Goal: Task Accomplishment & Management: Complete application form

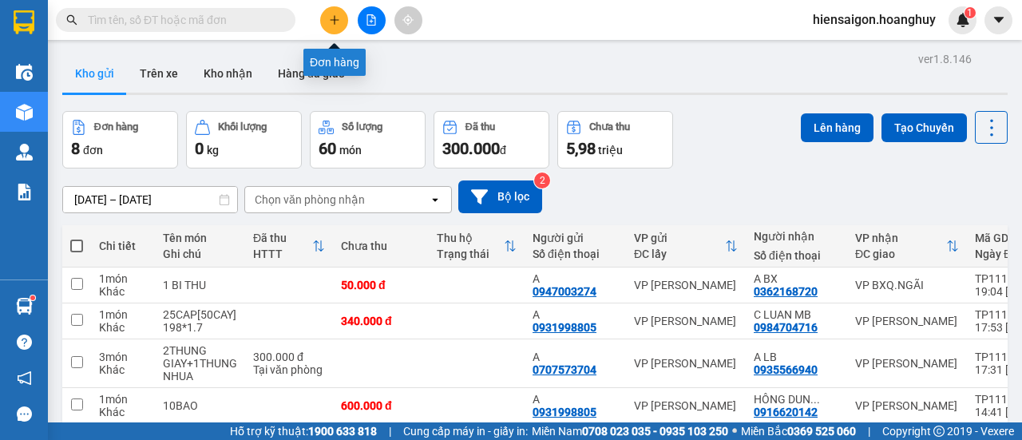
click at [332, 22] on icon "plus" at bounding box center [334, 19] width 11 height 11
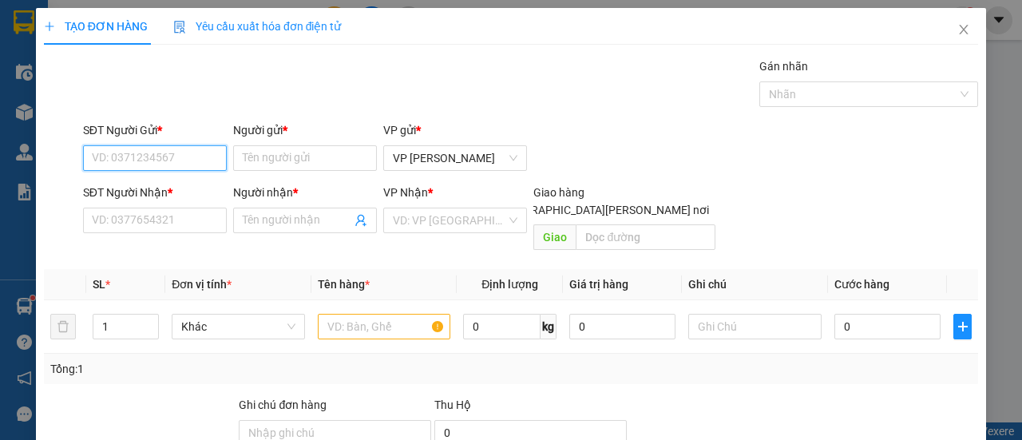
click at [174, 152] on input "SĐT Người Gửi *" at bounding box center [155, 158] width 144 height 26
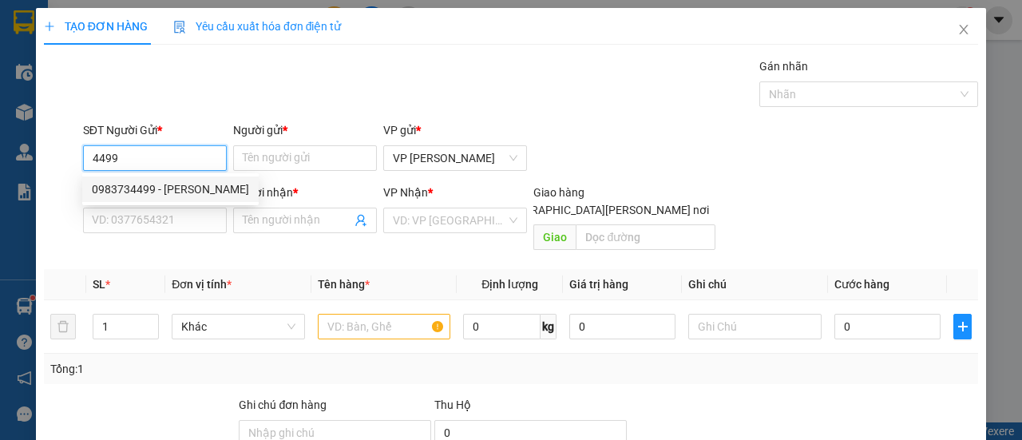
click at [165, 192] on div "0983734499 - [PERSON_NAME]" at bounding box center [170, 190] width 157 height 18
type input "0983734499"
type input "[PERSON_NAME]"
type input "0396463800"
type input "B MY"
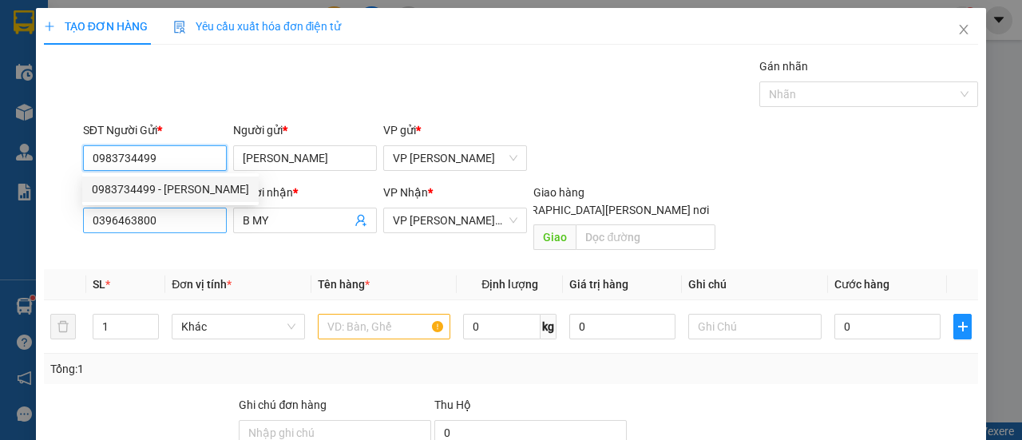
type input "0983734499"
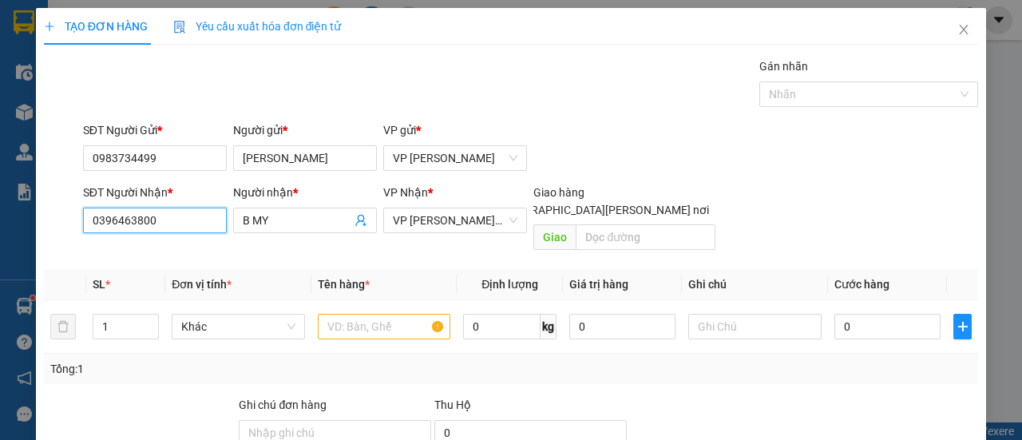
click at [168, 209] on input "0396463800" at bounding box center [155, 221] width 144 height 26
click at [161, 249] on div "0366886645 - A LB" at bounding box center [153, 252] width 123 height 18
type input "0366886645"
type input "A LB"
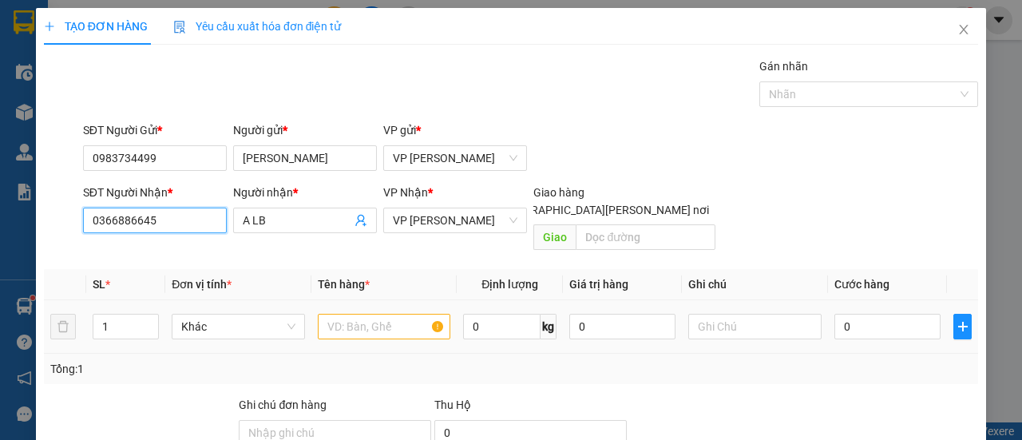
type input "0366886645"
click at [377, 314] on input "text" at bounding box center [384, 327] width 133 height 26
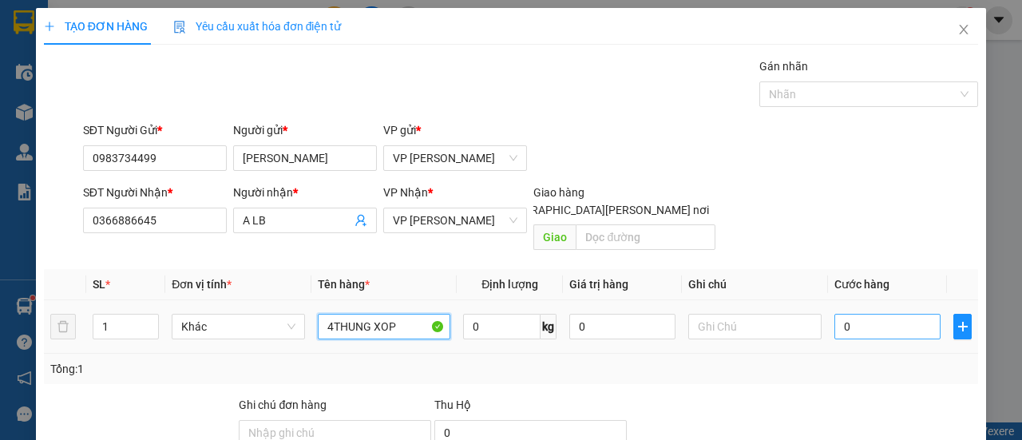
type input "4THUNG XOP"
click at [883, 314] on input "0" at bounding box center [888, 327] width 106 height 26
type input "6"
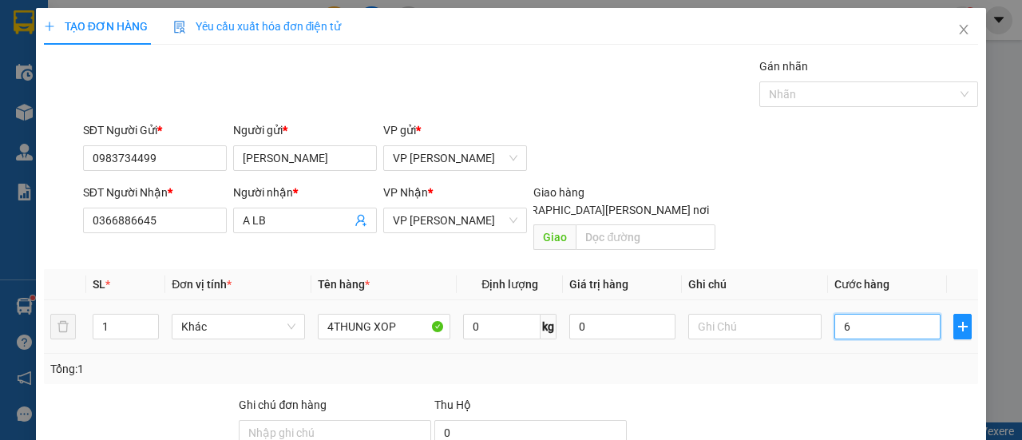
type input "60"
type input "600"
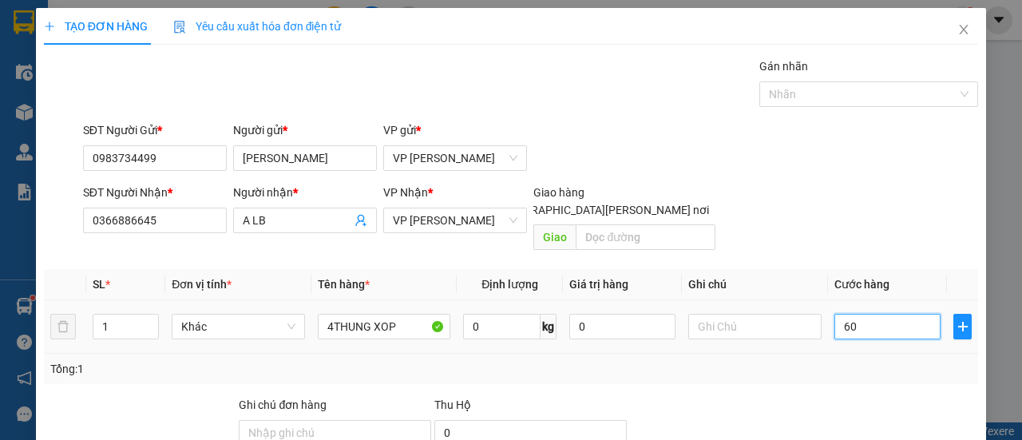
type input "600"
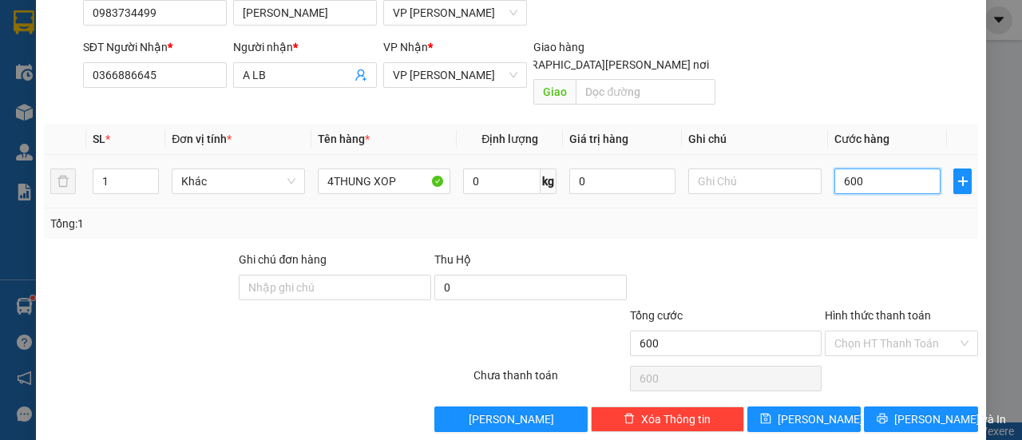
scroll to position [149, 0]
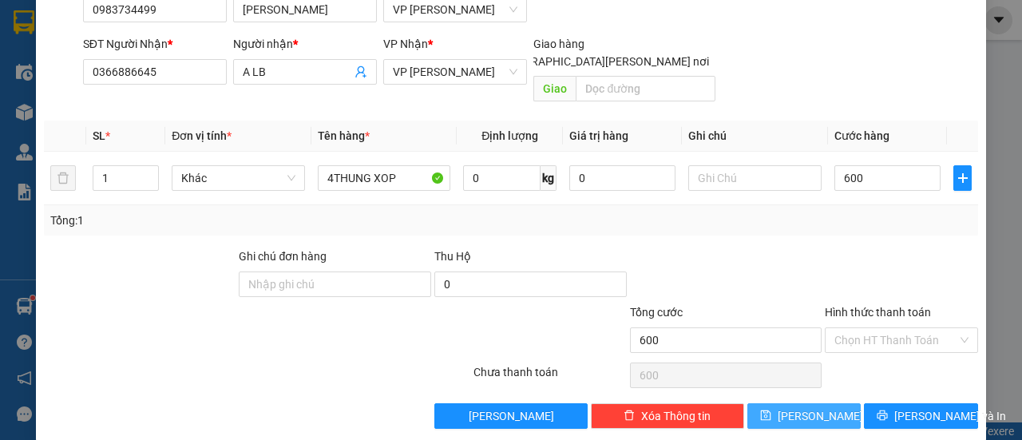
type input "600.000"
click at [827, 403] on button "[PERSON_NAME]" at bounding box center [805, 416] width 114 height 26
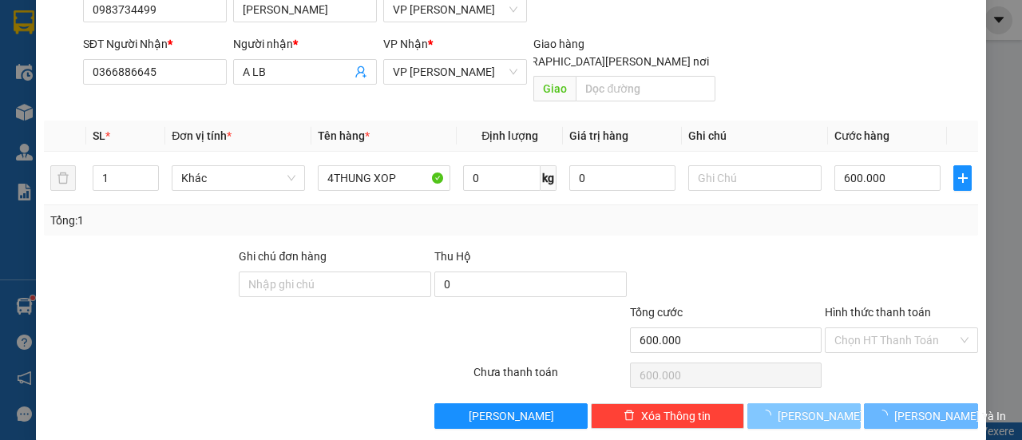
type input "0"
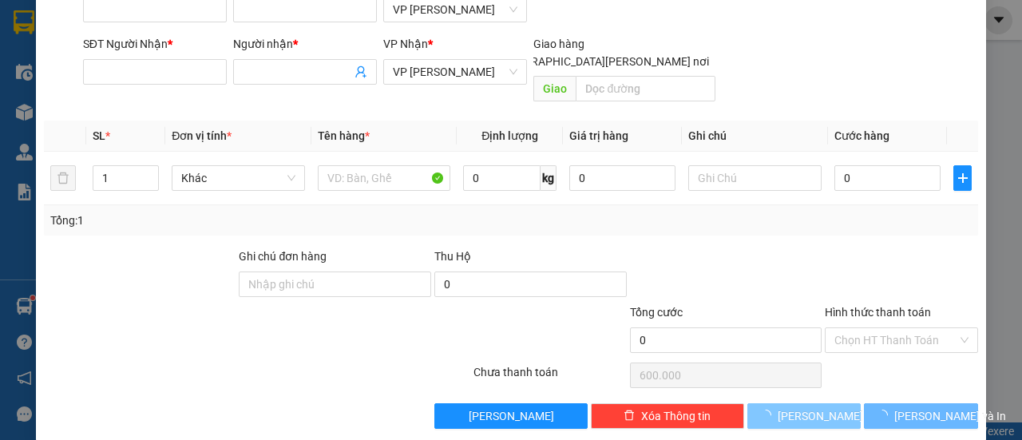
type input "0"
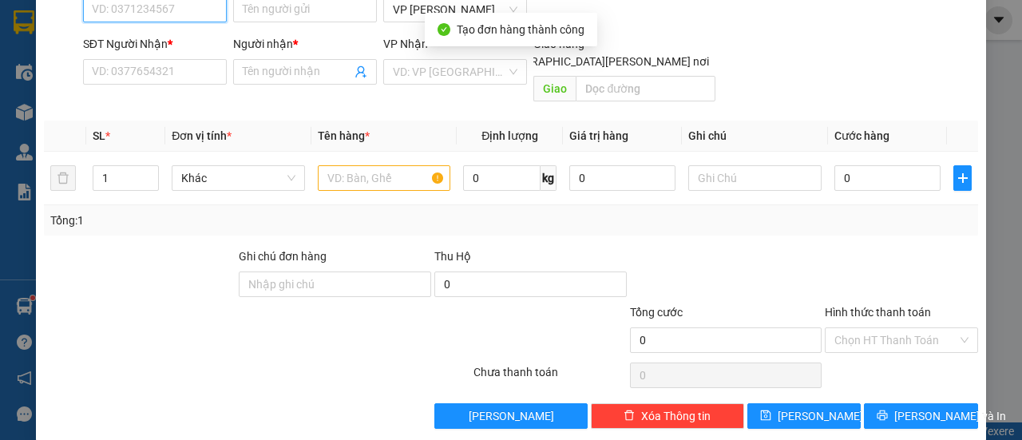
click at [136, 16] on input "SĐT Người Gửi *" at bounding box center [155, 10] width 144 height 26
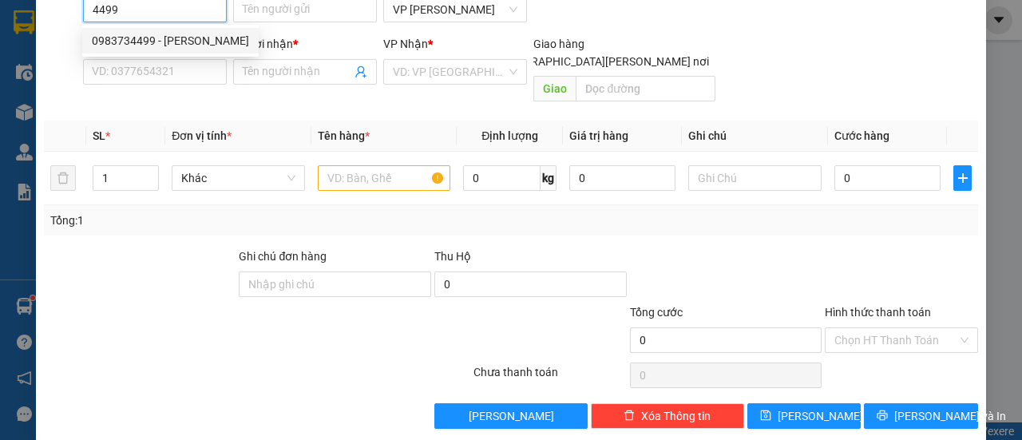
click at [136, 34] on div "0983734499 - [PERSON_NAME]" at bounding box center [170, 41] width 157 height 18
type input "0983734499"
type input "[PERSON_NAME]"
type input "0366886645"
type input "A LB"
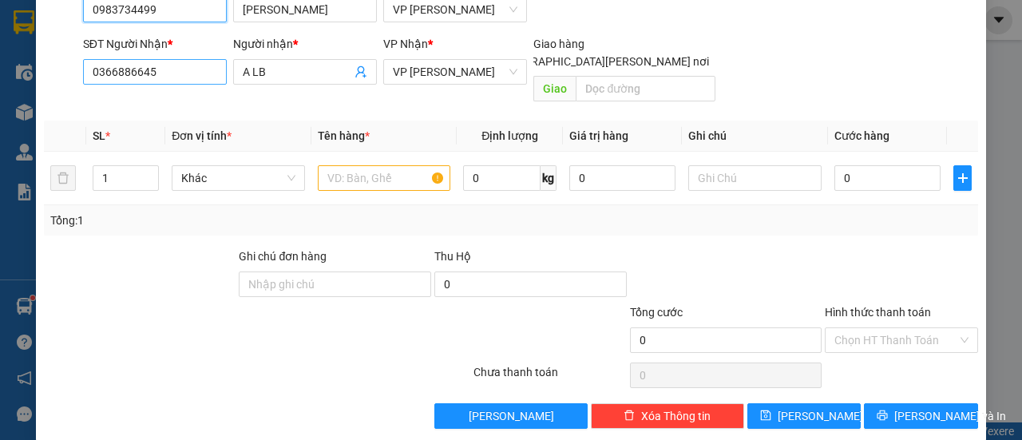
type input "0983734499"
click at [148, 69] on input "0366886645" at bounding box center [155, 72] width 144 height 26
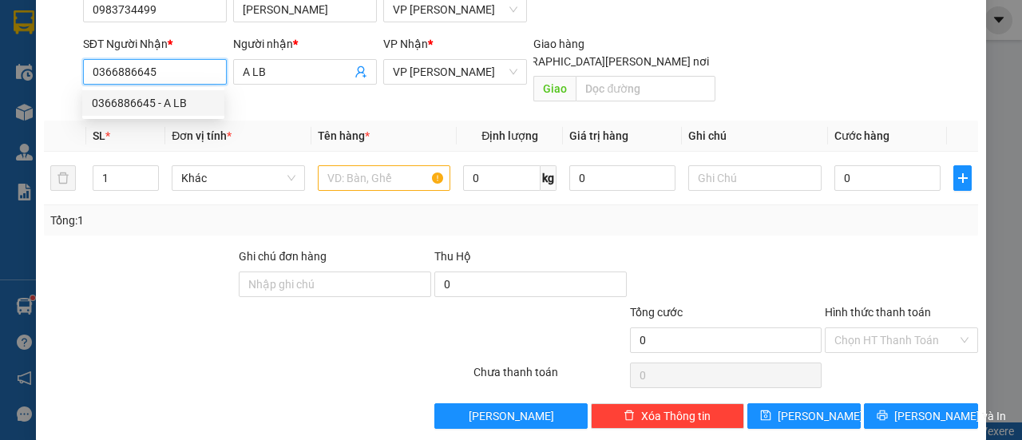
click at [162, 71] on input "0366886645" at bounding box center [155, 72] width 144 height 26
click at [140, 110] on div "0976447124 - A" at bounding box center [153, 103] width 123 height 18
type input "0976447124"
type input "A"
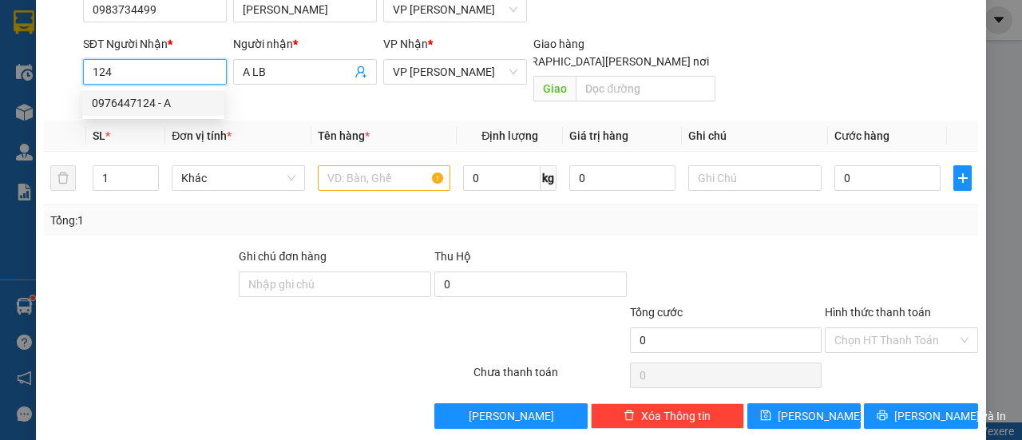
type input "THI PHO"
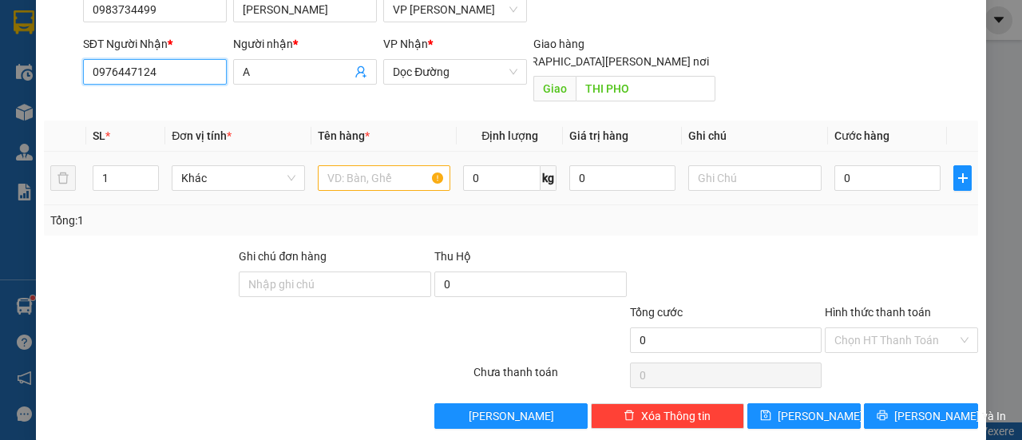
type input "0976447124"
click at [367, 165] on input "text" at bounding box center [384, 178] width 133 height 26
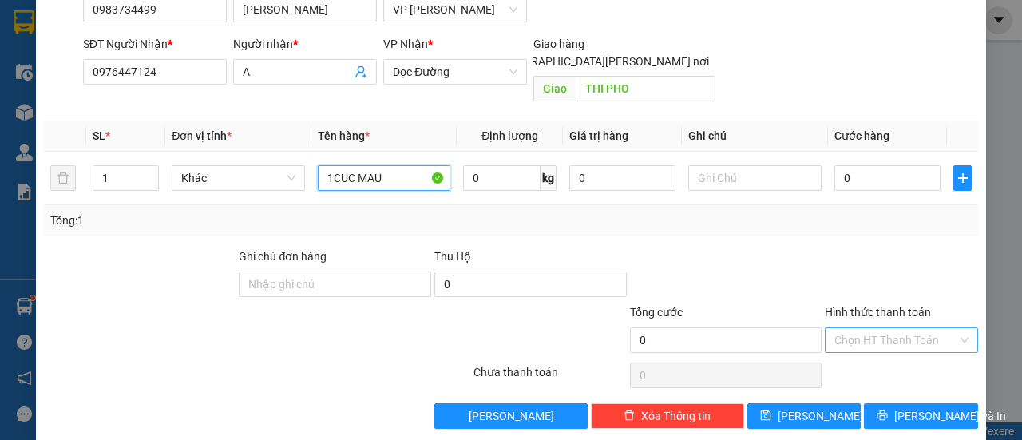
type input "1CUC MAU"
click at [881, 328] on input "Hình thức thanh toán" at bounding box center [896, 340] width 123 height 24
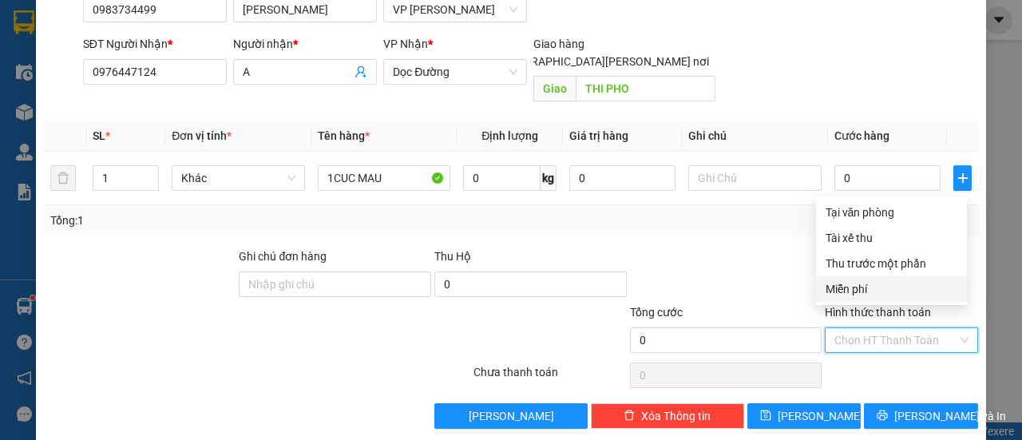
click at [866, 287] on div "Miễn phí" at bounding box center [892, 289] width 132 height 18
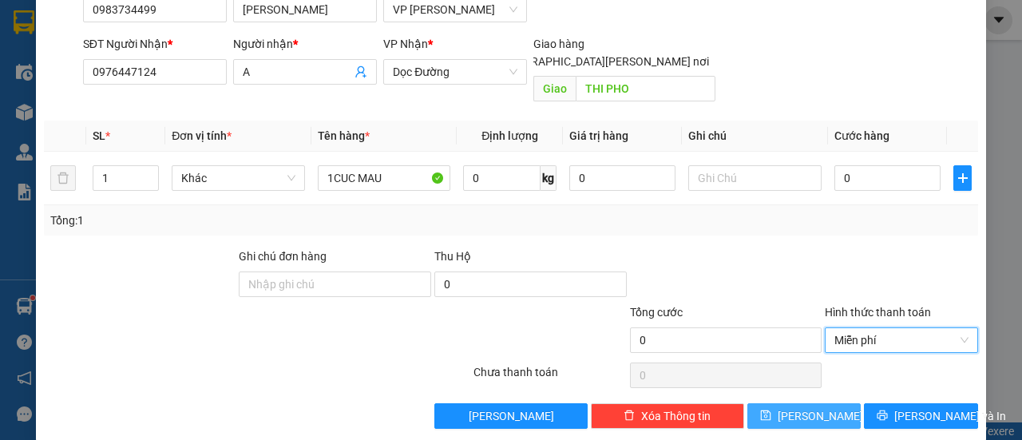
click at [818, 403] on button "[PERSON_NAME]" at bounding box center [805, 416] width 114 height 26
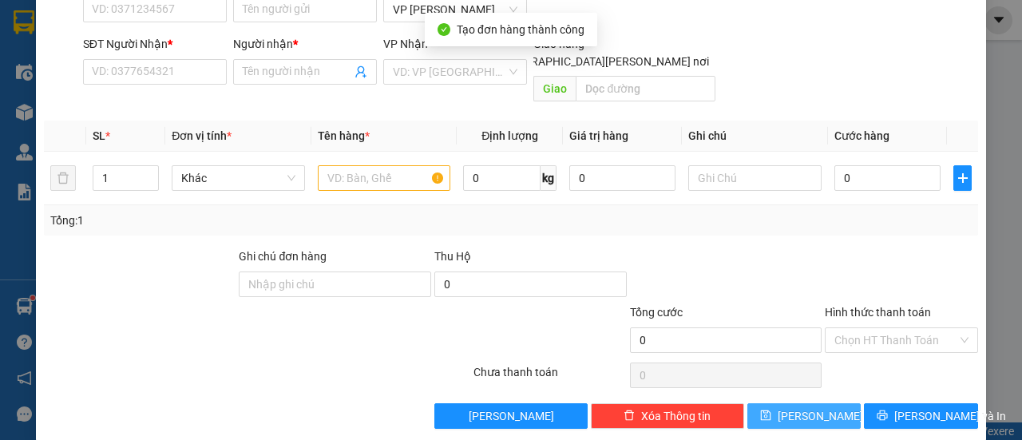
scroll to position [0, 0]
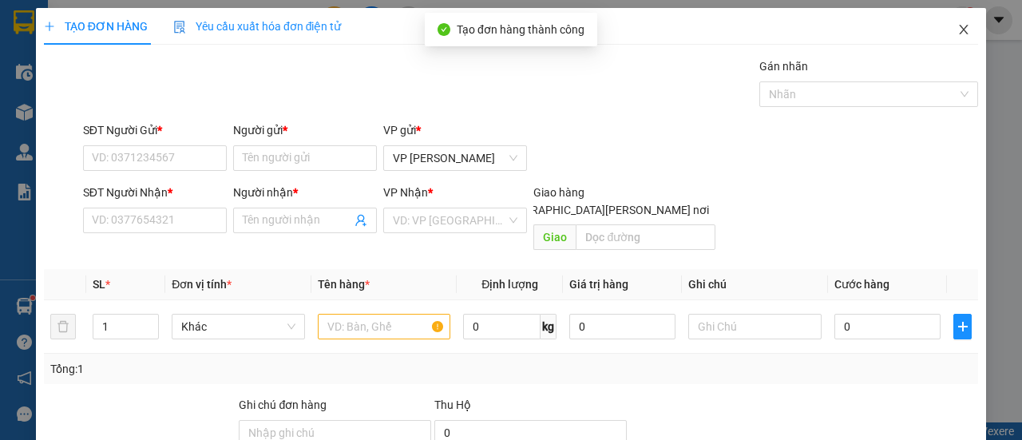
click at [958, 32] on icon "close" at bounding box center [964, 29] width 13 height 13
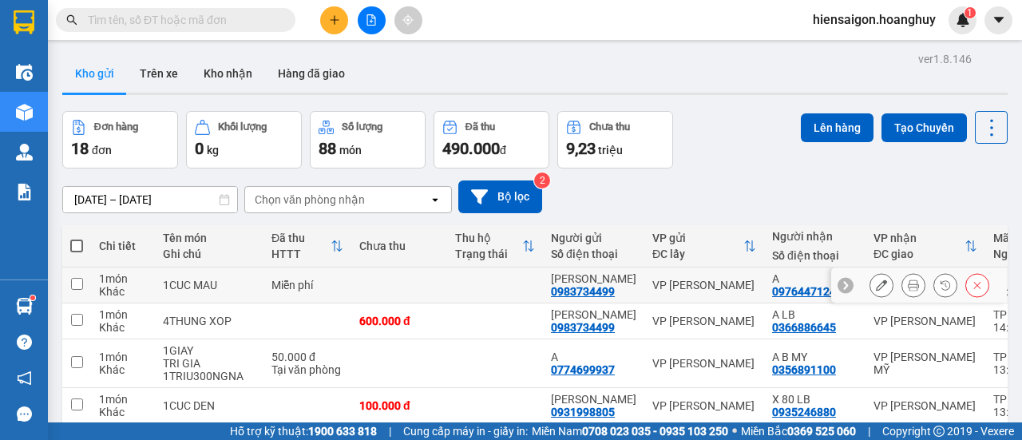
click at [78, 293] on td at bounding box center [76, 286] width 29 height 36
checkbox input "true"
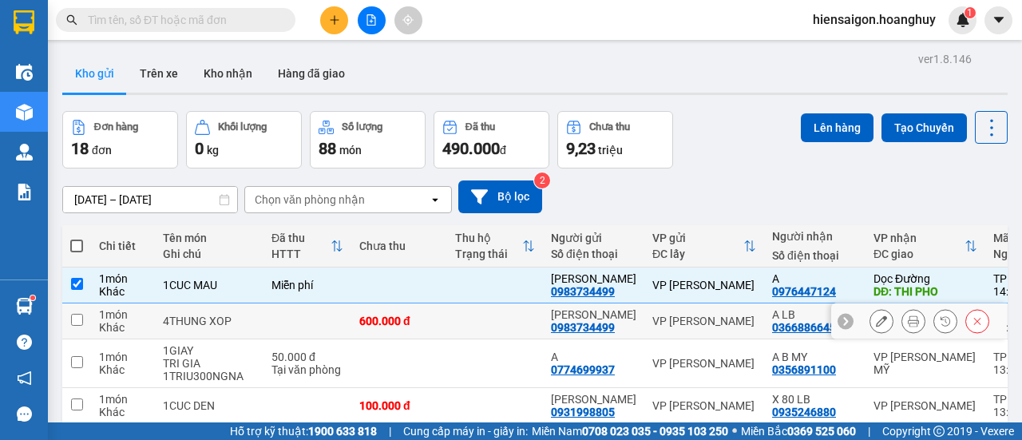
click at [74, 316] on input "checkbox" at bounding box center [77, 320] width 12 height 12
checkbox input "true"
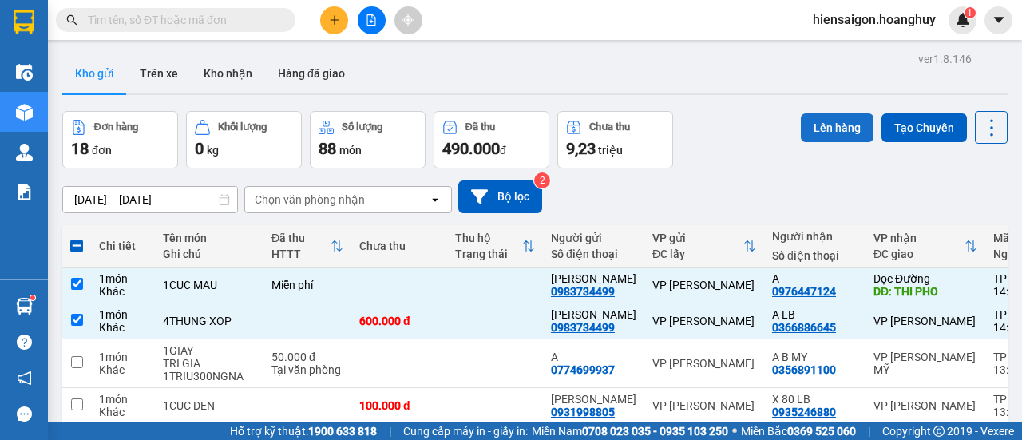
click at [819, 121] on button "Lên hàng" at bounding box center [837, 127] width 73 height 29
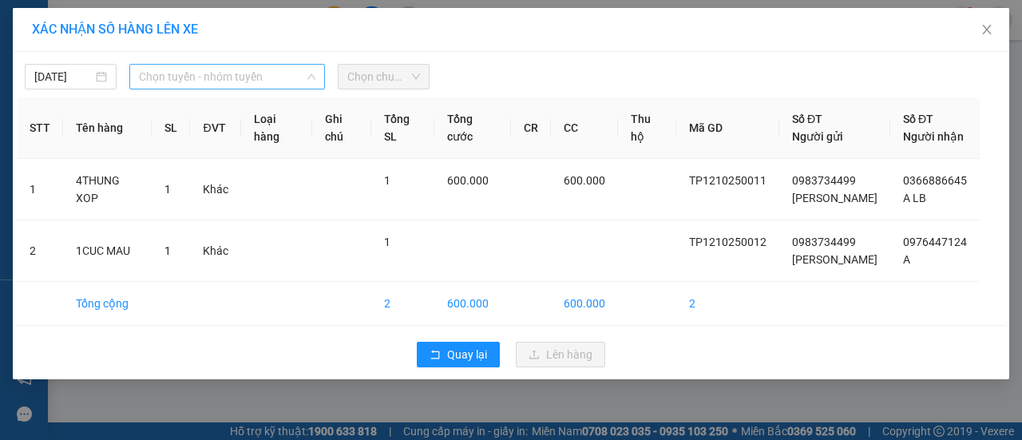
click at [207, 82] on span "Chọn tuyến - nhóm tuyến" at bounding box center [227, 77] width 177 height 24
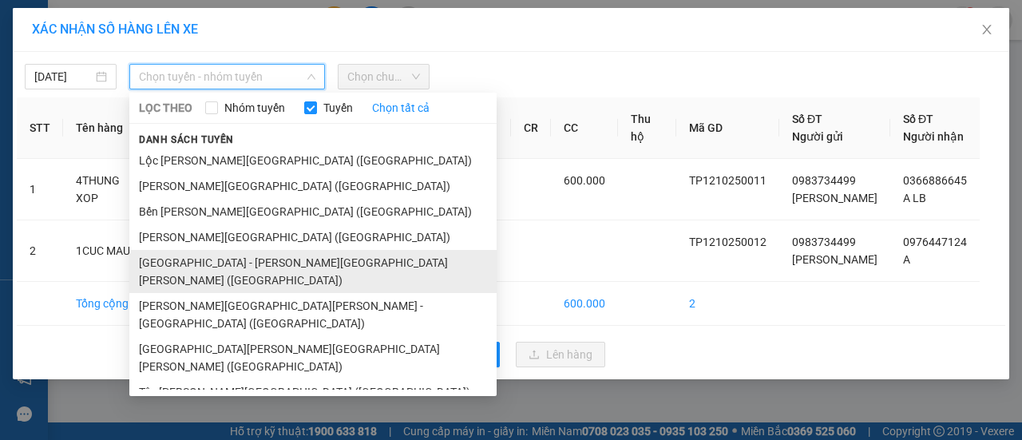
click at [177, 256] on li "[GEOGRAPHIC_DATA] - [PERSON_NAME][GEOGRAPHIC_DATA][PERSON_NAME] ([GEOGRAPHIC_DA…" at bounding box center [312, 271] width 367 height 43
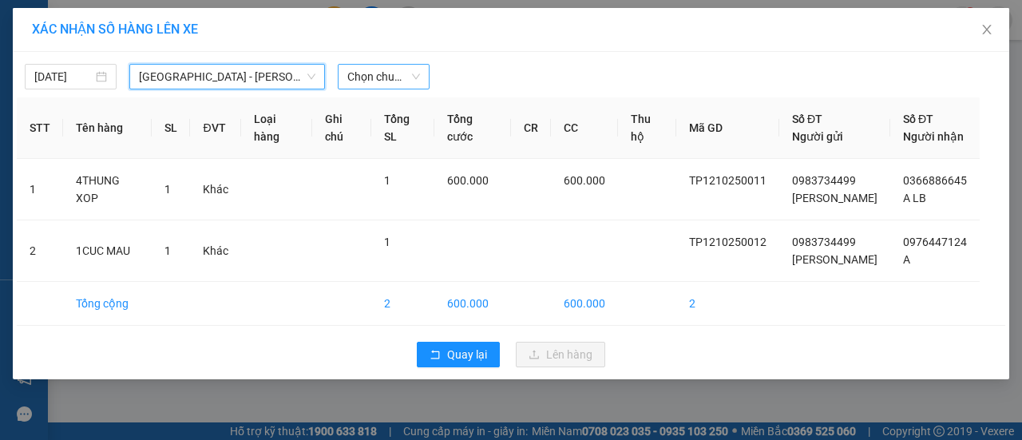
click at [379, 73] on span "Chọn chuyến" at bounding box center [383, 77] width 73 height 24
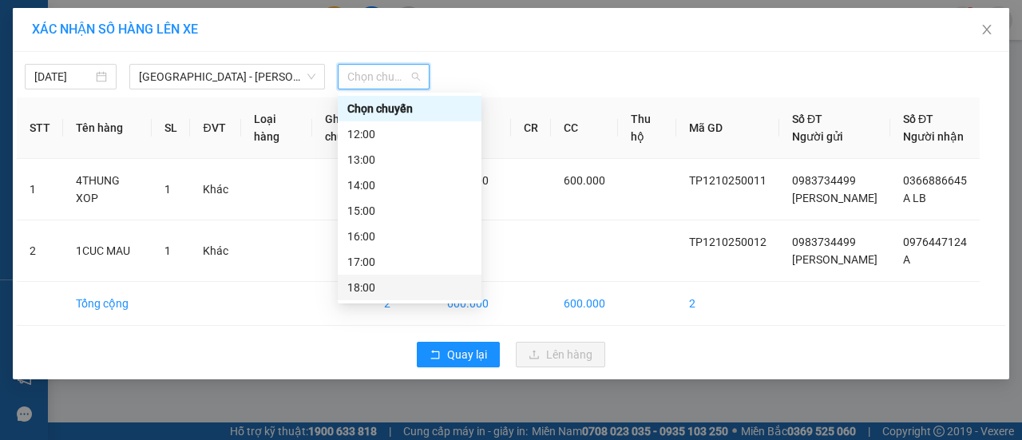
click at [368, 288] on div "18:00" at bounding box center [409, 288] width 125 height 18
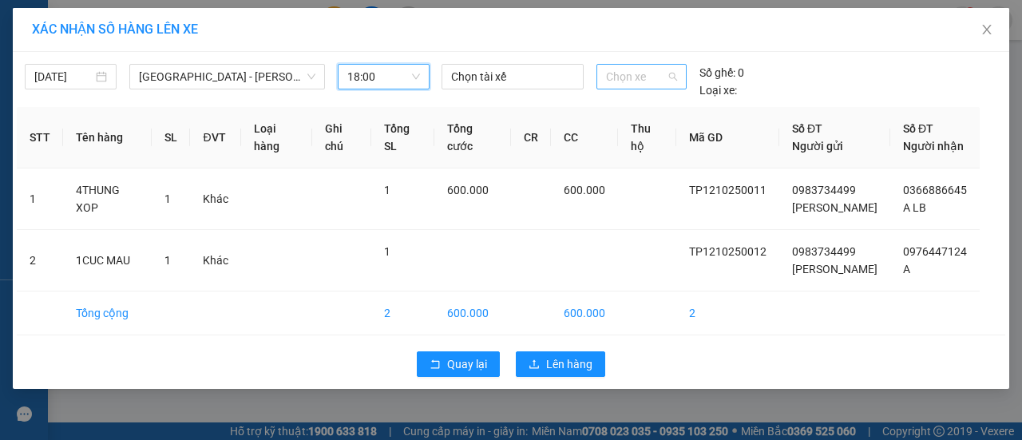
click at [673, 72] on span "Chọn xe" at bounding box center [641, 77] width 71 height 24
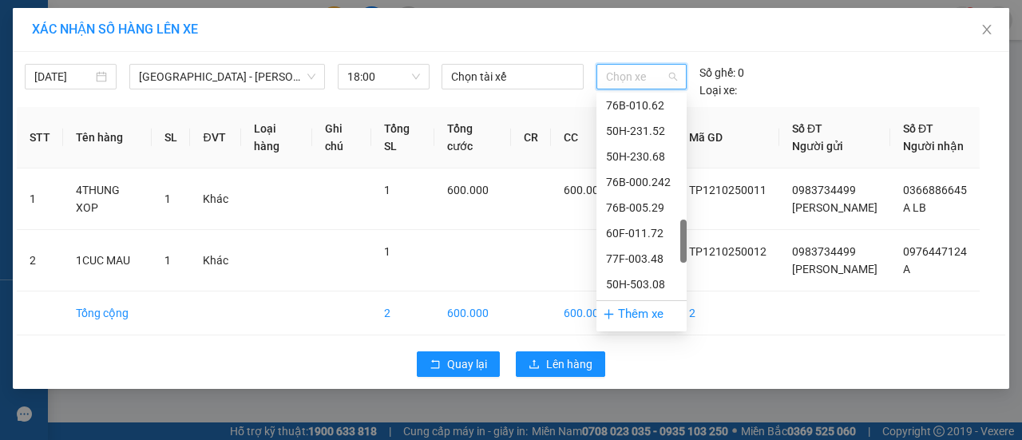
scroll to position [879, 0]
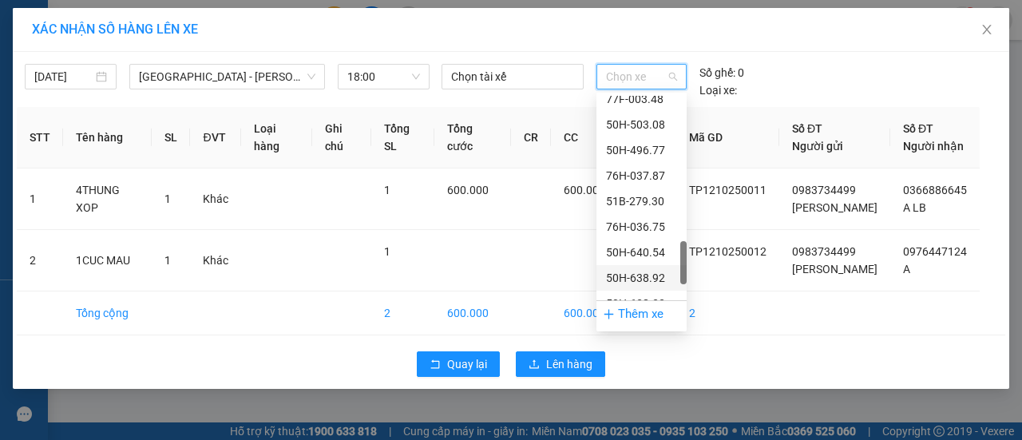
click at [641, 282] on div "50H-638.92" at bounding box center [641, 278] width 71 height 18
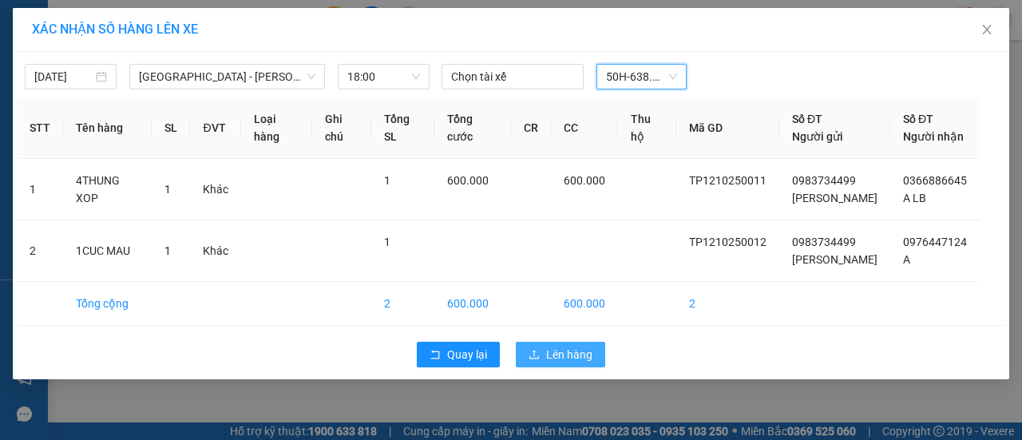
click at [573, 357] on span "Lên hàng" at bounding box center [569, 355] width 46 height 18
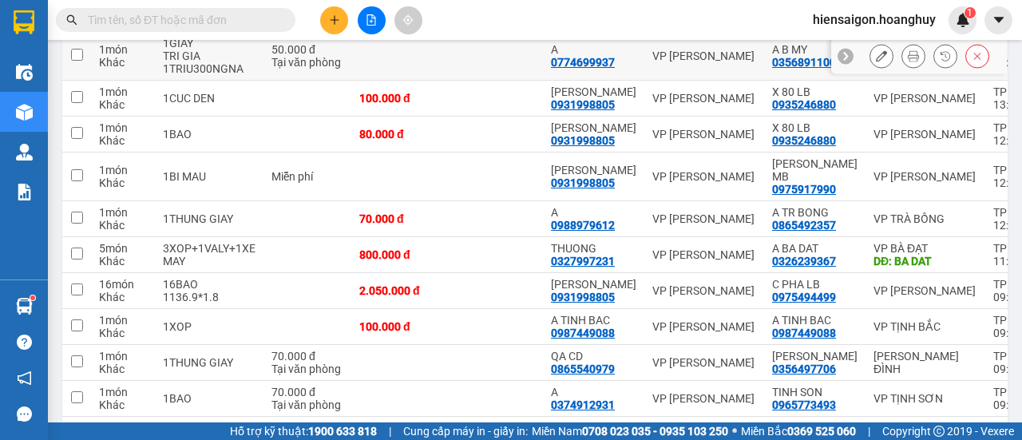
scroll to position [291, 0]
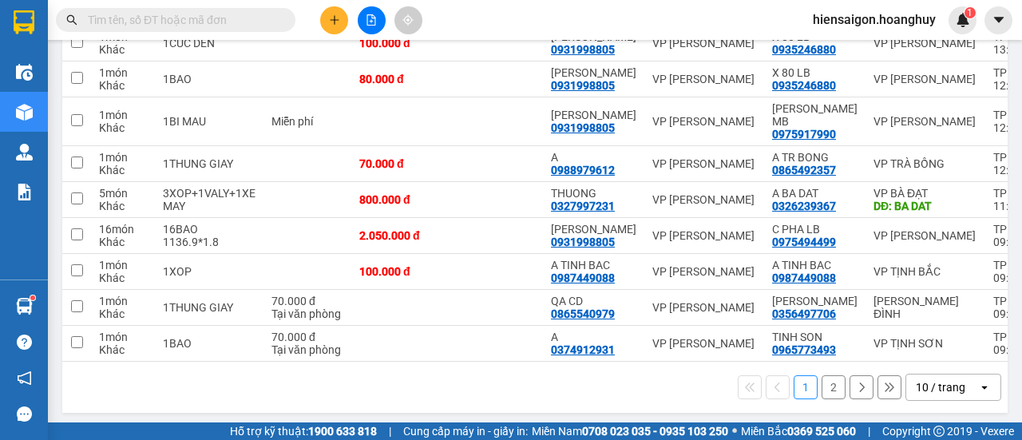
click at [822, 386] on button "2" at bounding box center [834, 387] width 24 height 24
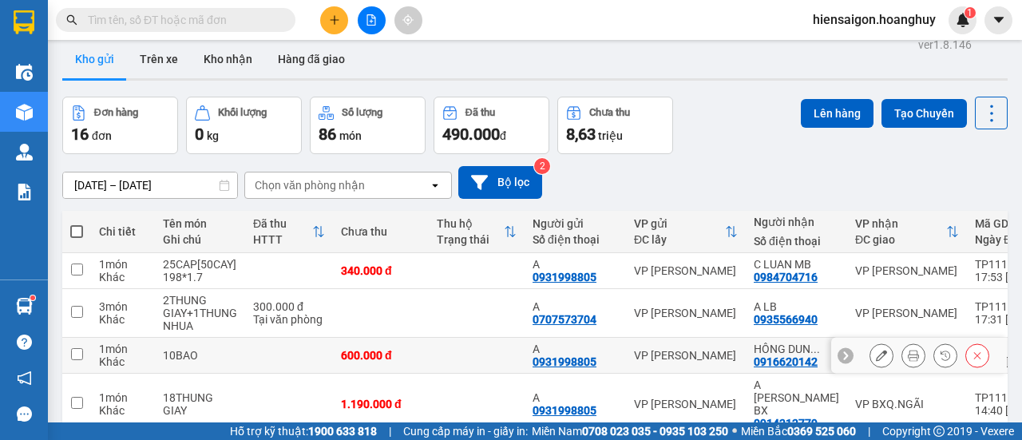
scroll to position [0, 0]
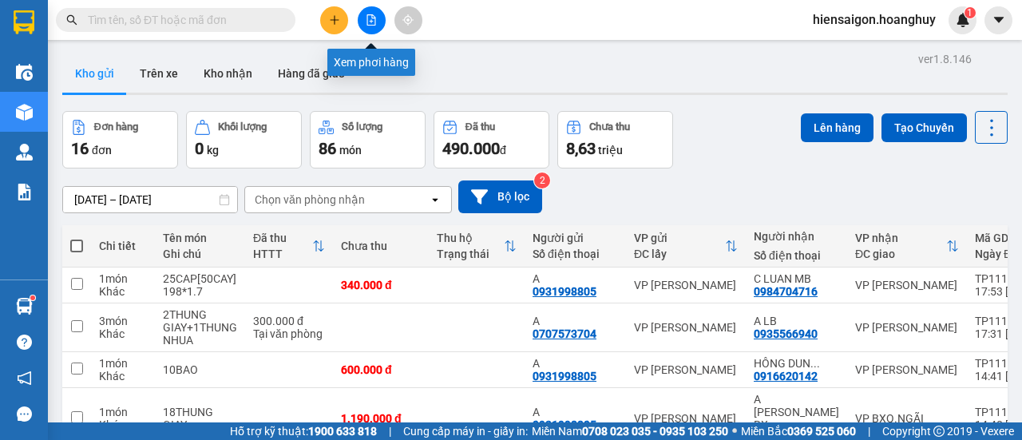
click at [375, 18] on icon "file-add" at bounding box center [371, 19] width 11 height 11
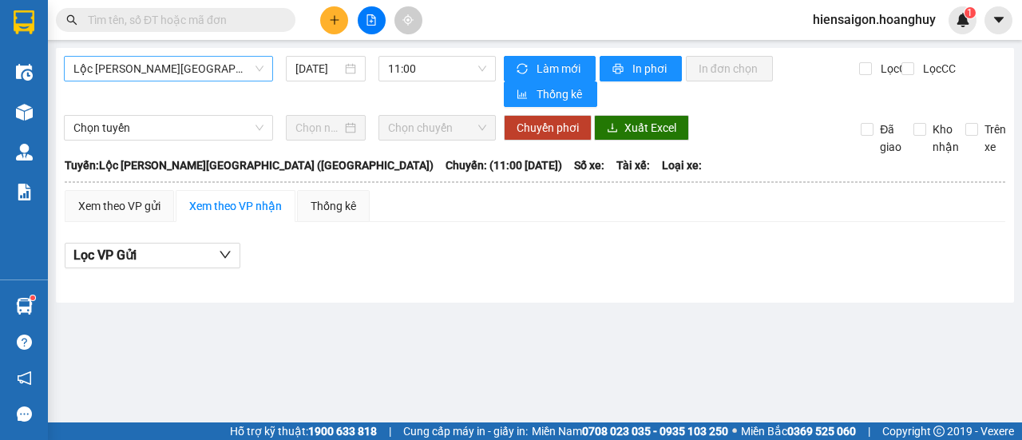
click at [197, 71] on span "Lộc [PERSON_NAME][GEOGRAPHIC_DATA] ([GEOGRAPHIC_DATA])" at bounding box center [168, 69] width 190 height 24
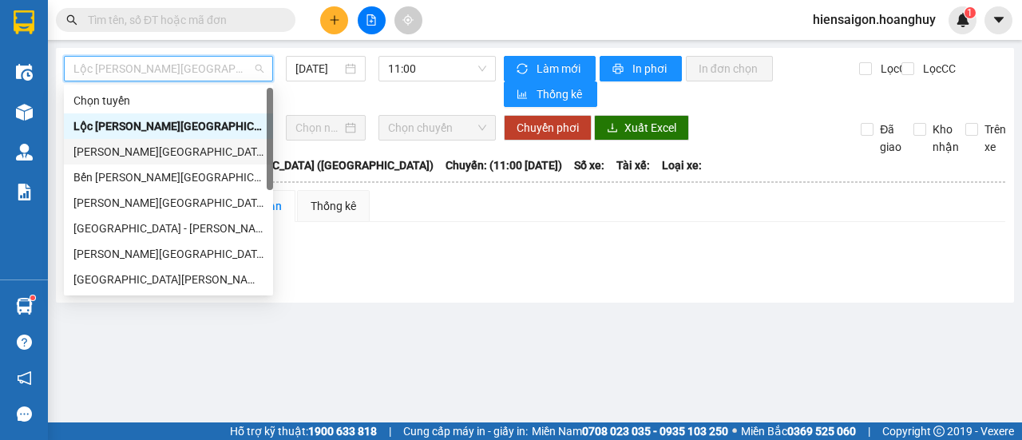
click at [157, 150] on div "[PERSON_NAME][GEOGRAPHIC_DATA] ([GEOGRAPHIC_DATA])" at bounding box center [168, 152] width 190 height 18
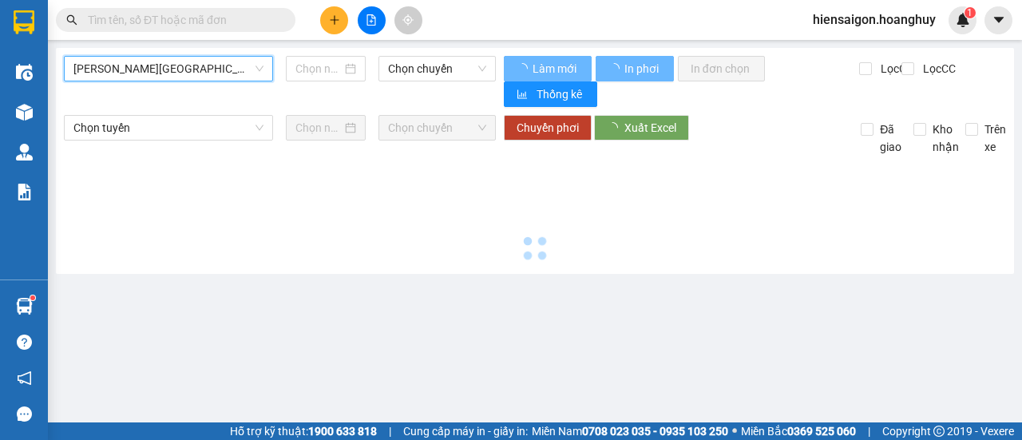
type input "[DATE]"
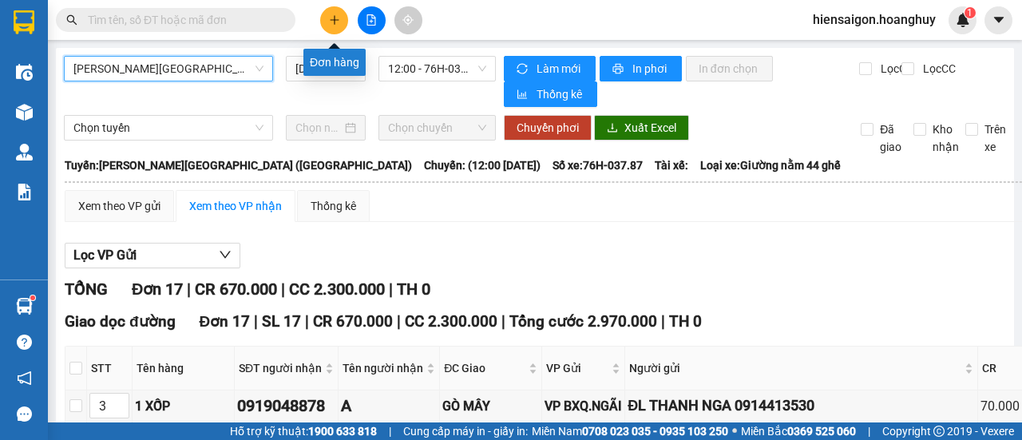
click at [341, 16] on button at bounding box center [334, 20] width 28 height 28
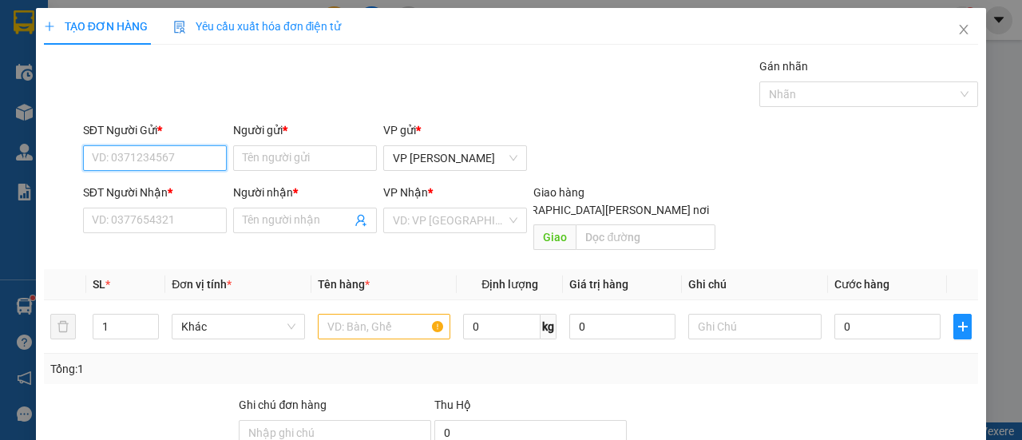
click at [158, 164] on input "SĐT Người Gửi *" at bounding box center [155, 158] width 144 height 26
click at [159, 191] on div "0983734499 - [PERSON_NAME]" at bounding box center [170, 190] width 157 height 18
type input "0983734499"
type input "[PERSON_NAME]"
type input "0976447124"
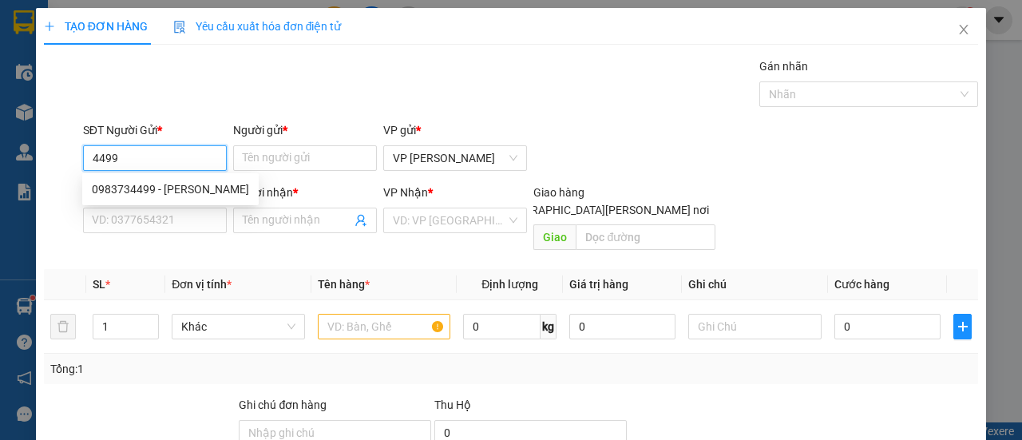
type input "A"
type input "THI PHO"
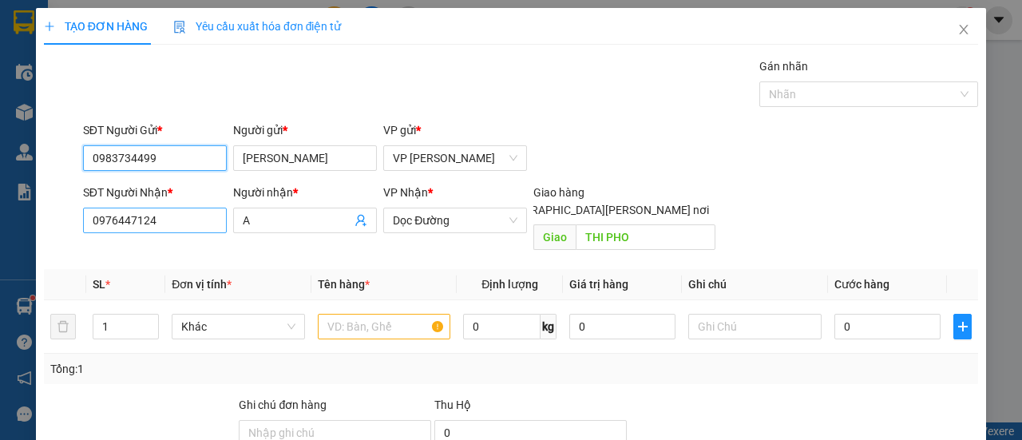
type input "0983734499"
click at [168, 216] on input "0976447124" at bounding box center [155, 221] width 144 height 26
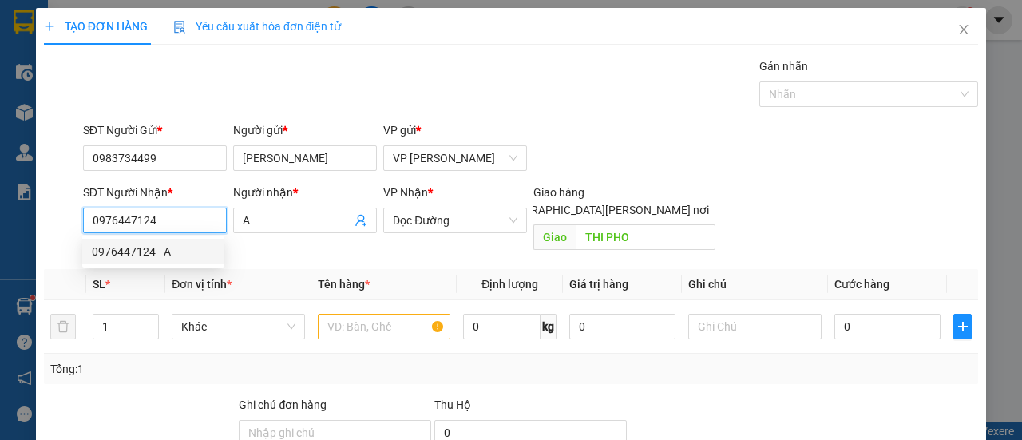
type input "7"
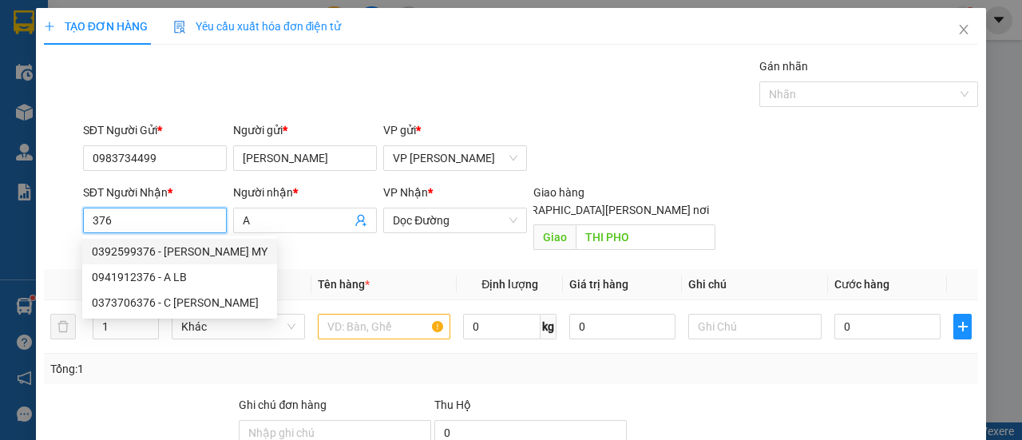
click at [160, 242] on div "0392599376 - [PERSON_NAME] MY" at bounding box center [179, 252] width 195 height 26
type input "0392599376"
type input "[PERSON_NAME] MY"
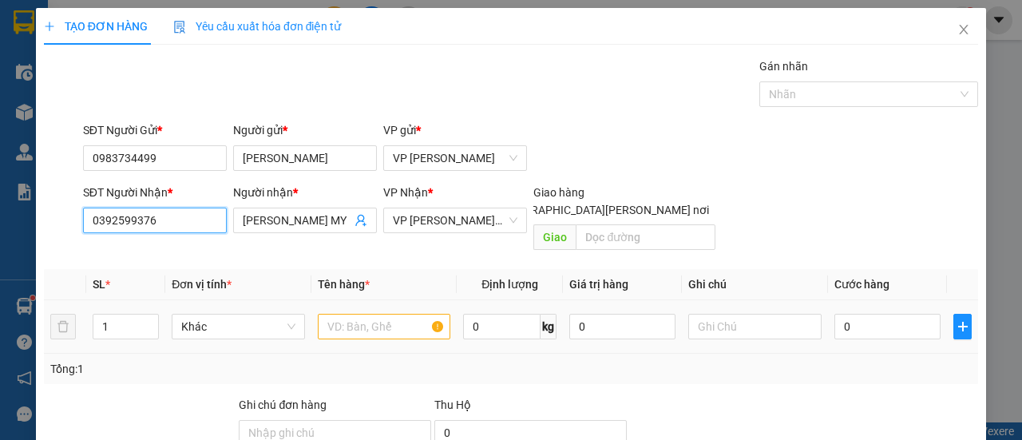
type input "0392599376"
click at [371, 314] on input "text" at bounding box center [384, 327] width 133 height 26
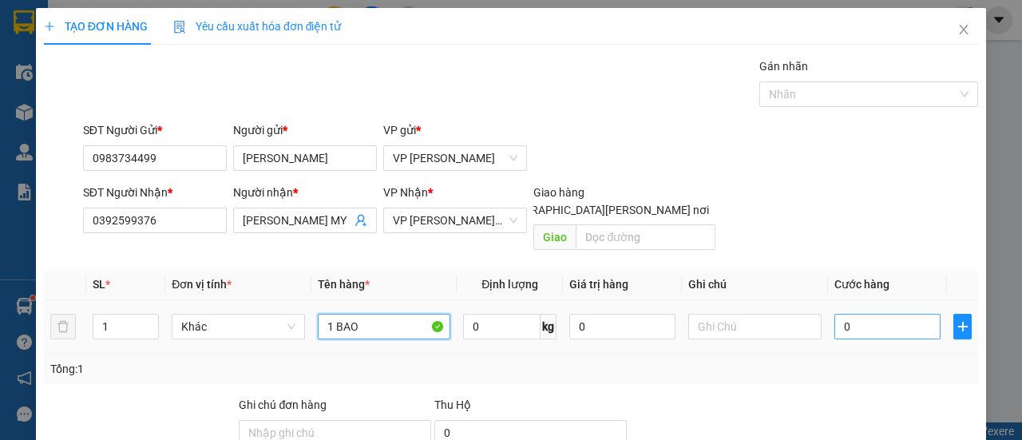
type input "1 BAO"
click at [862, 314] on input "0" at bounding box center [888, 327] width 106 height 26
type input "1"
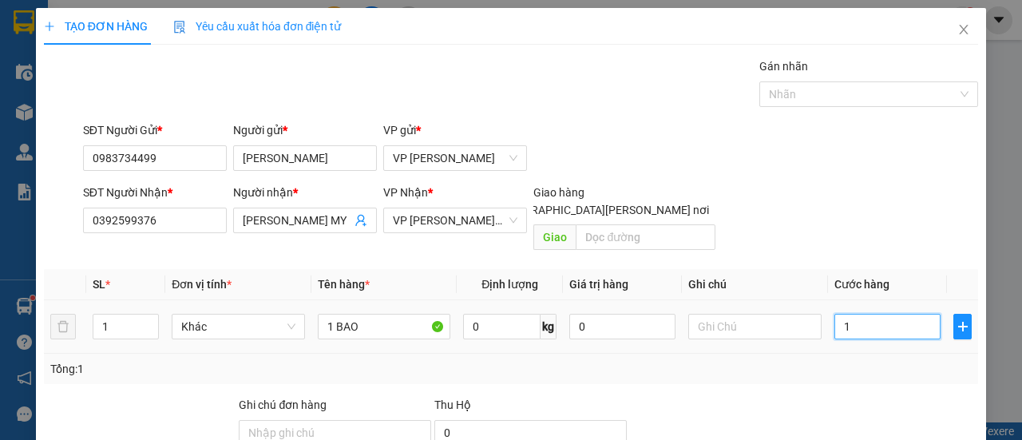
type input "15"
type input "150"
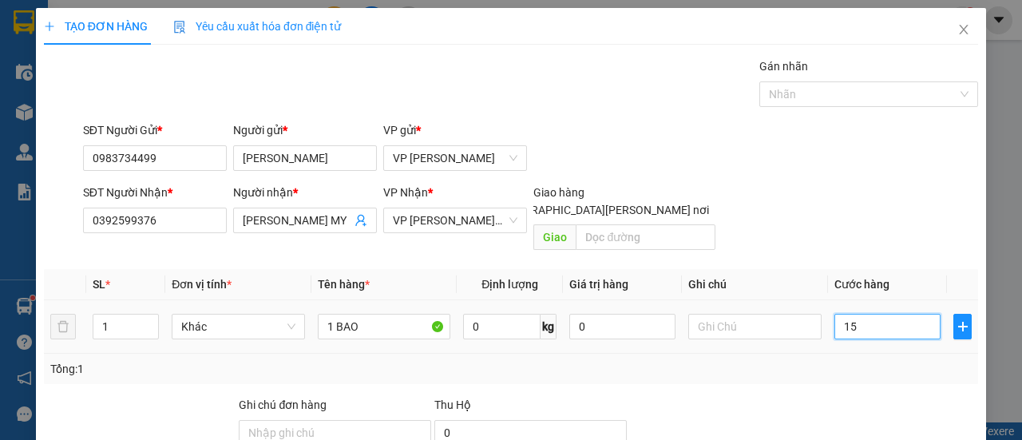
type input "150"
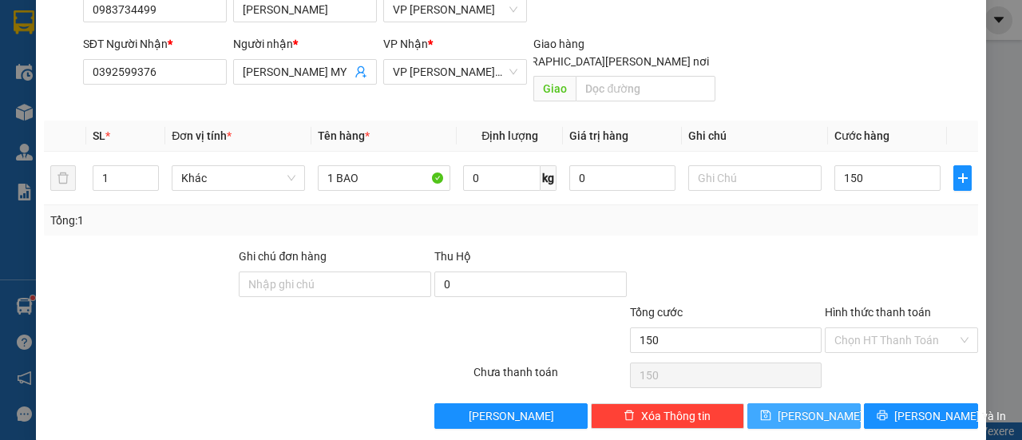
type input "150.000"
click at [806, 407] on span "[PERSON_NAME]" at bounding box center [820, 416] width 85 height 18
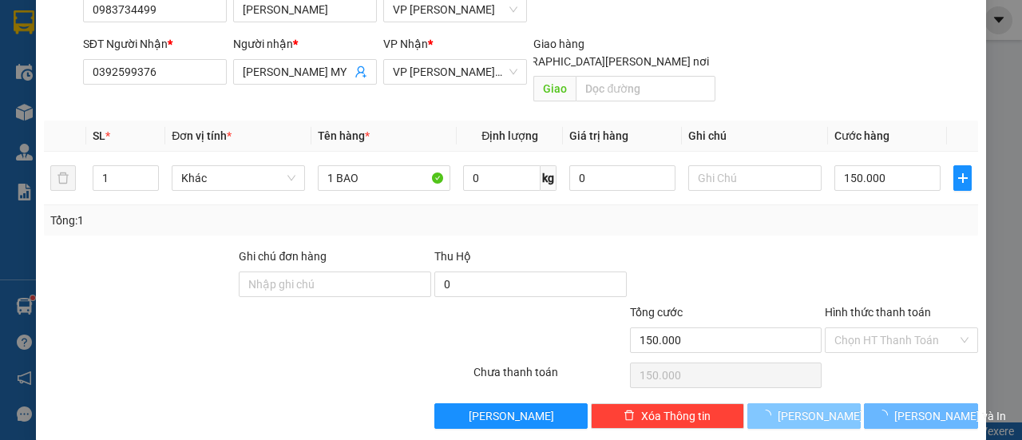
type input "0"
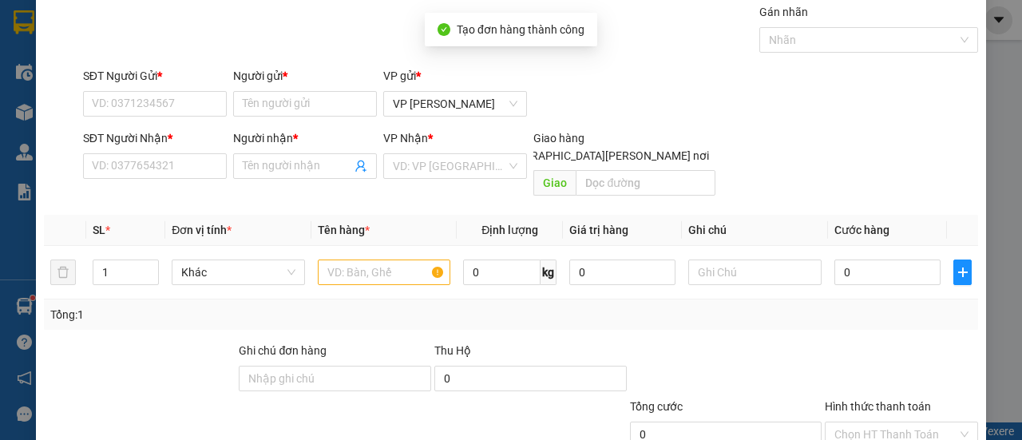
scroll to position [0, 0]
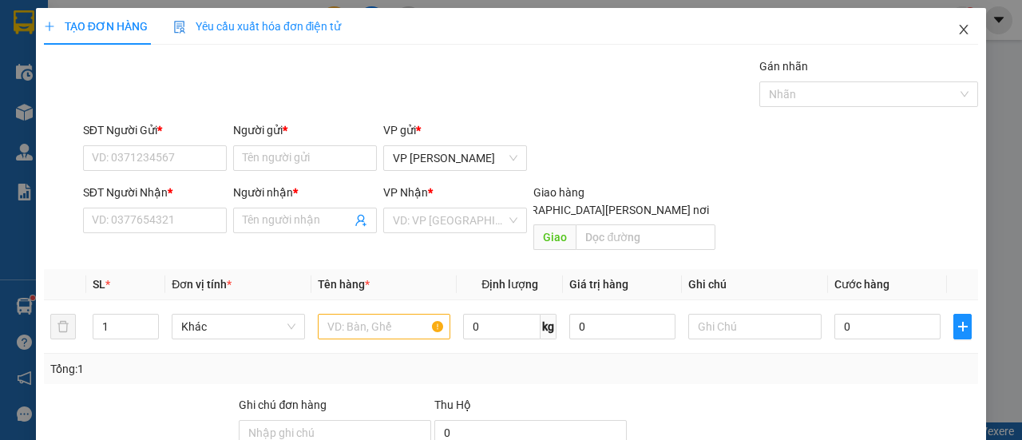
click at [960, 31] on icon "close" at bounding box center [964, 30] width 9 height 10
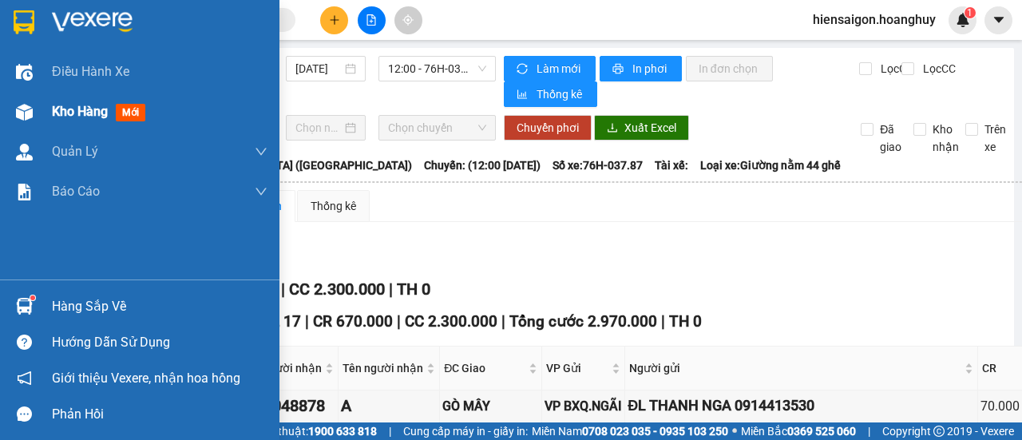
click at [57, 112] on span "Kho hàng" at bounding box center [80, 111] width 56 height 15
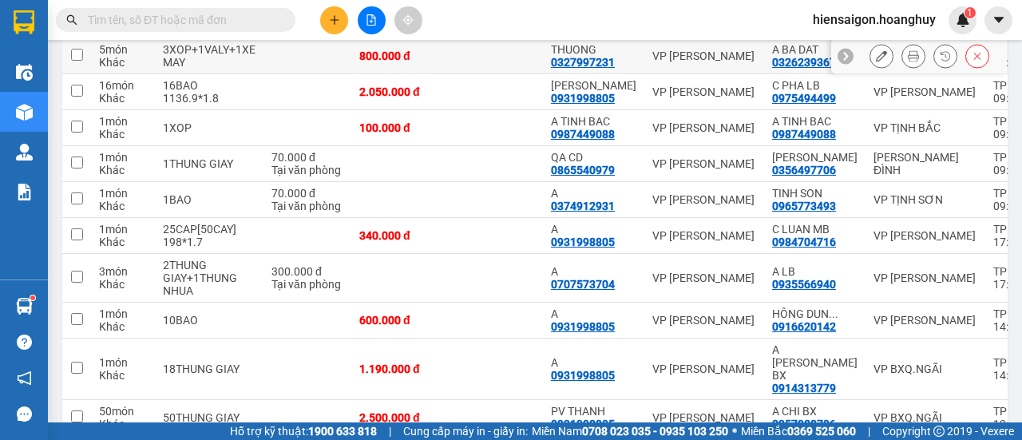
scroll to position [291, 0]
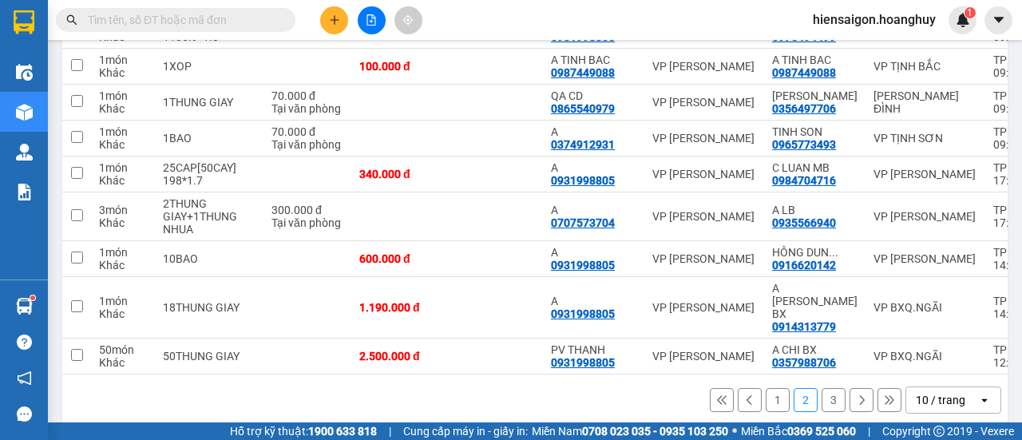
click at [772, 395] on button "1" at bounding box center [778, 400] width 24 height 24
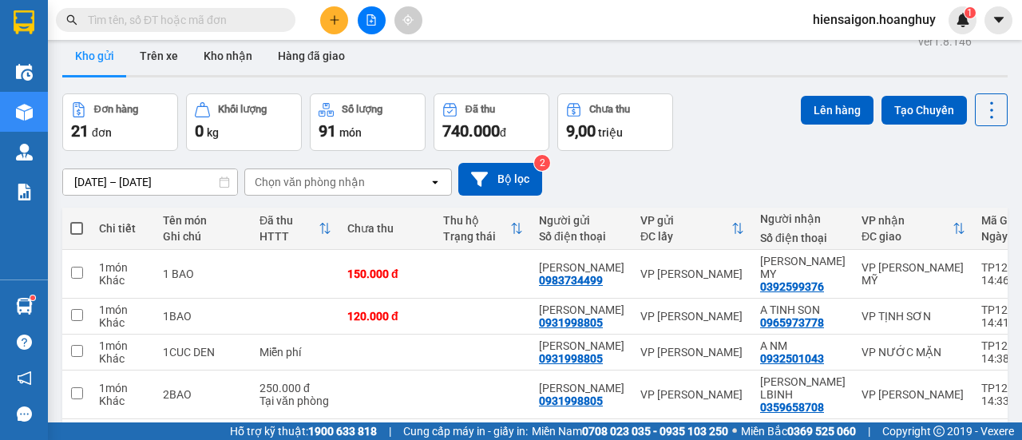
scroll to position [0, 0]
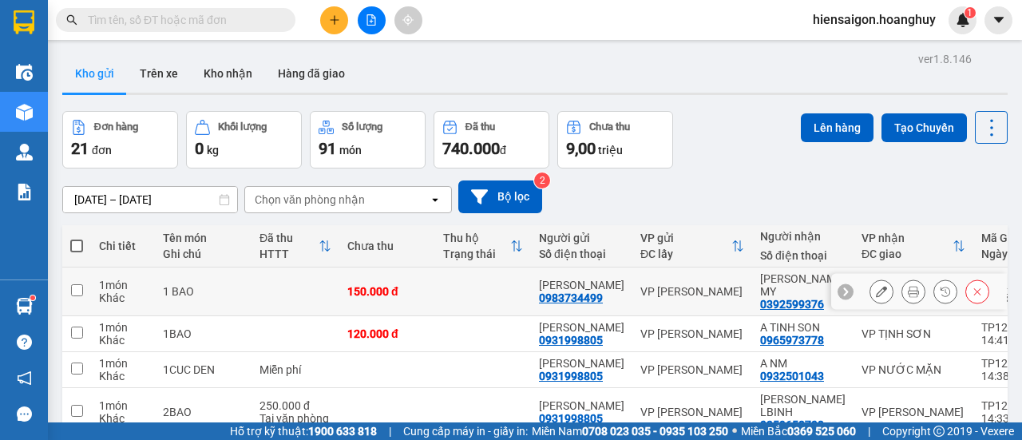
click at [92, 278] on td "1 món Khác" at bounding box center [123, 292] width 64 height 49
checkbox input "true"
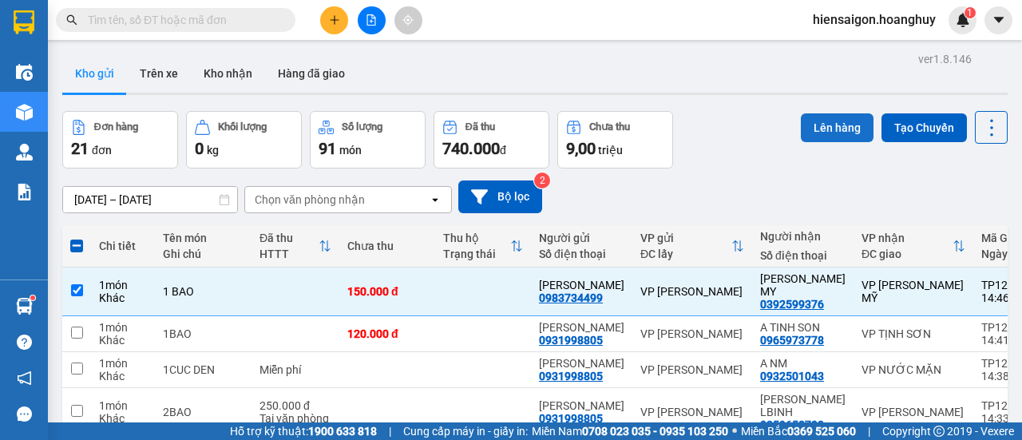
click at [823, 121] on button "Lên hàng" at bounding box center [837, 127] width 73 height 29
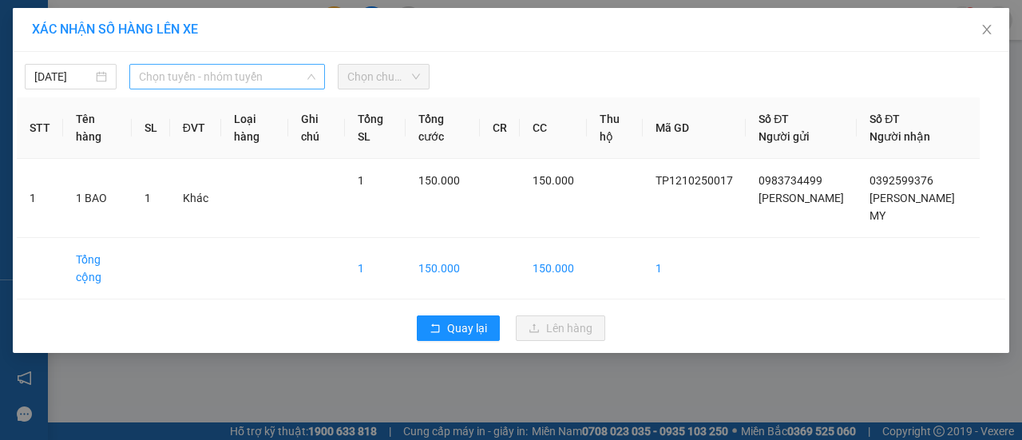
click at [222, 69] on span "Chọn tuyến - nhóm tuyến" at bounding box center [227, 77] width 177 height 24
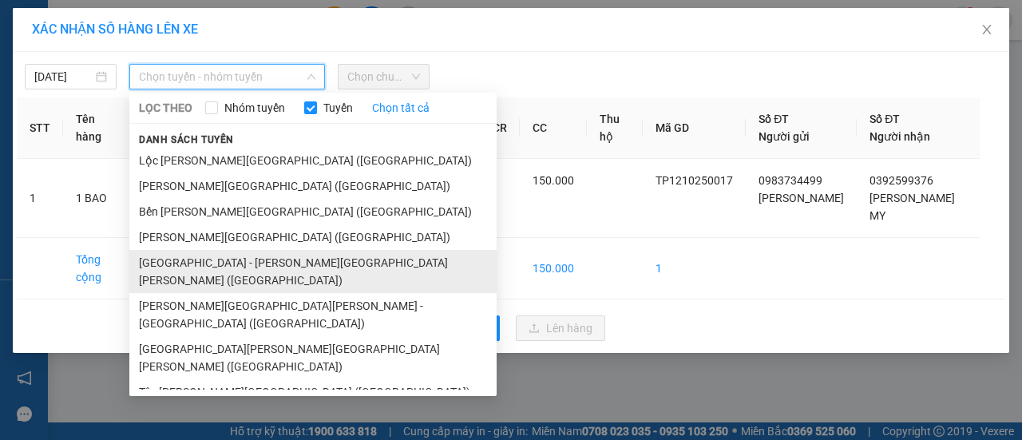
click at [200, 271] on li "[GEOGRAPHIC_DATA] - [PERSON_NAME][GEOGRAPHIC_DATA][PERSON_NAME] ([GEOGRAPHIC_DA…" at bounding box center [312, 271] width 367 height 43
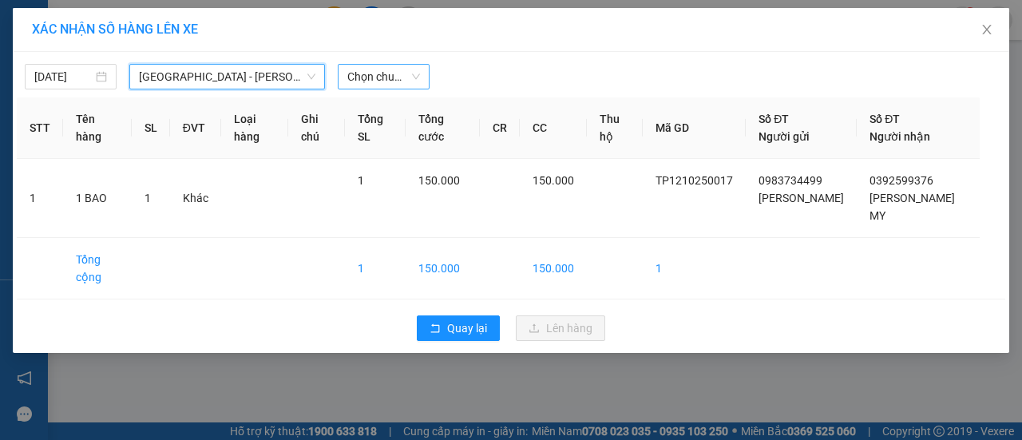
click at [385, 83] on span "Chọn chuyến" at bounding box center [383, 77] width 73 height 24
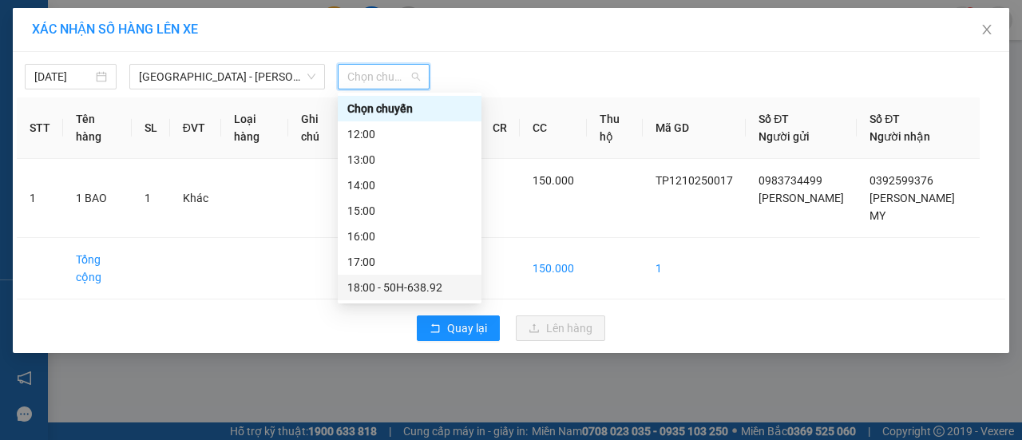
click at [422, 295] on div "18:00 - 50H-638.92" at bounding box center [409, 288] width 125 height 18
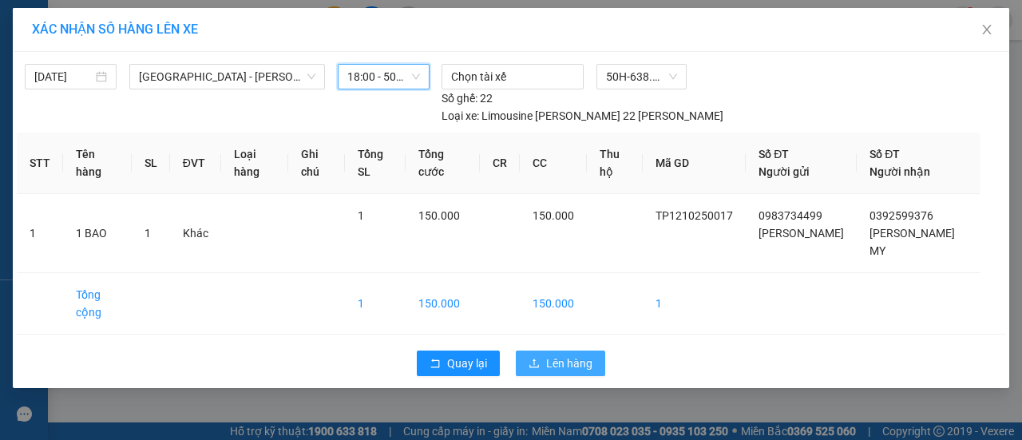
click at [564, 351] on button "Lên hàng" at bounding box center [560, 364] width 89 height 26
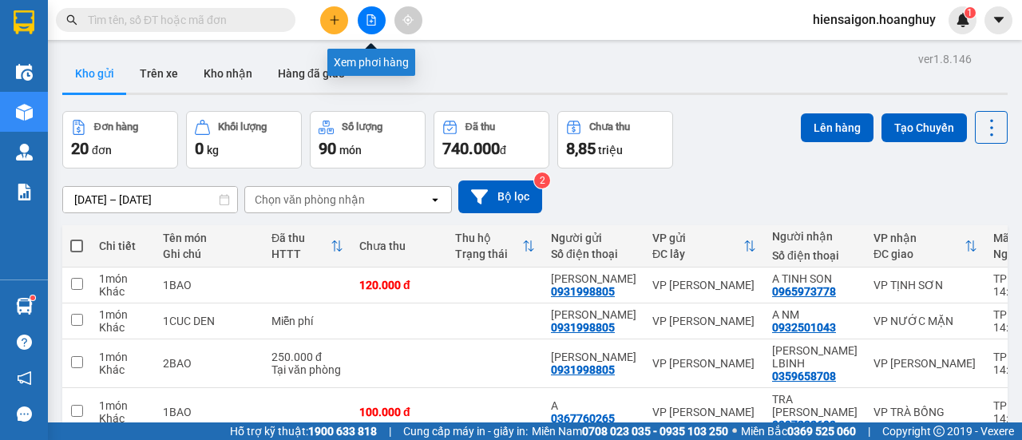
click at [368, 11] on button at bounding box center [372, 20] width 28 height 28
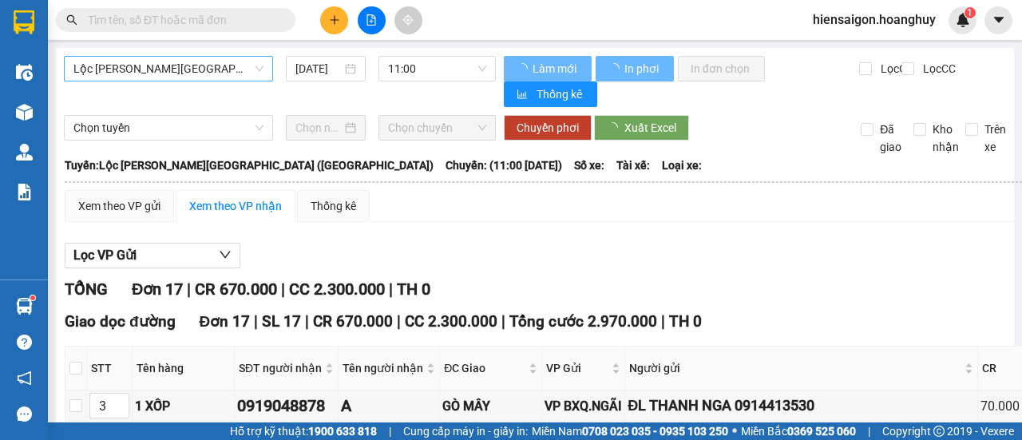
click at [169, 71] on span "Lộc [PERSON_NAME][GEOGRAPHIC_DATA] ([GEOGRAPHIC_DATA])" at bounding box center [168, 69] width 190 height 24
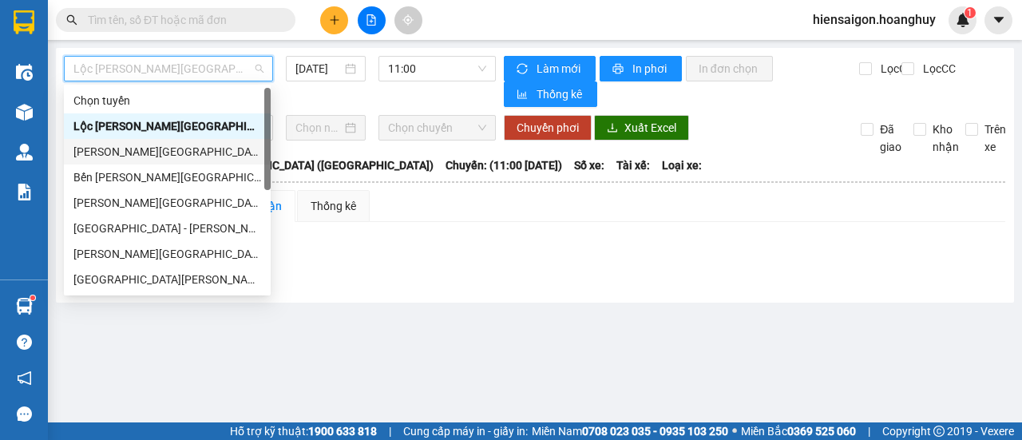
click at [158, 153] on div "[PERSON_NAME][GEOGRAPHIC_DATA] ([GEOGRAPHIC_DATA])" at bounding box center [167, 152] width 188 height 18
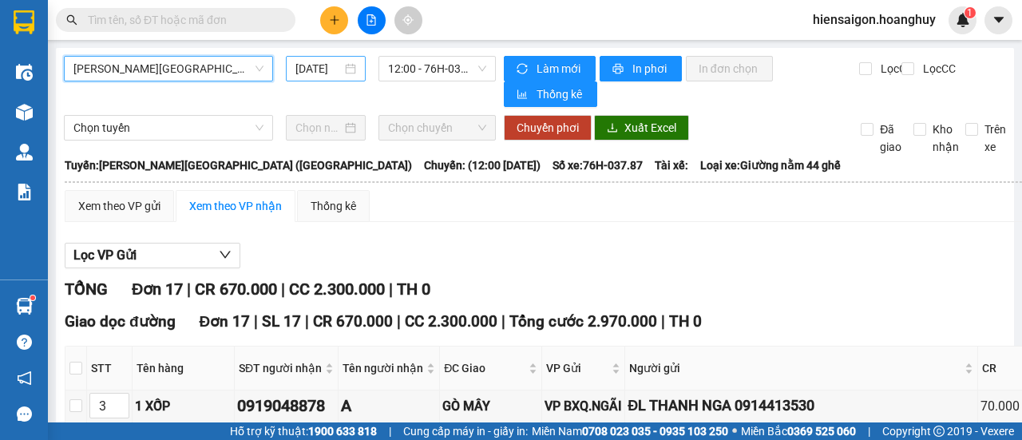
click at [322, 66] on input "[DATE]" at bounding box center [319, 69] width 46 height 18
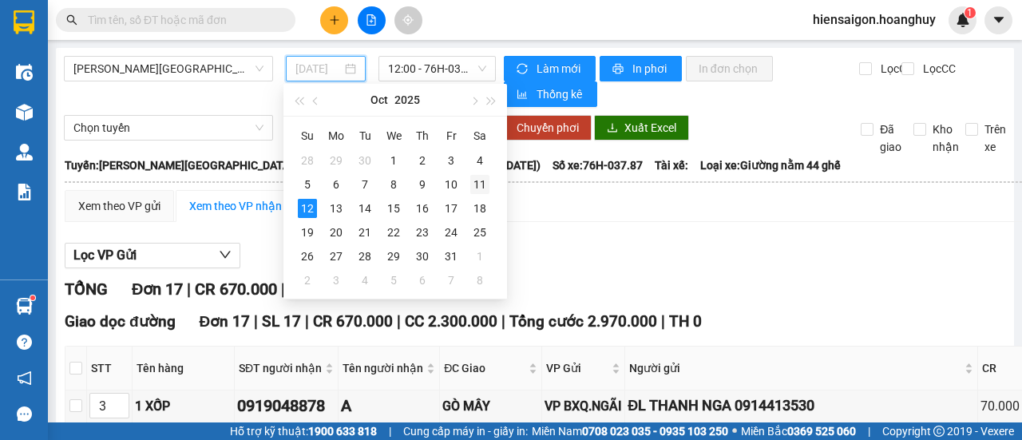
click at [474, 180] on div "11" at bounding box center [479, 184] width 19 height 19
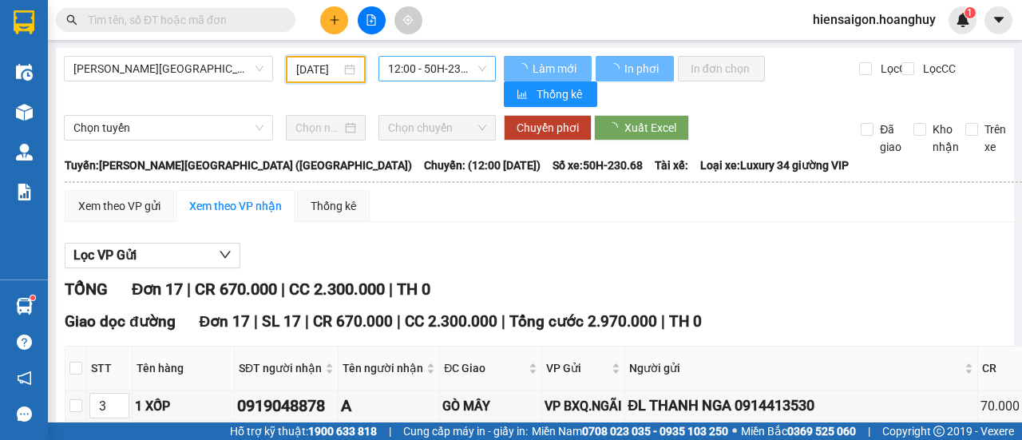
click at [452, 69] on span "12:00 - 50H-230.68" at bounding box center [436, 69] width 97 height 24
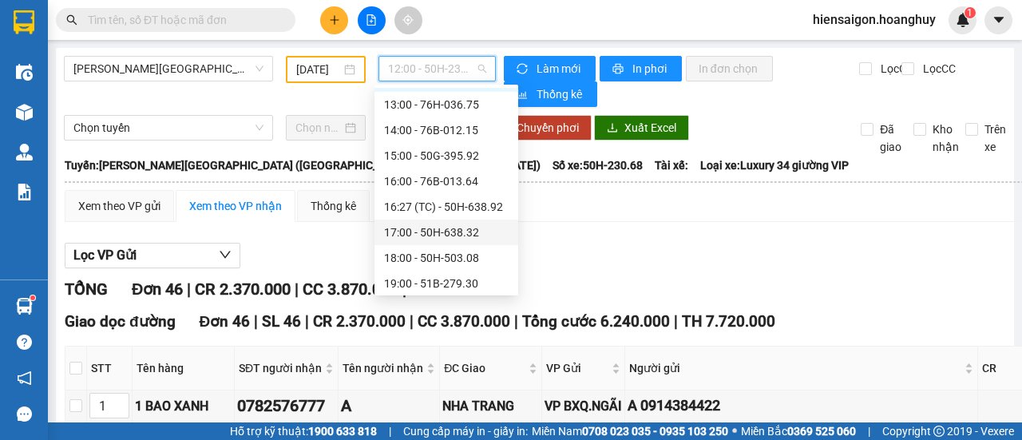
scroll to position [77, 0]
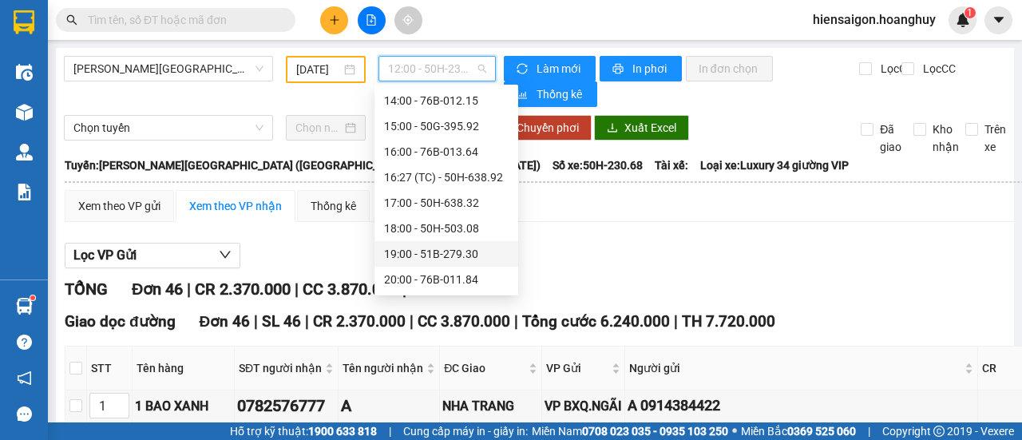
click at [467, 257] on div "19:00 - 51B-279.30" at bounding box center [446, 254] width 125 height 18
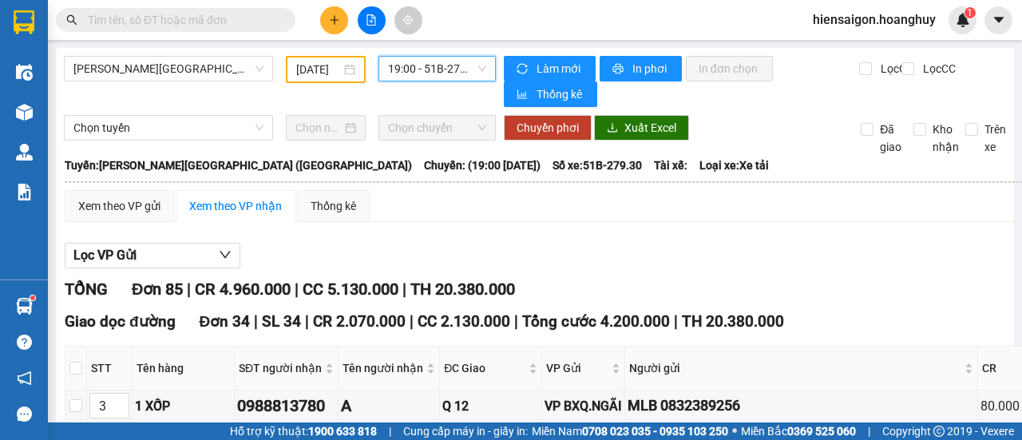
click at [312, 69] on input "[DATE]" at bounding box center [318, 70] width 45 height 18
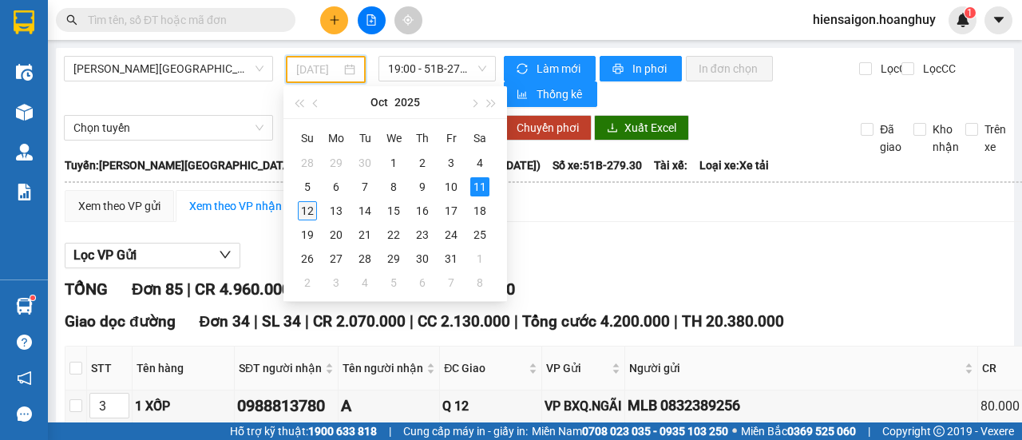
click at [308, 212] on div "12" at bounding box center [307, 210] width 19 height 19
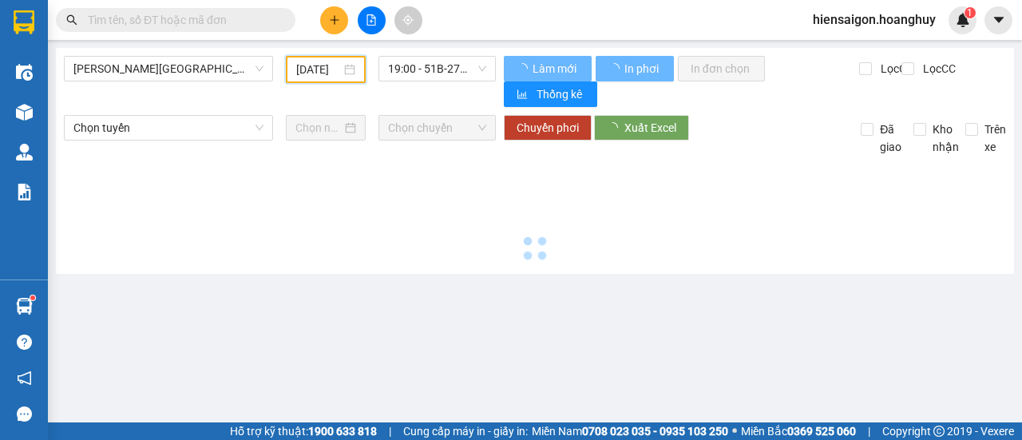
type input "[DATE]"
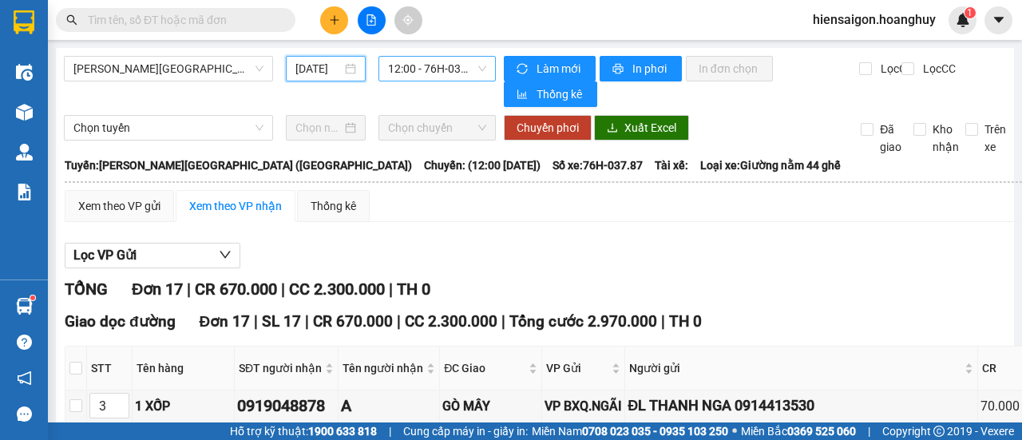
scroll to position [26, 0]
click at [454, 66] on span "12:00 - 76H-037.87" at bounding box center [436, 69] width 97 height 24
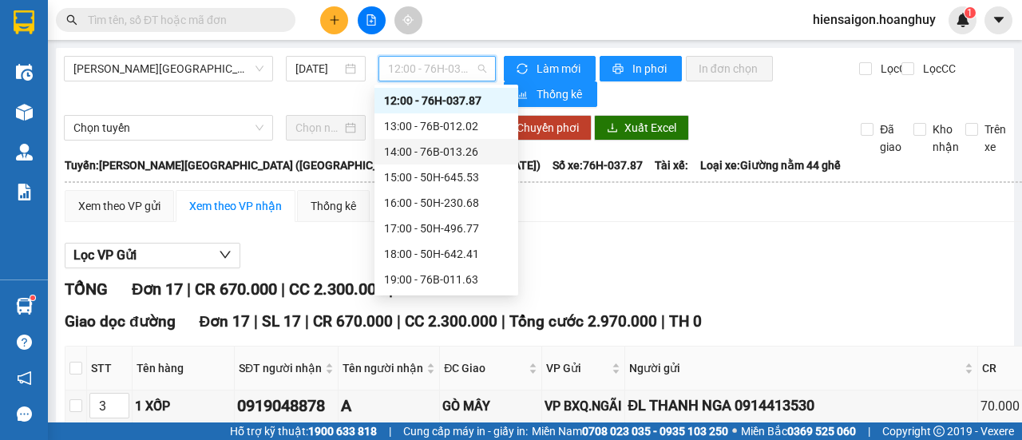
click at [447, 157] on div "14:00 - 76B-013.26" at bounding box center [446, 152] width 125 height 18
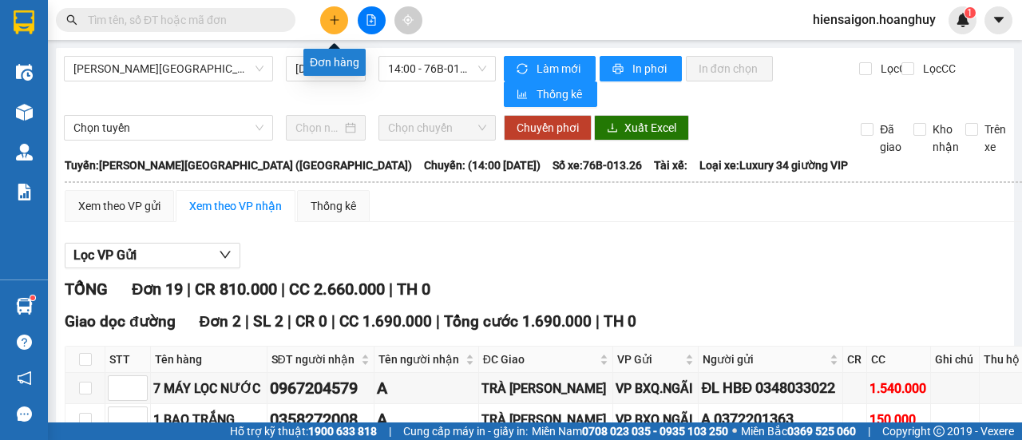
click at [336, 28] on button at bounding box center [334, 20] width 28 height 28
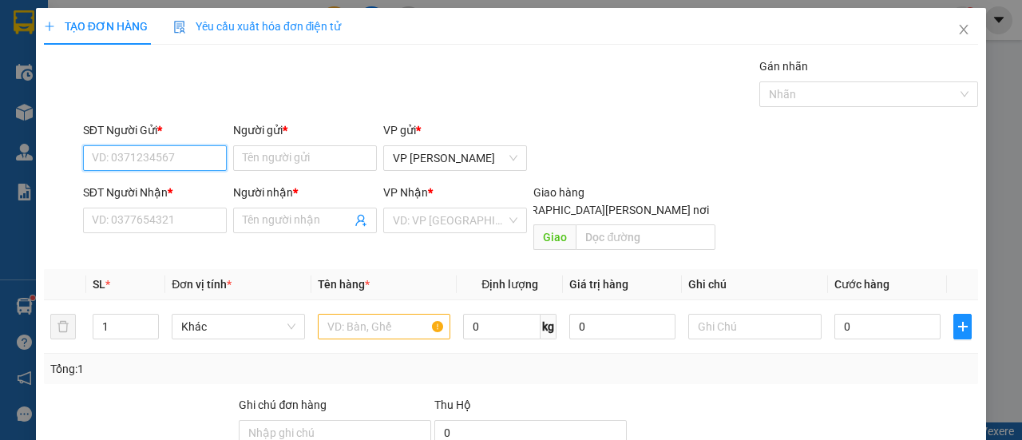
click at [181, 149] on input "SĐT Người Gửi *" at bounding box center [155, 158] width 144 height 26
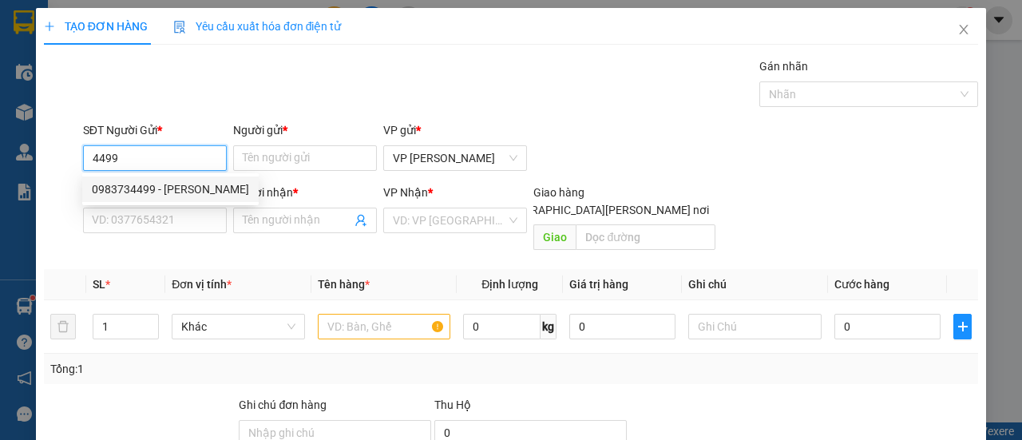
click at [168, 194] on div "0983734499 - [PERSON_NAME]" at bounding box center [170, 190] width 157 height 18
type input "0983734499"
type input "[PERSON_NAME]"
type input "0392599376"
type input "[PERSON_NAME] MY"
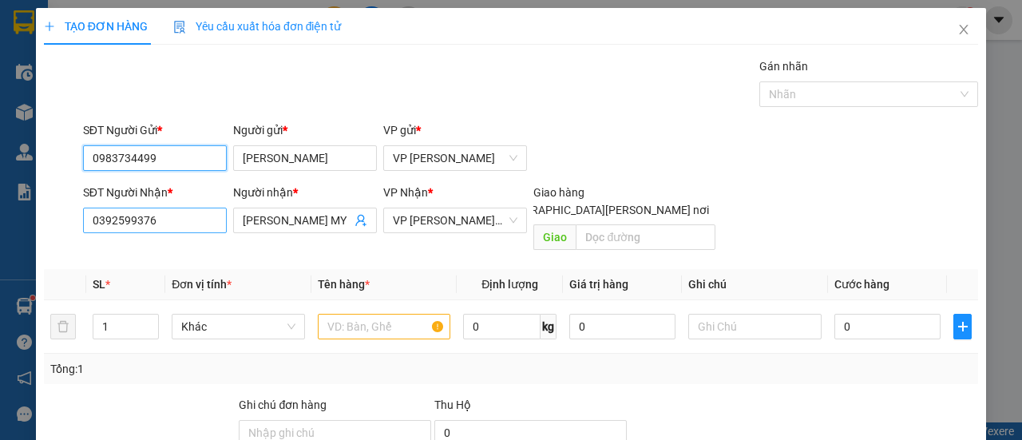
type input "0983734499"
click at [180, 216] on input "0392599376" at bounding box center [155, 221] width 144 height 26
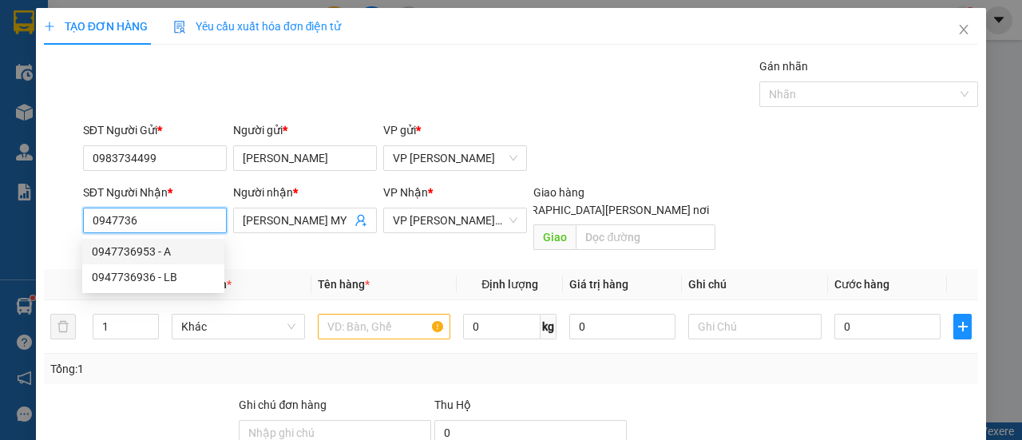
click at [174, 250] on div "0947736953 - A" at bounding box center [153, 252] width 123 height 18
type input "0947736953"
type input "A"
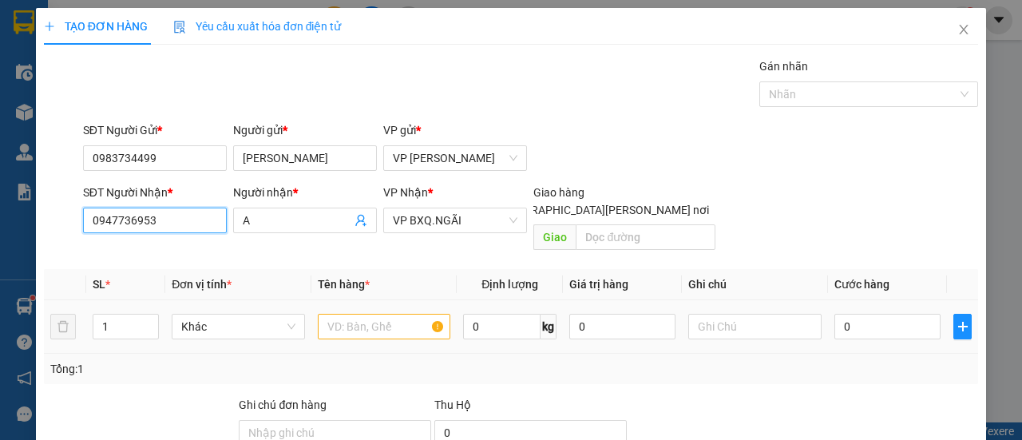
type input "0947736953"
click at [377, 314] on input "text" at bounding box center [384, 327] width 133 height 26
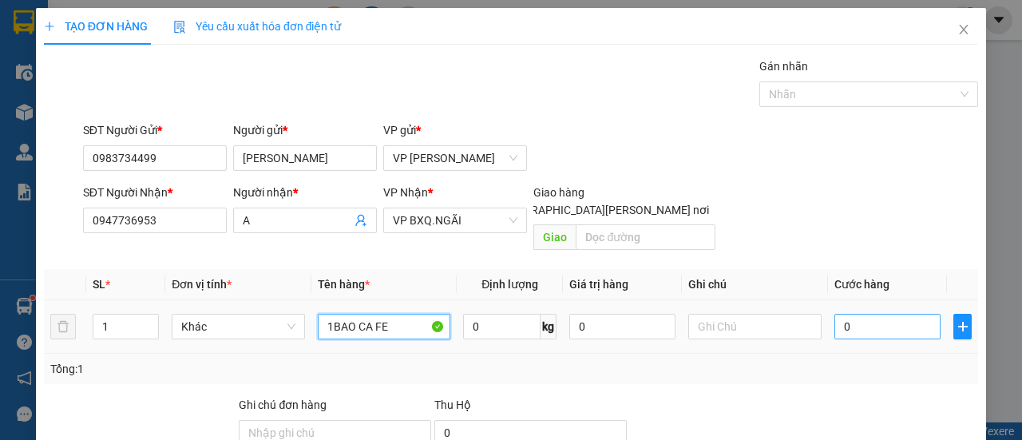
type input "1BAO CA FE"
click at [867, 314] on input "0" at bounding box center [888, 327] width 106 height 26
type input "1"
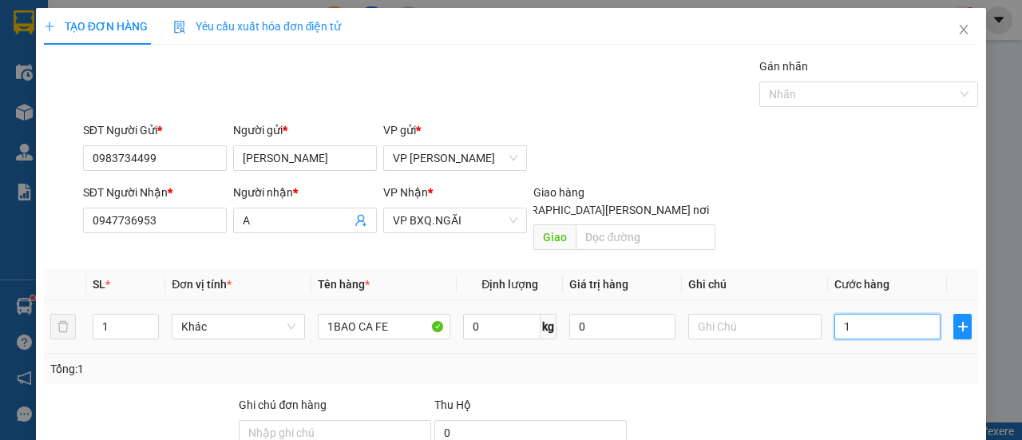
type input "10"
type input "100"
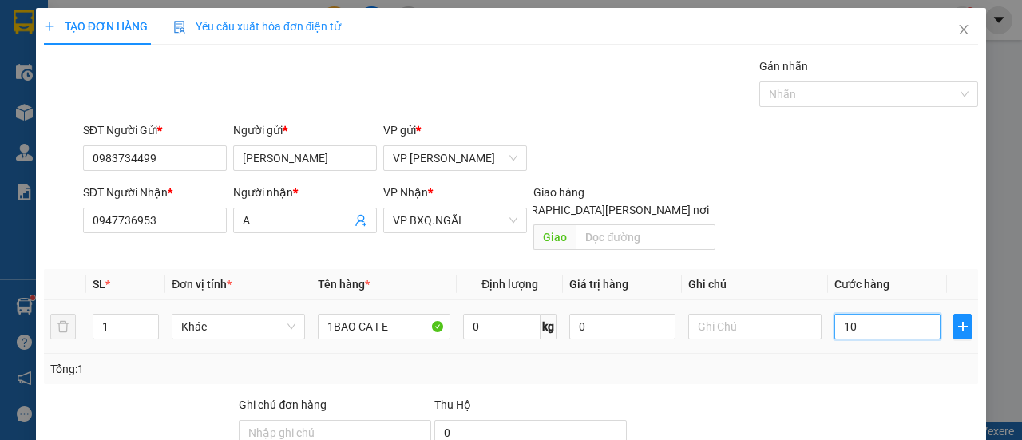
type input "100"
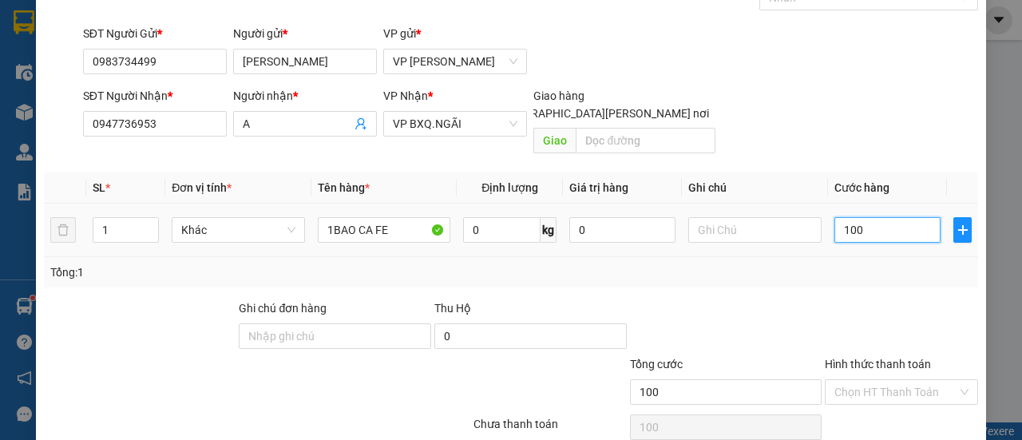
scroll to position [149, 0]
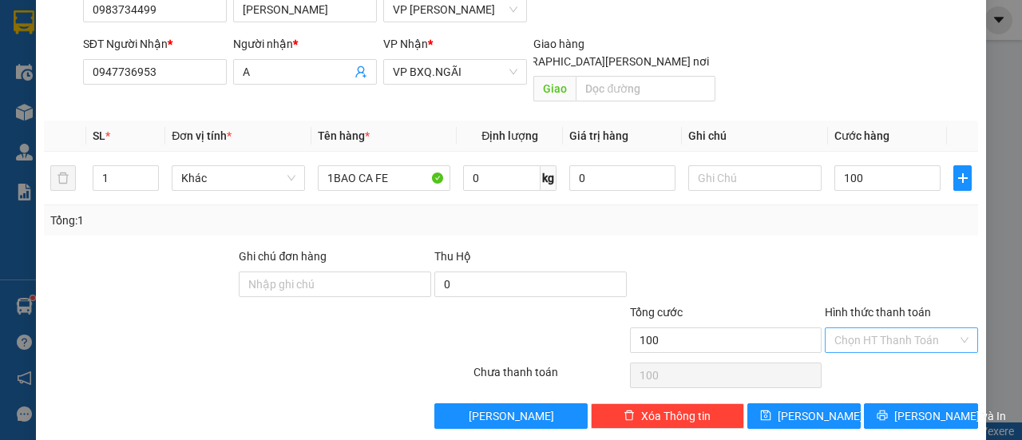
type input "100.000"
click at [867, 328] on input "Hình thức thanh toán" at bounding box center [896, 340] width 123 height 24
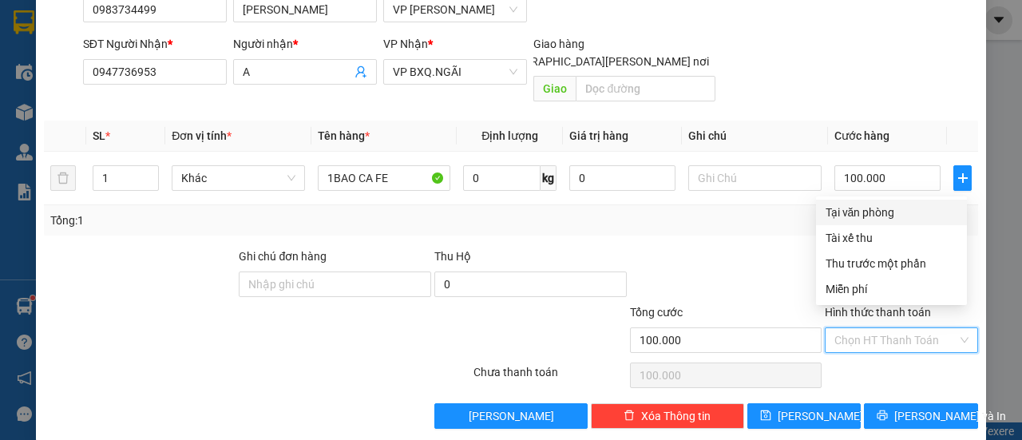
click at [887, 212] on div "Tại văn phòng" at bounding box center [892, 213] width 132 height 18
type input "0"
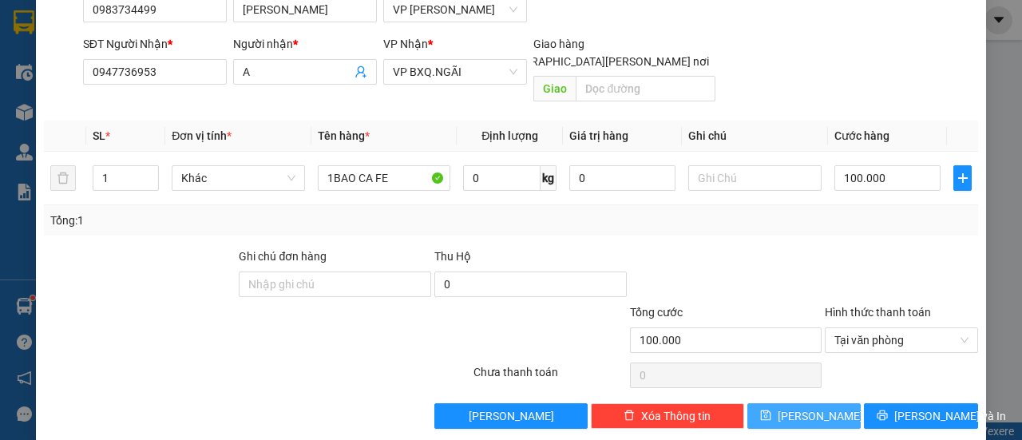
click at [800, 407] on span "[PERSON_NAME]" at bounding box center [820, 416] width 85 height 18
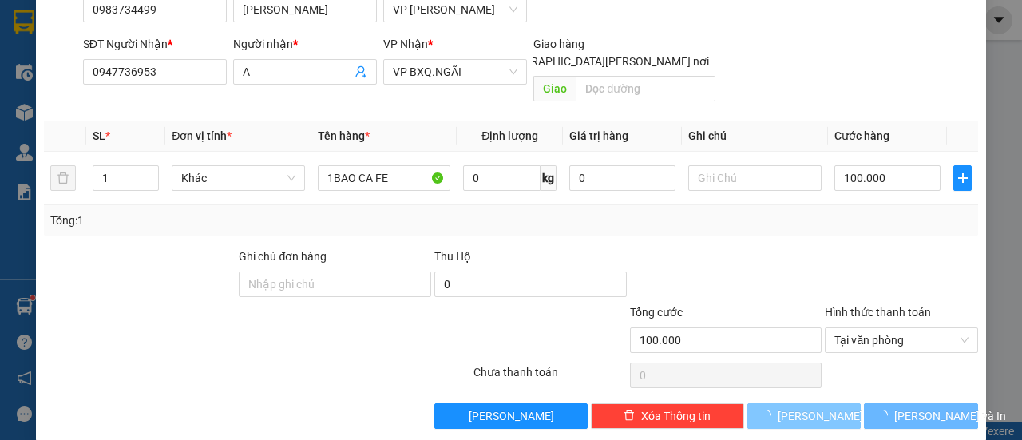
type input "0"
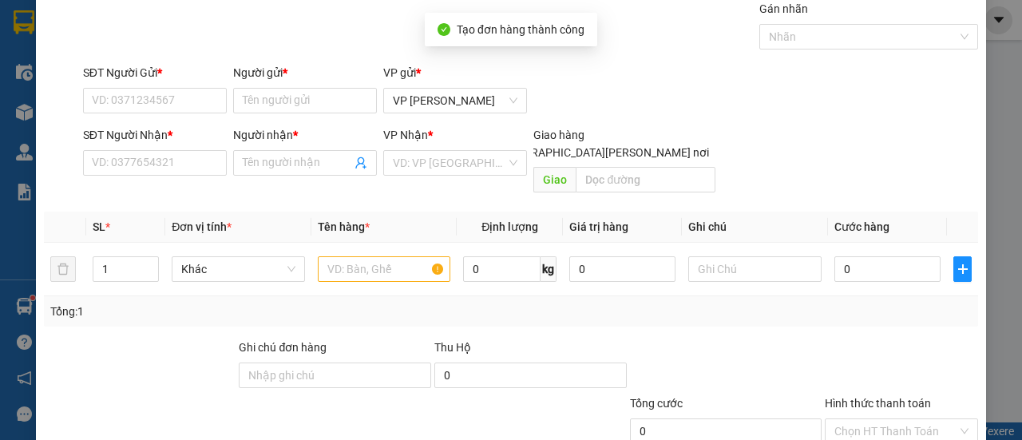
scroll to position [0, 0]
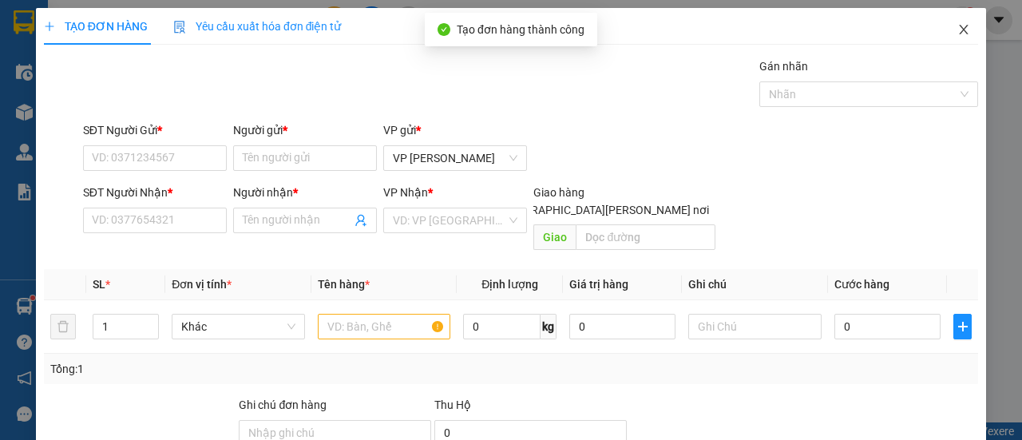
click at [958, 31] on span "Close" at bounding box center [964, 30] width 45 height 45
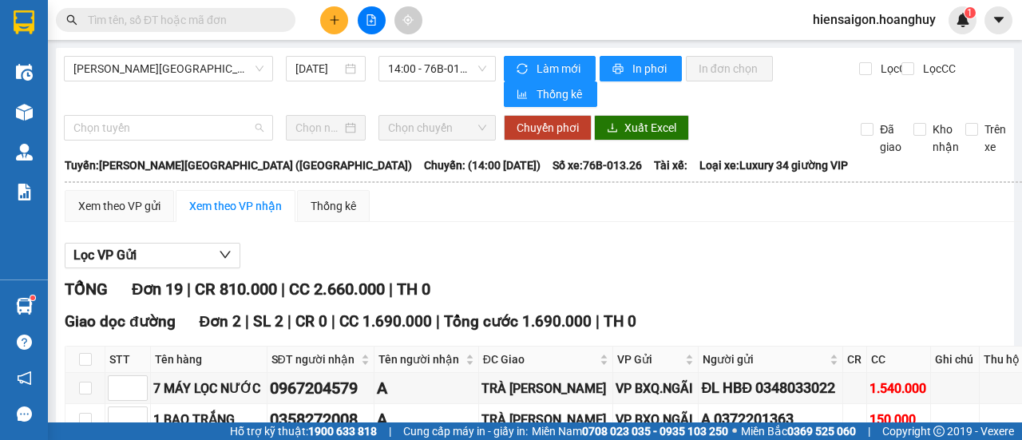
click at [64, 115] on div "Chọn tuyến" at bounding box center [168, 128] width 209 height 26
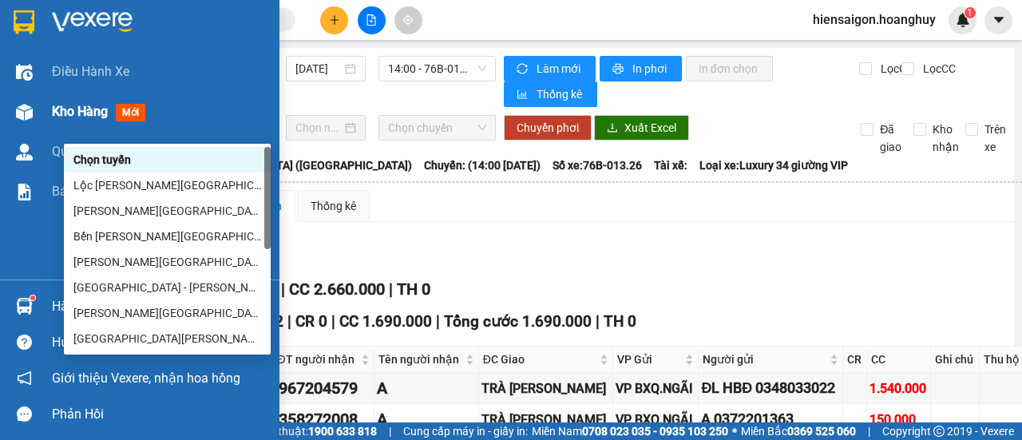
click at [67, 104] on span "Kho hàng" at bounding box center [80, 111] width 56 height 15
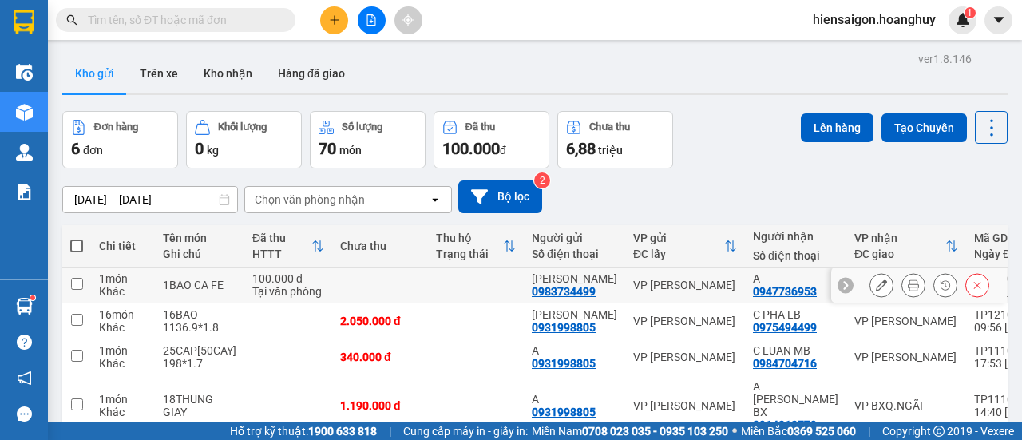
click at [86, 288] on td at bounding box center [76, 286] width 29 height 36
checkbox input "true"
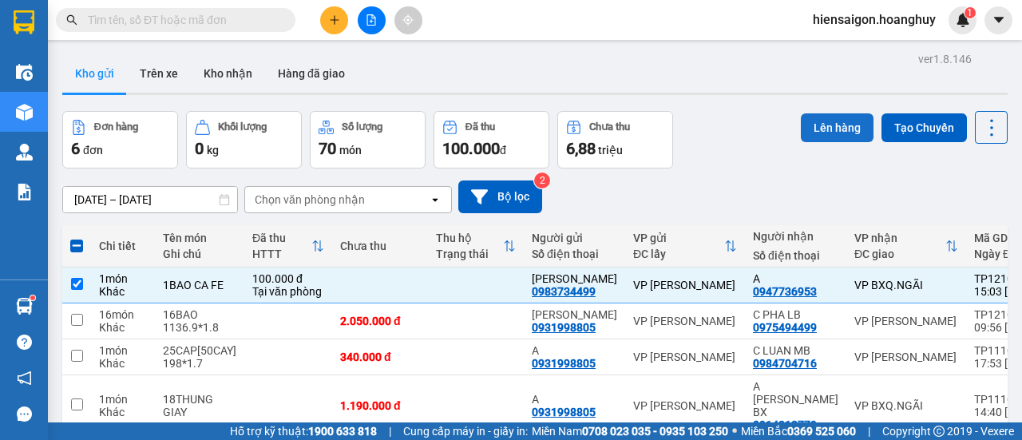
click at [801, 131] on button "Lên hàng" at bounding box center [837, 127] width 73 height 29
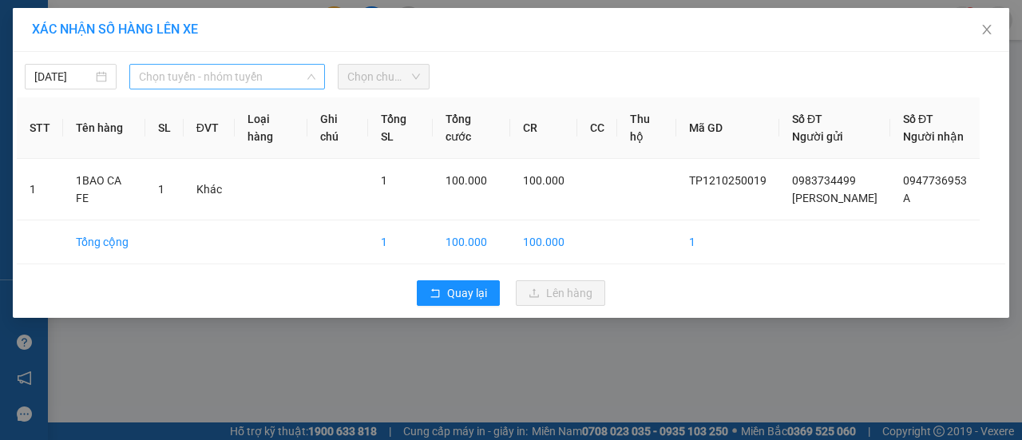
click at [232, 75] on span "Chọn tuyến - nhóm tuyến" at bounding box center [227, 77] width 177 height 24
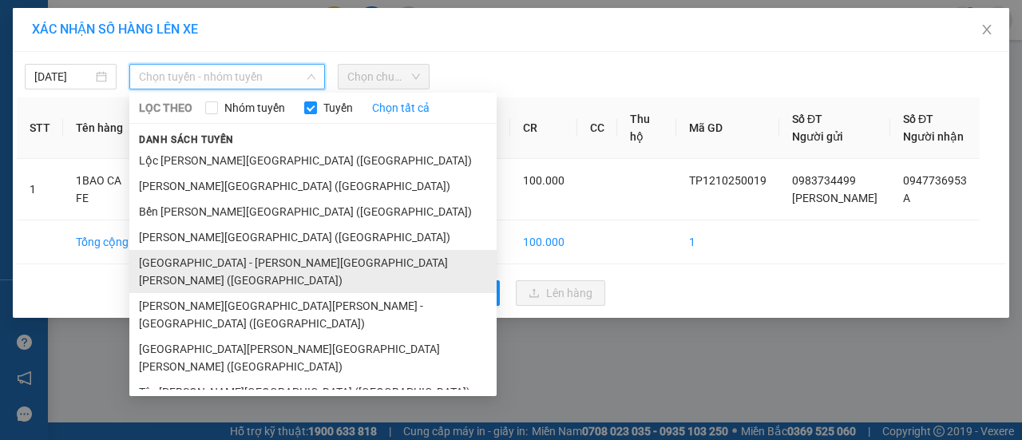
click at [196, 261] on li "[GEOGRAPHIC_DATA] - [PERSON_NAME][GEOGRAPHIC_DATA][PERSON_NAME] ([GEOGRAPHIC_DA…" at bounding box center [312, 271] width 367 height 43
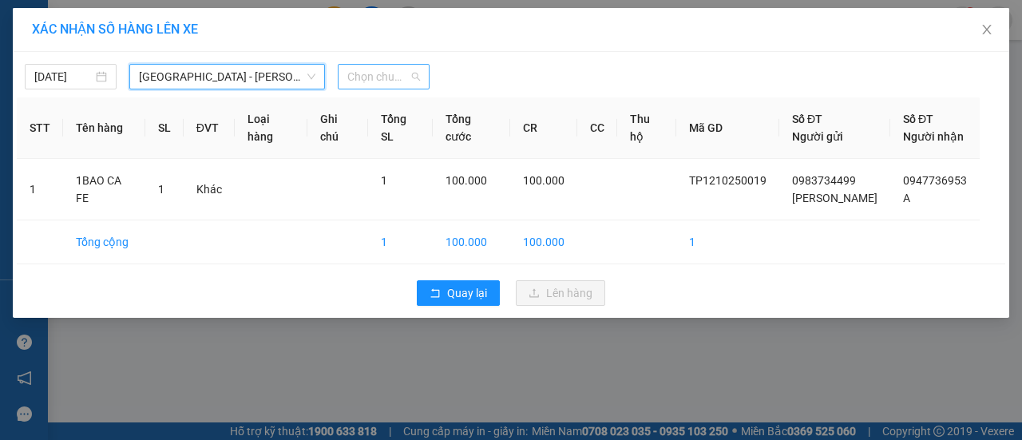
click at [367, 77] on span "Chọn chuyến" at bounding box center [383, 77] width 73 height 24
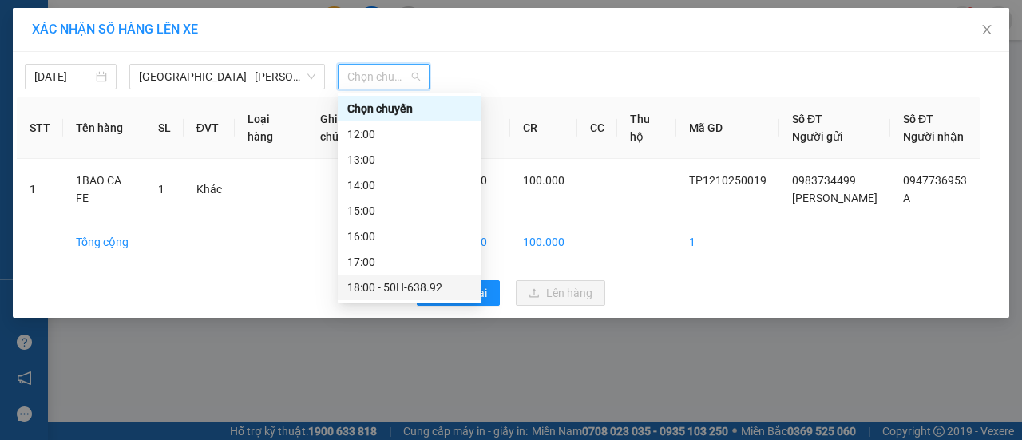
click at [398, 288] on div "18:00 - 50H-638.92" at bounding box center [409, 288] width 125 height 18
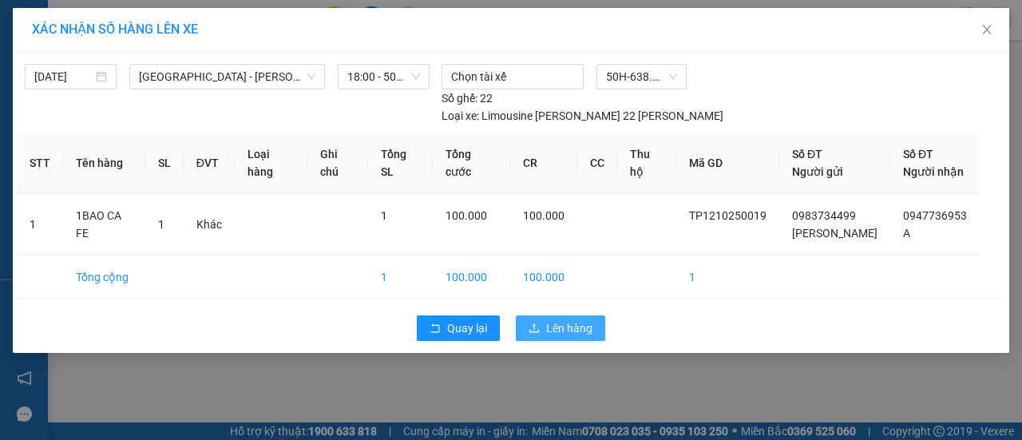
click at [553, 321] on span "Lên hàng" at bounding box center [569, 328] width 46 height 18
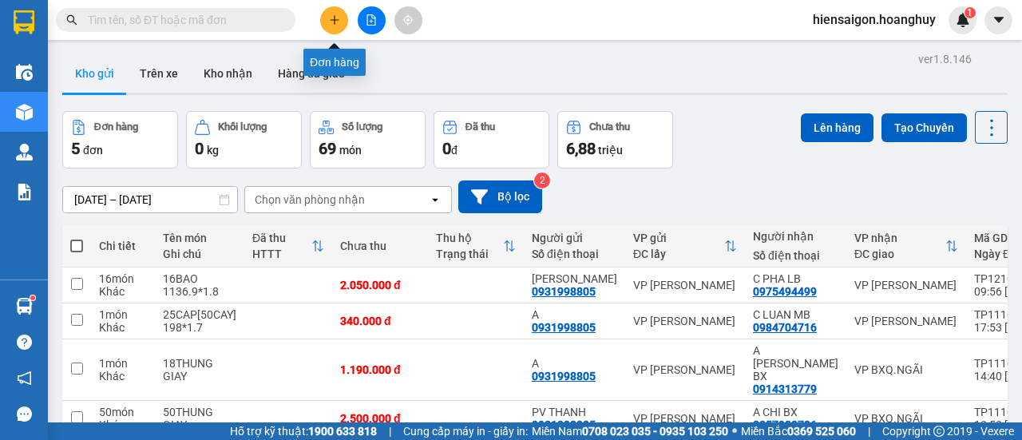
click at [334, 25] on icon "plus" at bounding box center [334, 19] width 11 height 11
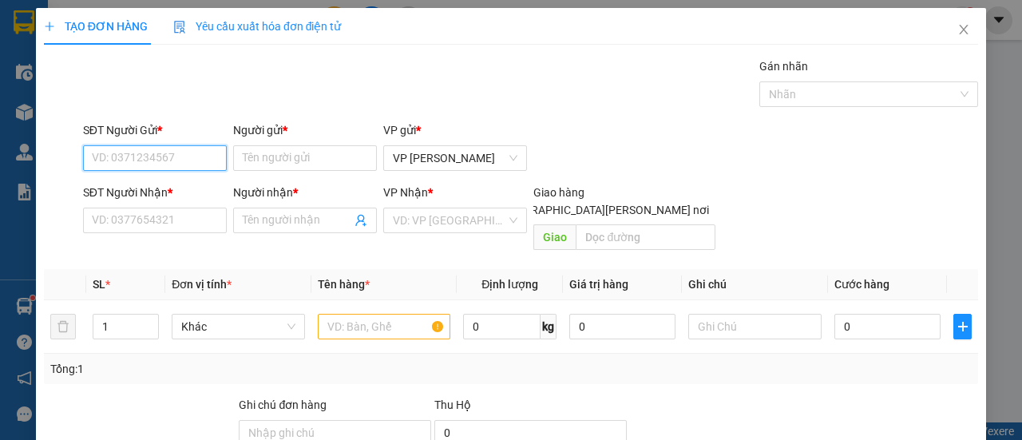
click at [173, 155] on input "SĐT Người Gửi *" at bounding box center [155, 158] width 144 height 26
click at [134, 157] on input "4499" at bounding box center [155, 158] width 144 height 26
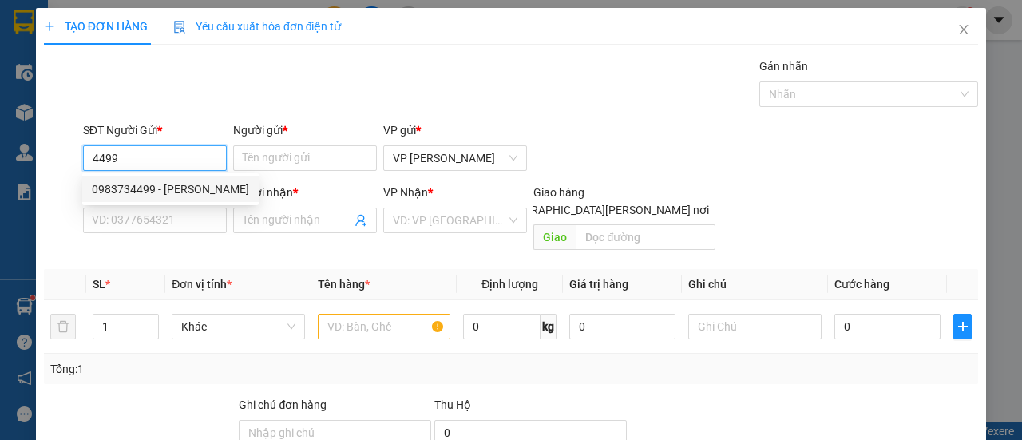
click at [129, 184] on div "0983734499 - [PERSON_NAME]" at bounding box center [170, 190] width 157 height 18
type input "0983734499"
type input "[PERSON_NAME]"
type input "0947736953"
type input "A"
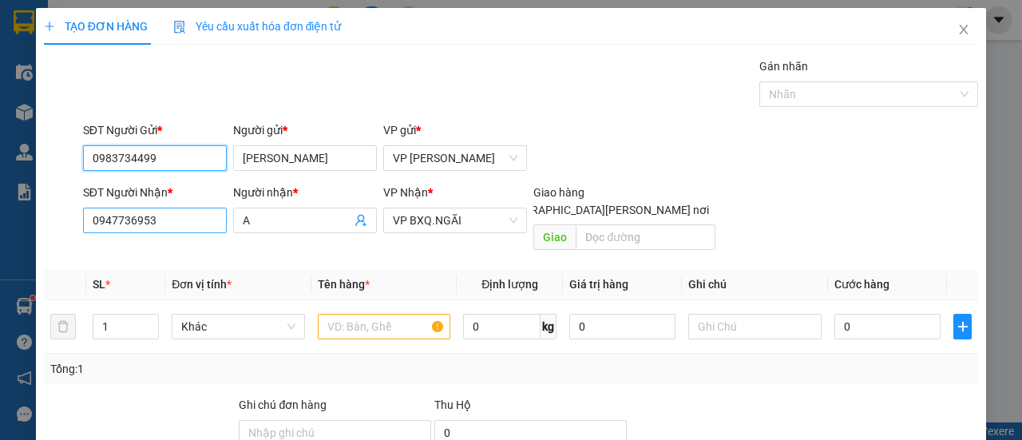
type input "0983734499"
click at [157, 220] on input "0947736953" at bounding box center [155, 221] width 144 height 26
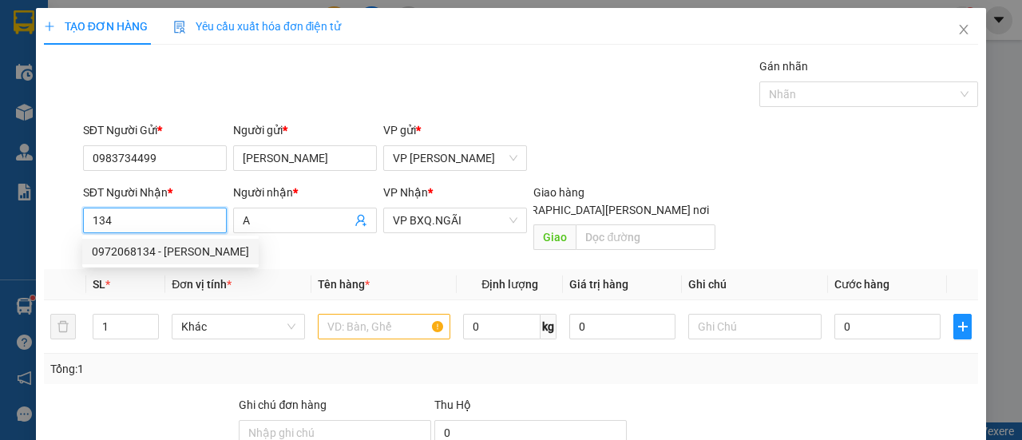
click at [144, 248] on div "0972068134 - [PERSON_NAME]" at bounding box center [170, 252] width 157 height 18
type input "0972068134"
type input "[PERSON_NAME]"
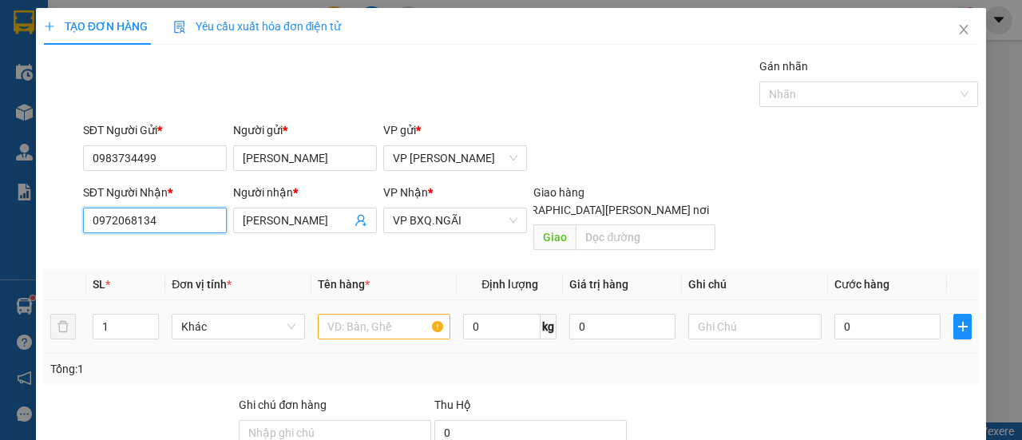
type input "0972068134"
click at [345, 314] on input "text" at bounding box center [384, 327] width 133 height 26
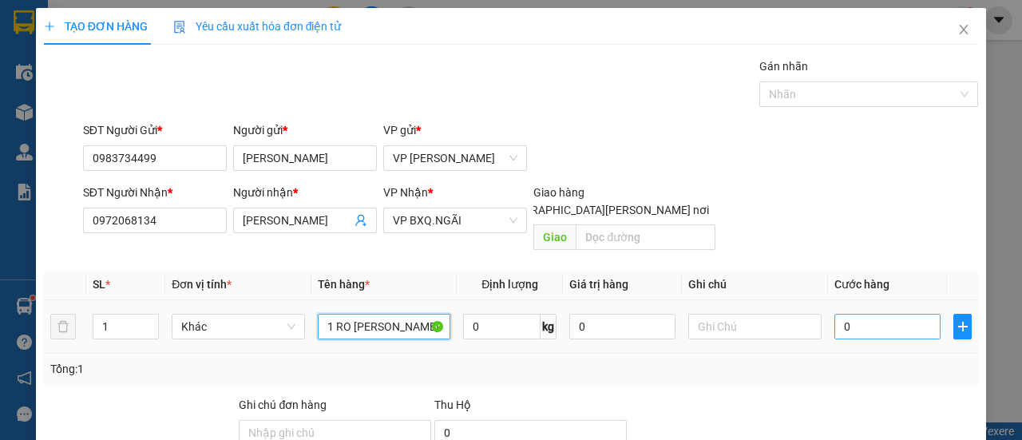
type input "1 RO [PERSON_NAME]"
click at [891, 314] on input "0" at bounding box center [888, 327] width 106 height 26
type input "1"
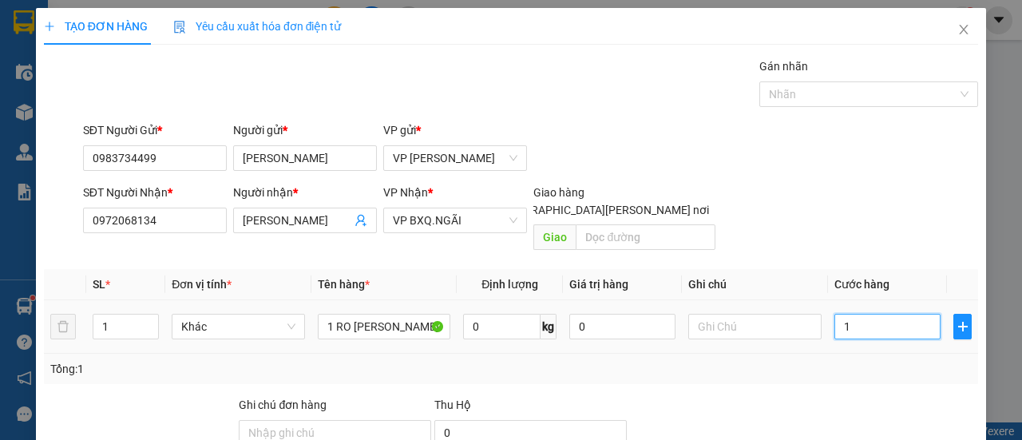
type input "10"
type input "100"
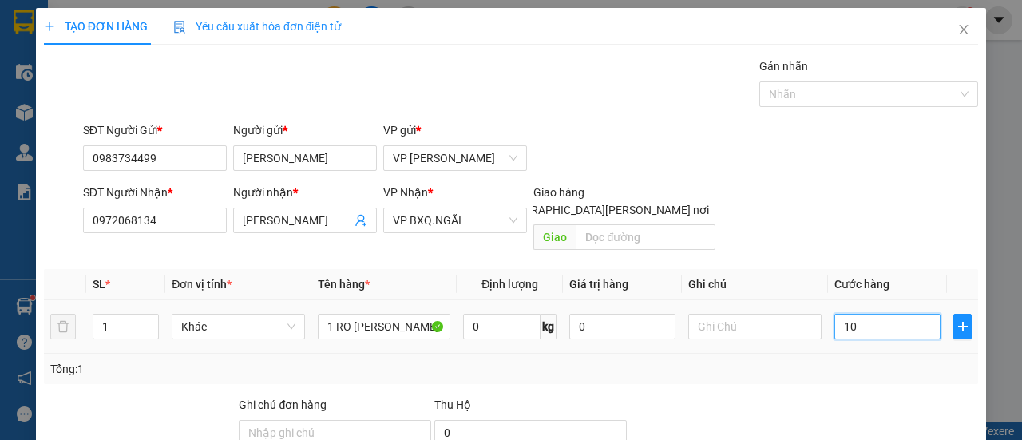
type input "100"
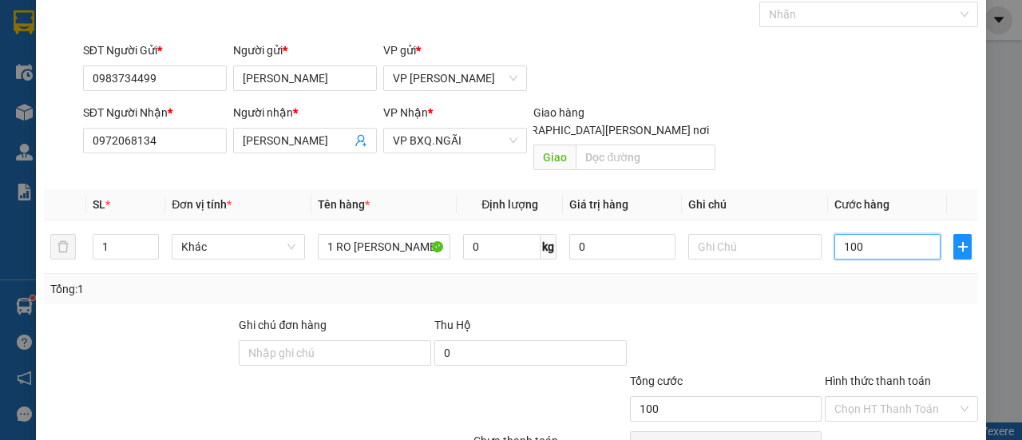
scroll to position [149, 0]
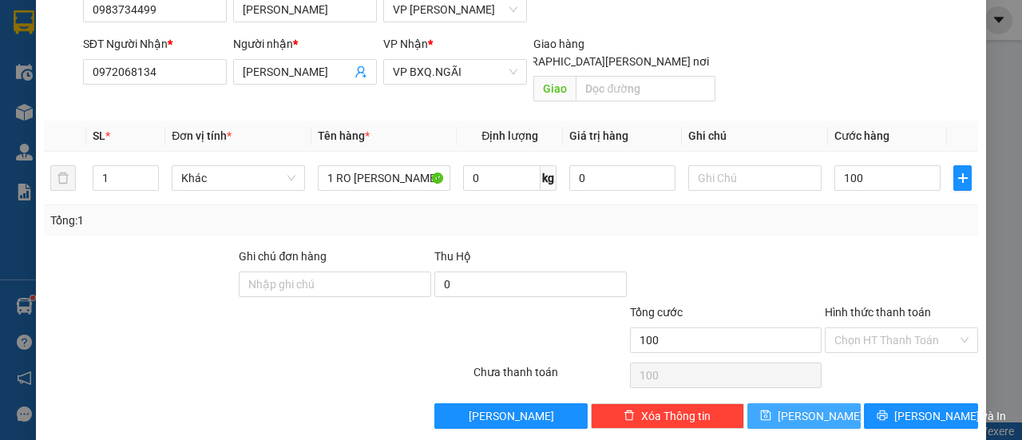
type input "100.000"
click at [789, 403] on button "[PERSON_NAME]" at bounding box center [805, 416] width 114 height 26
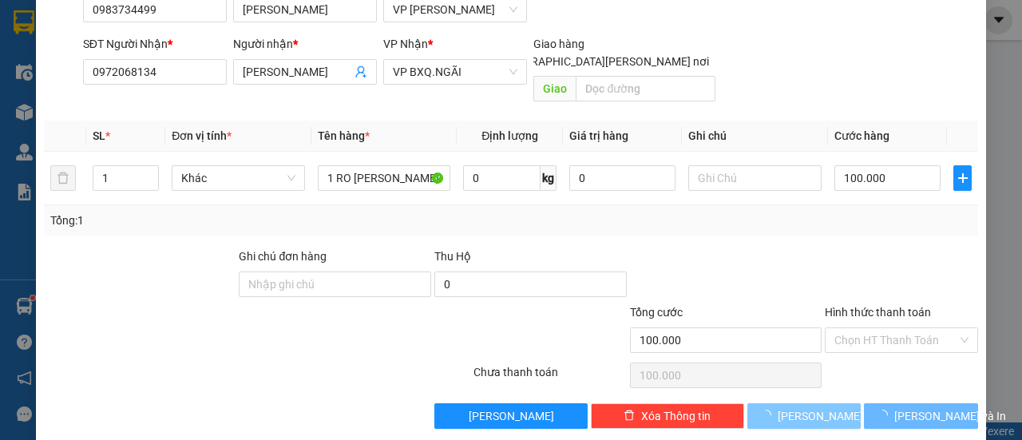
type input "0"
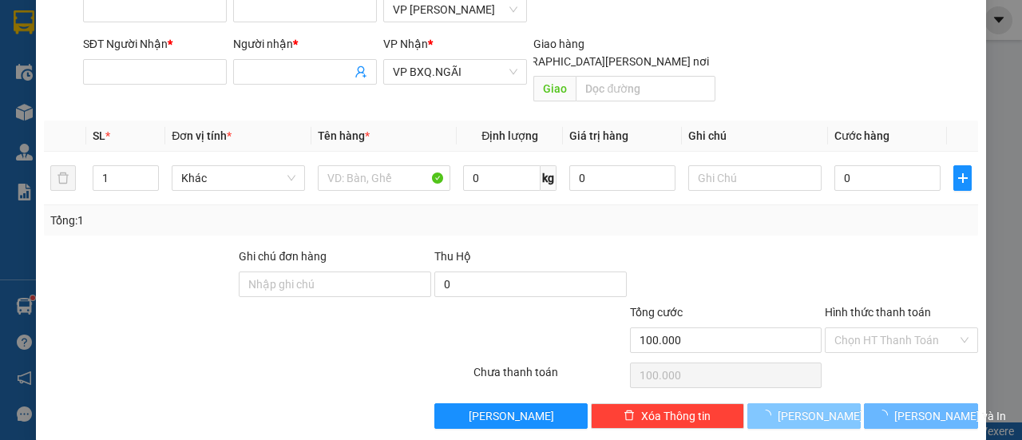
type input "0"
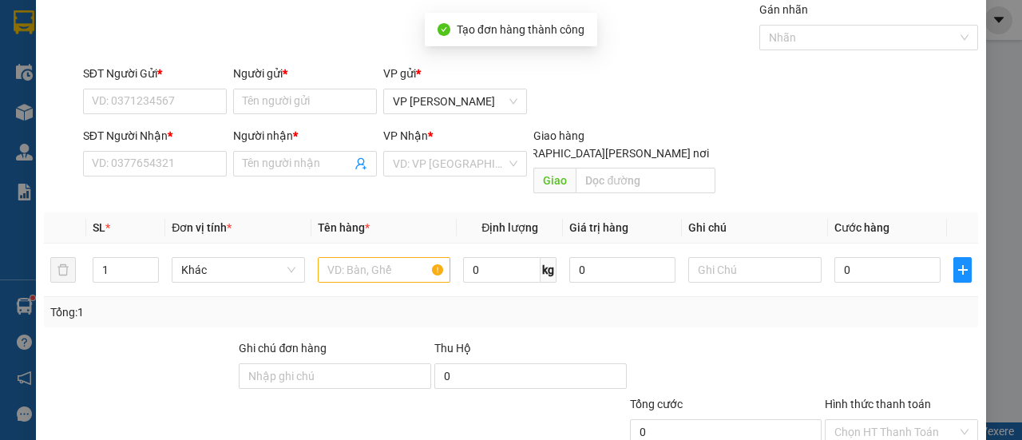
scroll to position [0, 0]
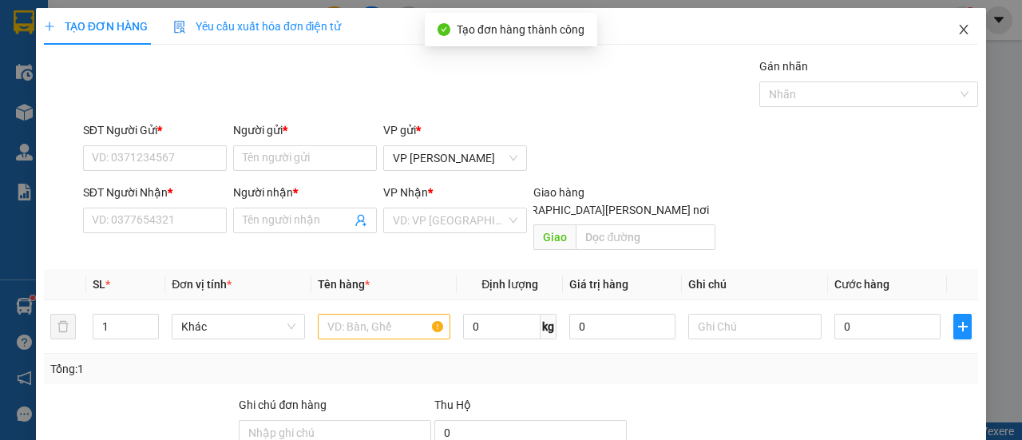
click at [958, 28] on icon "close" at bounding box center [964, 29] width 13 height 13
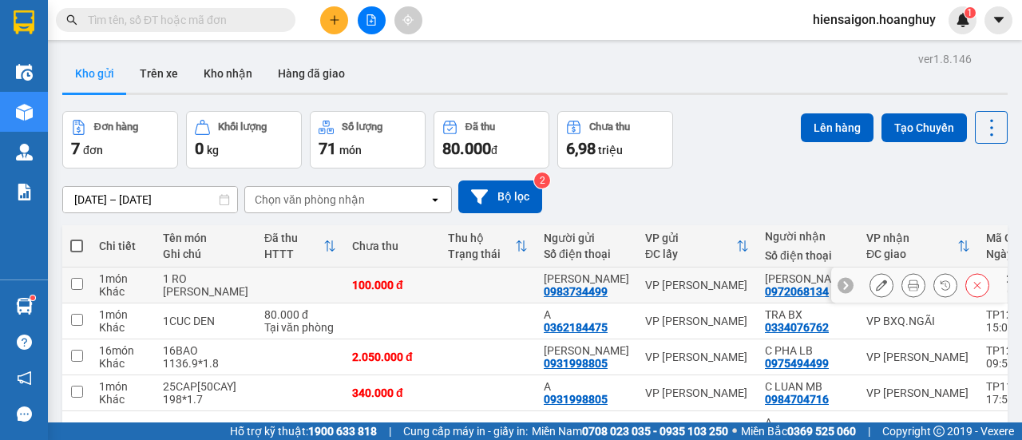
click at [77, 284] on input "checkbox" at bounding box center [77, 284] width 12 height 12
checkbox input "true"
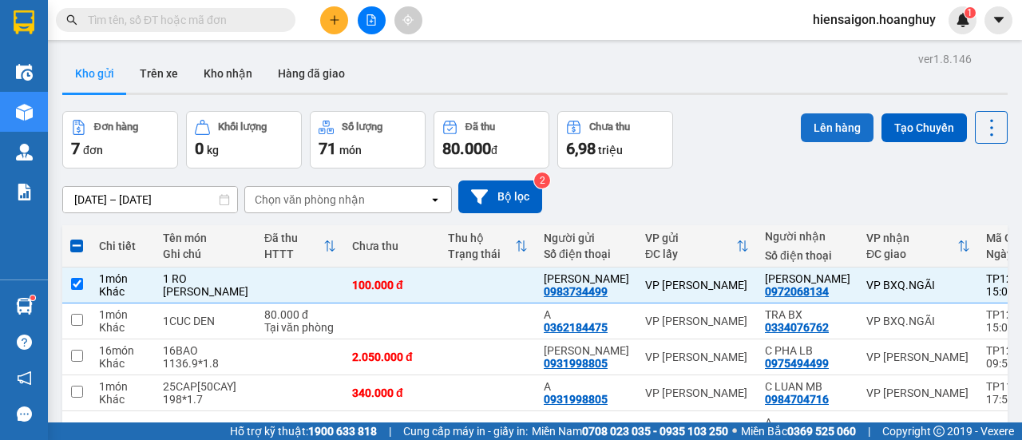
click at [830, 115] on button "Lên hàng" at bounding box center [837, 127] width 73 height 29
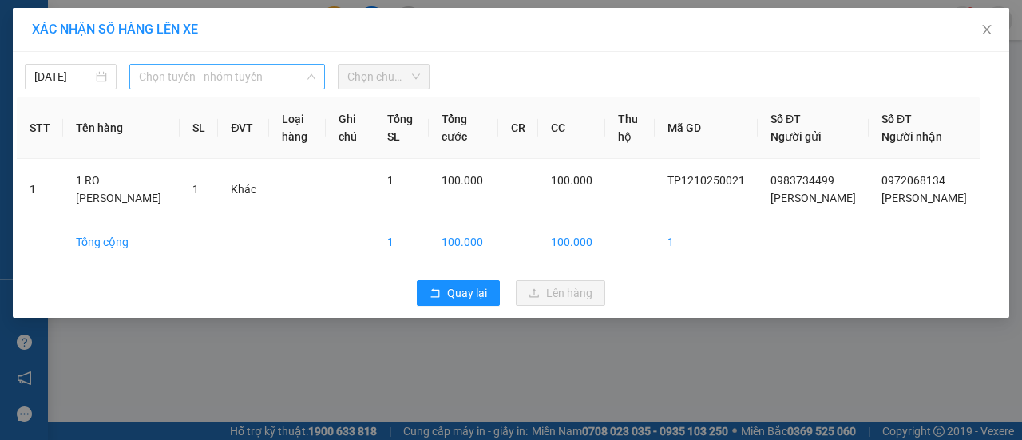
click at [193, 76] on span "Chọn tuyến - nhóm tuyến" at bounding box center [227, 77] width 177 height 24
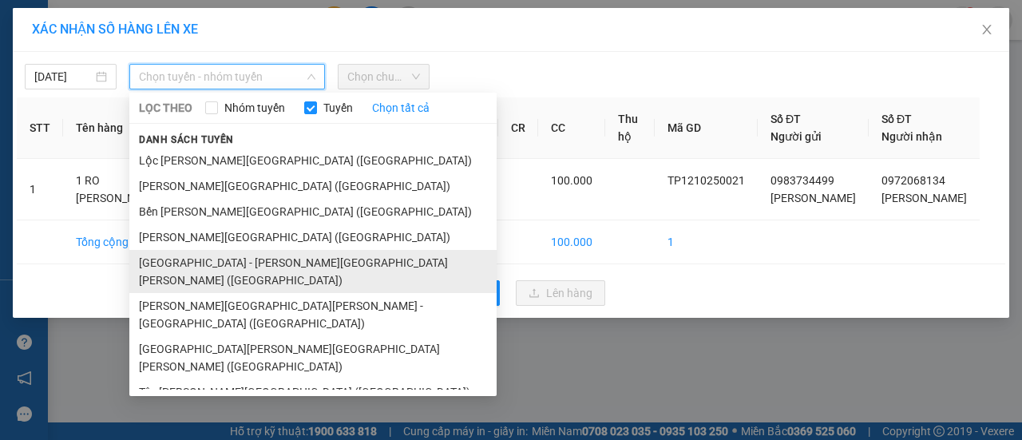
click at [177, 258] on li "[GEOGRAPHIC_DATA] - [PERSON_NAME][GEOGRAPHIC_DATA][PERSON_NAME] ([GEOGRAPHIC_DA…" at bounding box center [312, 271] width 367 height 43
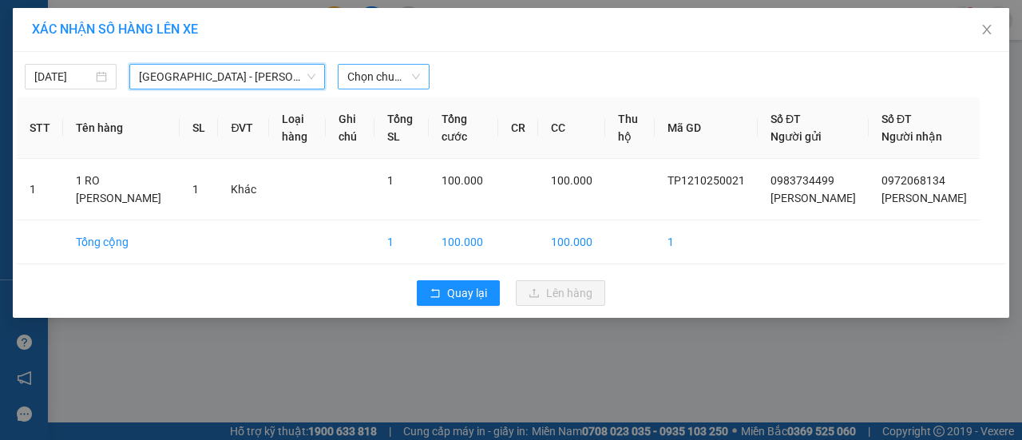
click at [386, 81] on span "Chọn chuyến" at bounding box center [383, 77] width 73 height 24
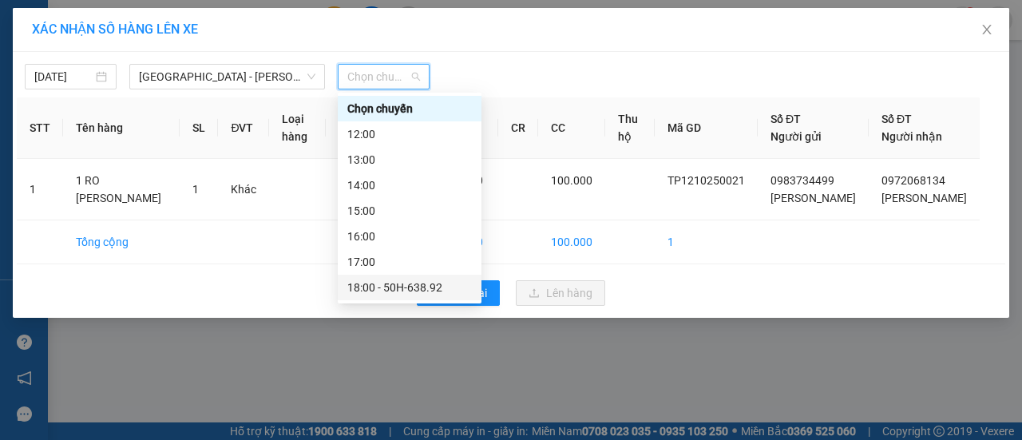
click at [402, 287] on div "18:00 - 50H-638.92" at bounding box center [409, 288] width 125 height 18
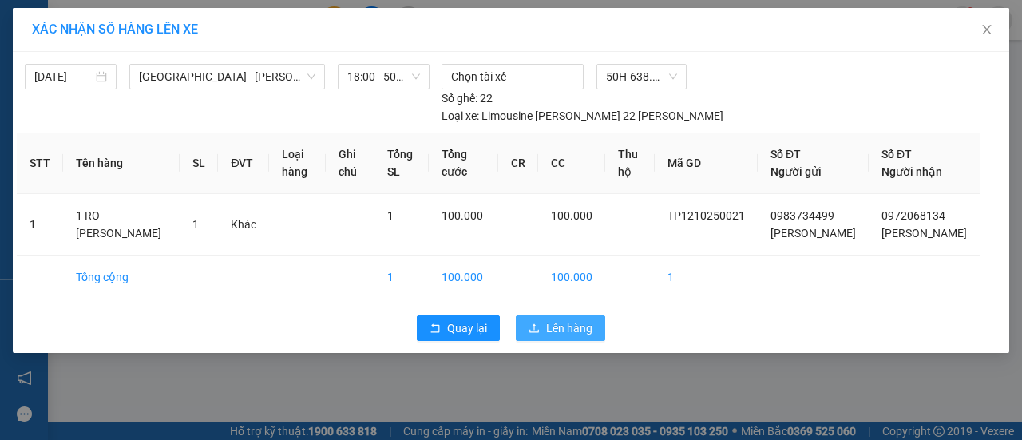
click at [565, 337] on span "Lên hàng" at bounding box center [569, 328] width 46 height 18
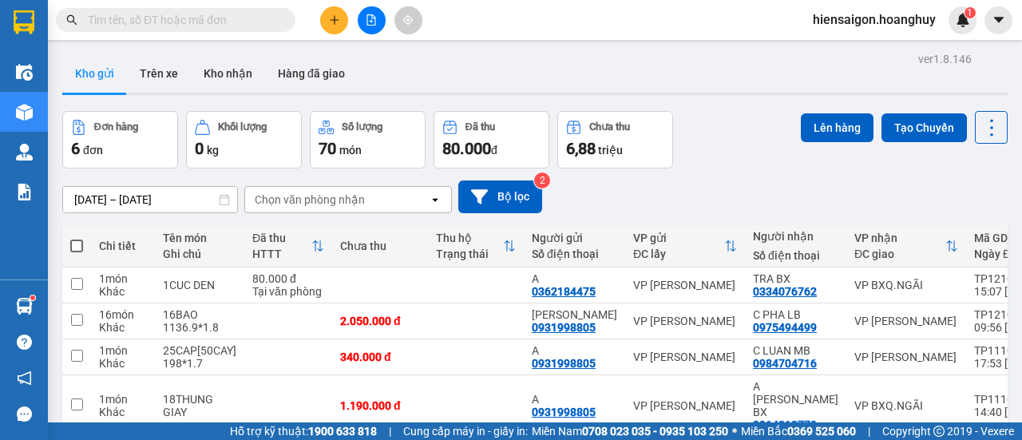
click at [372, 1] on div "Kết quả [PERSON_NAME] ( 598 ) Bộ lọc Mã ĐH Trạng thái Món hàng Thu hộ [PERSON_N…" at bounding box center [511, 20] width 1022 height 40
click at [359, 25] on button at bounding box center [372, 20] width 28 height 28
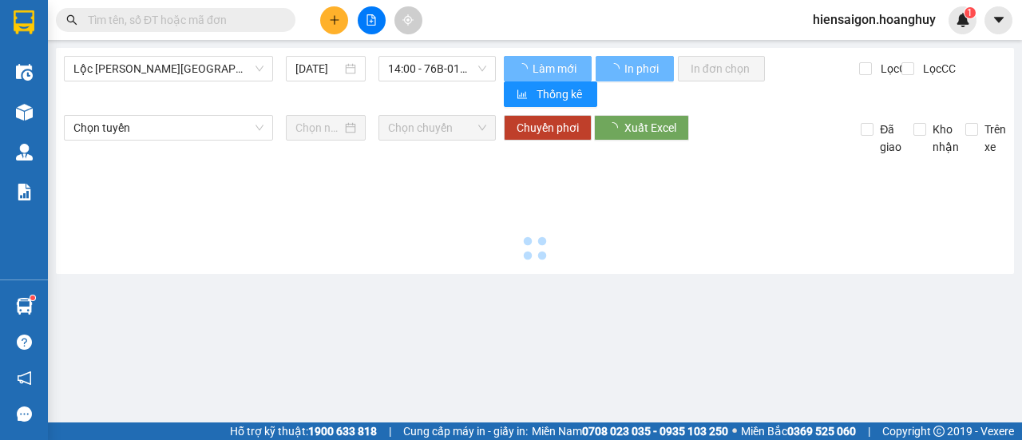
click at [366, 18] on icon "file-add" at bounding box center [371, 19] width 11 height 11
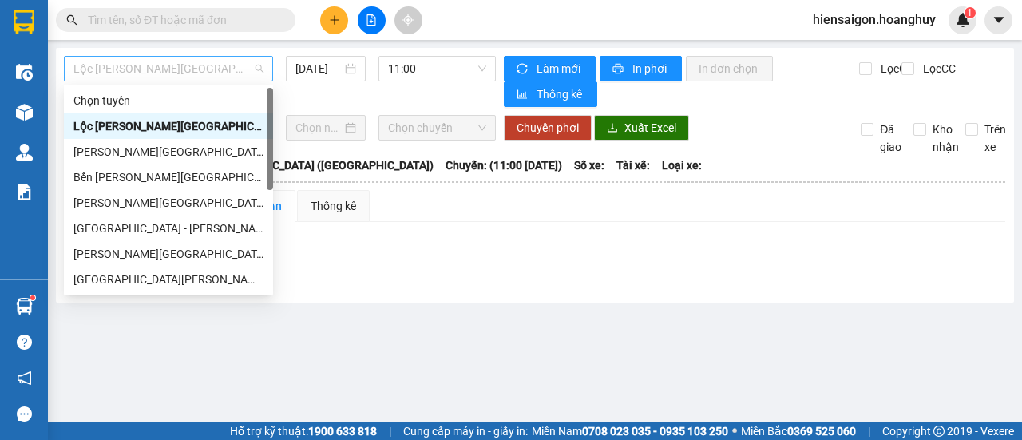
click at [157, 73] on span "Lộc [PERSON_NAME][GEOGRAPHIC_DATA] ([GEOGRAPHIC_DATA])" at bounding box center [168, 69] width 190 height 24
click at [104, 229] on div "[GEOGRAPHIC_DATA] - [PERSON_NAME][GEOGRAPHIC_DATA][PERSON_NAME] ([GEOGRAPHIC_DA…" at bounding box center [168, 229] width 190 height 18
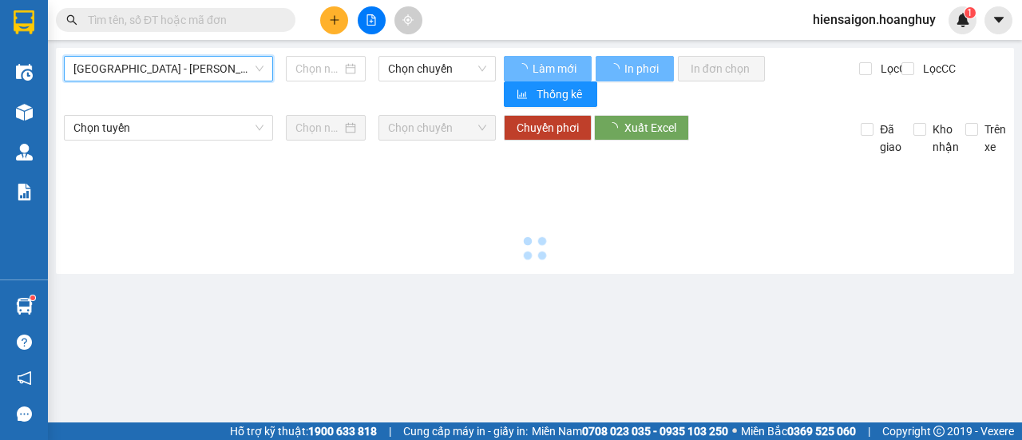
type input "[DATE]"
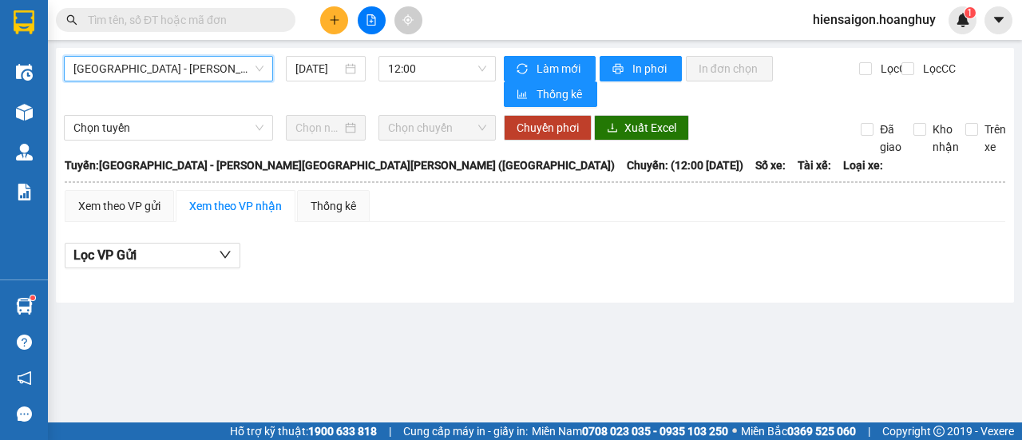
click at [190, 74] on span "[GEOGRAPHIC_DATA] - [PERSON_NAME][GEOGRAPHIC_DATA][PERSON_NAME] ([GEOGRAPHIC_DA…" at bounding box center [168, 69] width 190 height 24
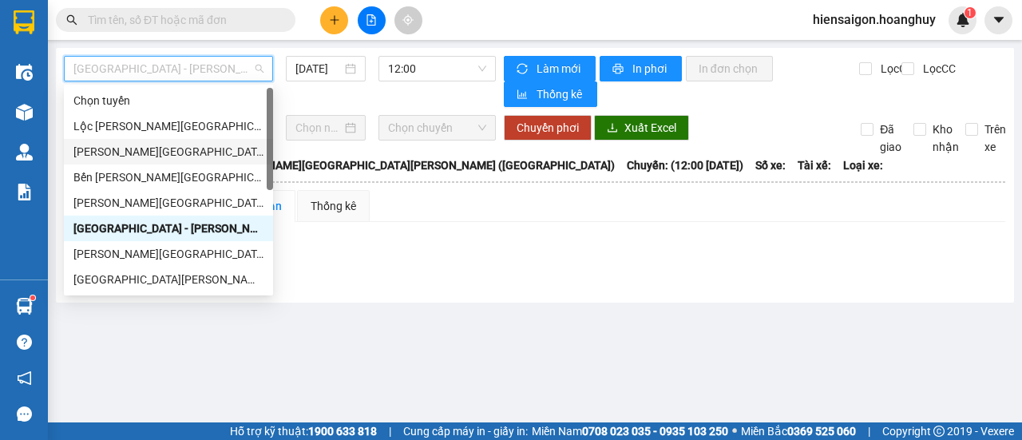
click at [169, 142] on div "[PERSON_NAME][GEOGRAPHIC_DATA] ([GEOGRAPHIC_DATA])" at bounding box center [168, 152] width 209 height 26
type input "[DATE]"
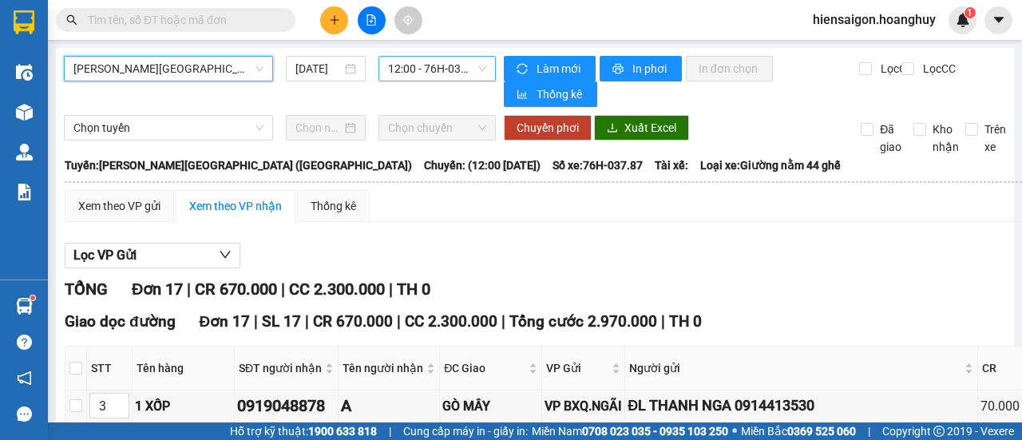
click at [402, 58] on span "12:00 - 76H-037.87" at bounding box center [436, 69] width 97 height 24
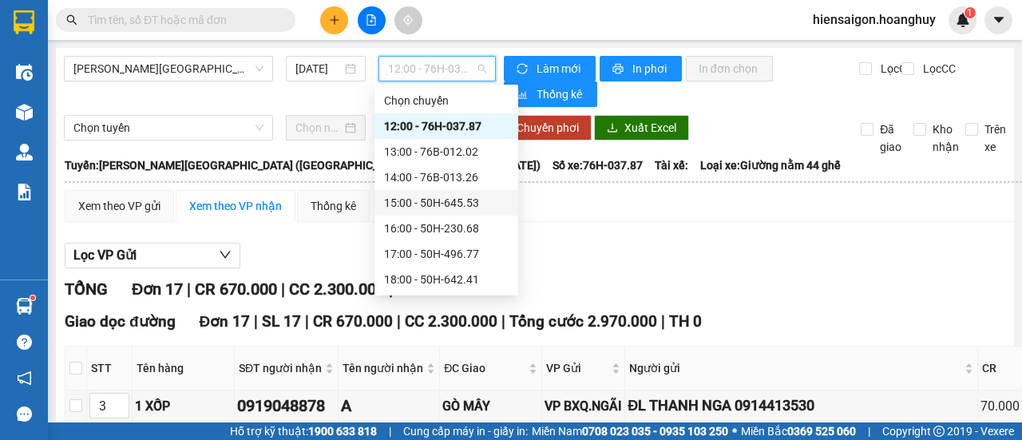
click at [442, 205] on div "15:00 - 50H-645.53" at bounding box center [446, 203] width 125 height 18
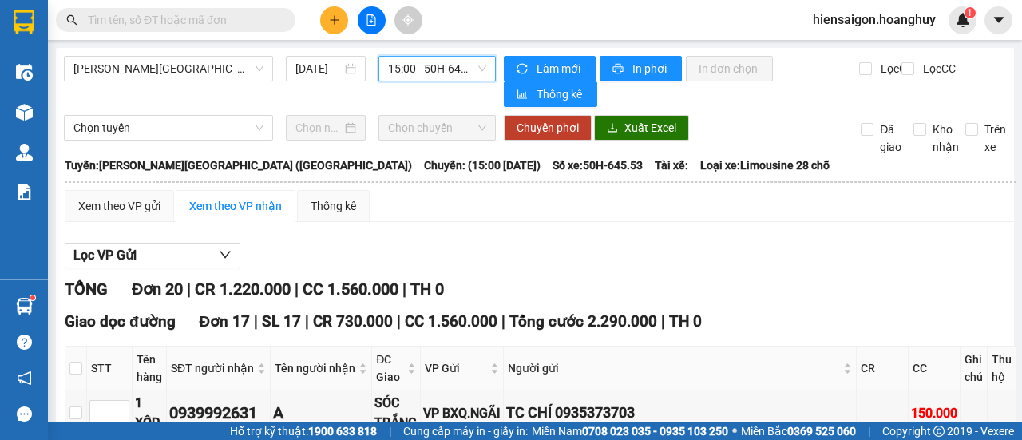
click at [446, 72] on span "15:00 - 50H-645.53" at bounding box center [436, 69] width 97 height 24
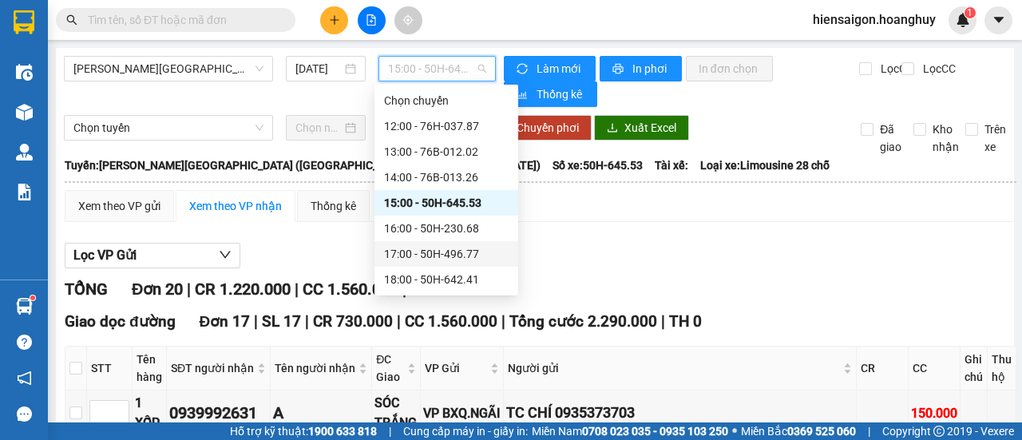
click at [412, 253] on div "17:00 - 50H-496.77" at bounding box center [446, 254] width 125 height 18
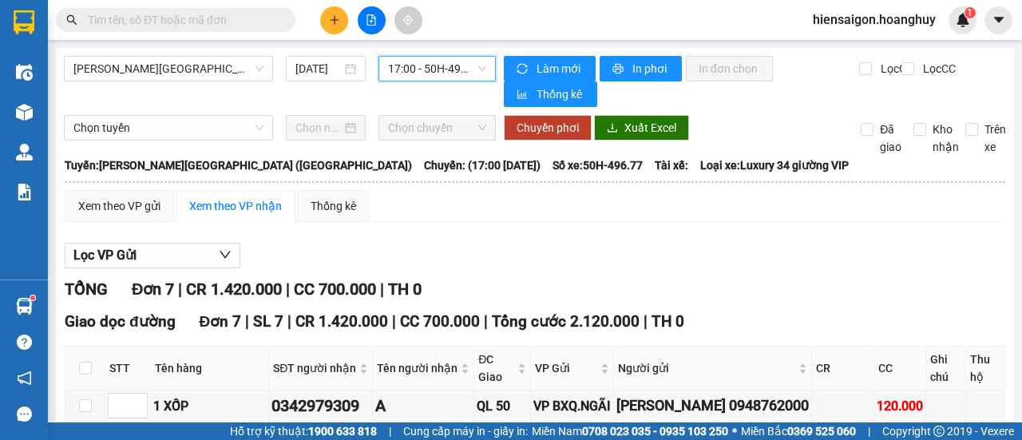
click at [428, 68] on span "17:00 - 50H-496.77" at bounding box center [436, 69] width 97 height 24
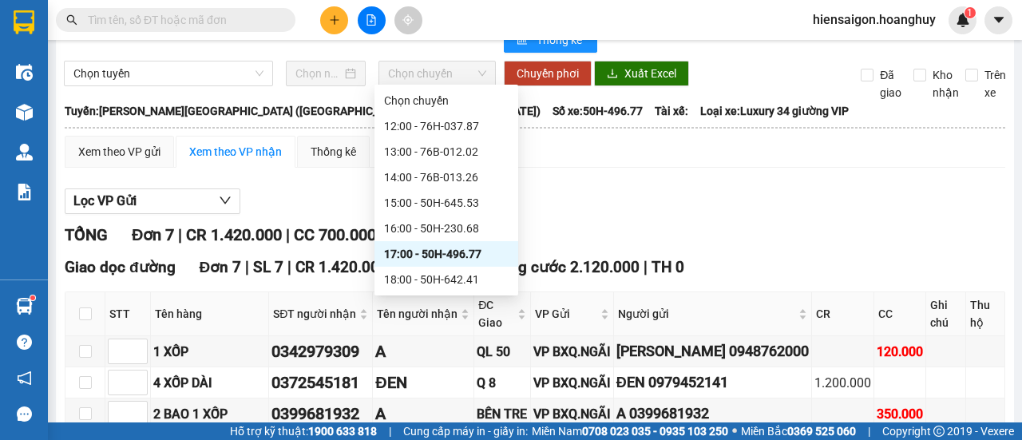
scroll to position [80, 0]
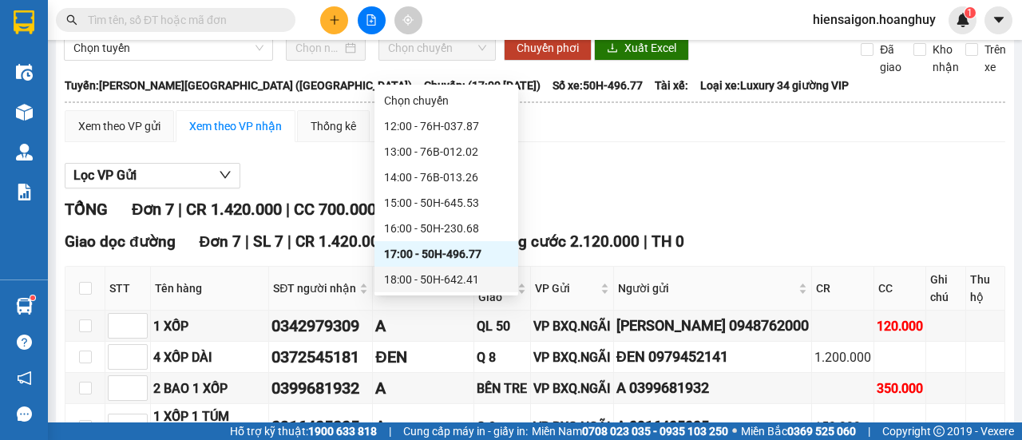
click at [441, 280] on div "18:00 - 50H-642.41" at bounding box center [446, 280] width 125 height 18
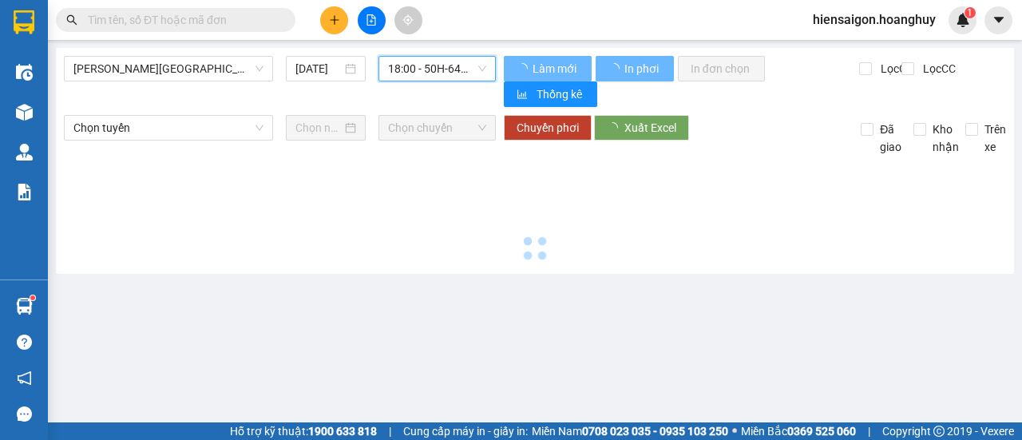
scroll to position [0, 0]
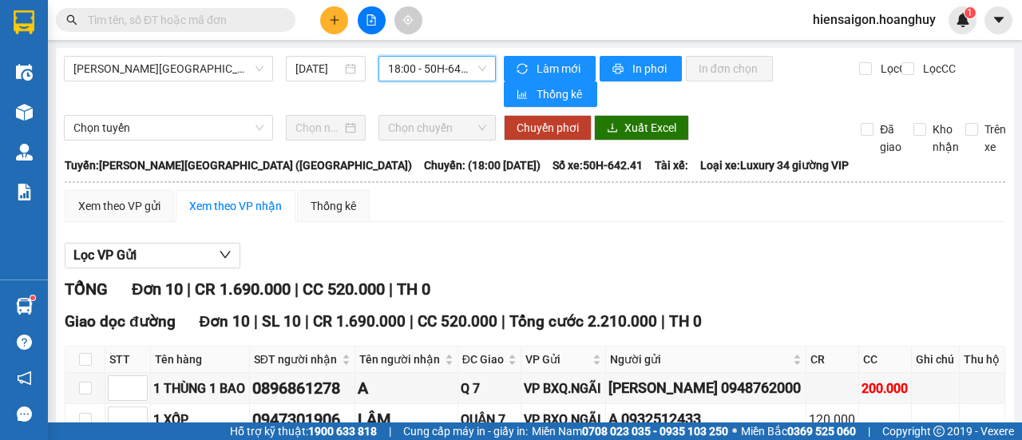
click at [413, 73] on span "18:00 - 50H-642.41" at bounding box center [436, 69] width 97 height 24
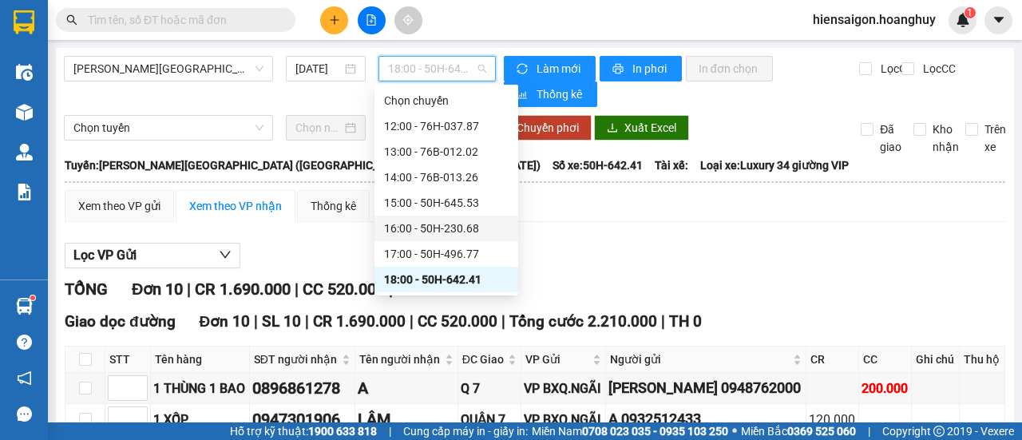
click at [476, 228] on div "16:00 - 50H-230.68" at bounding box center [446, 229] width 125 height 18
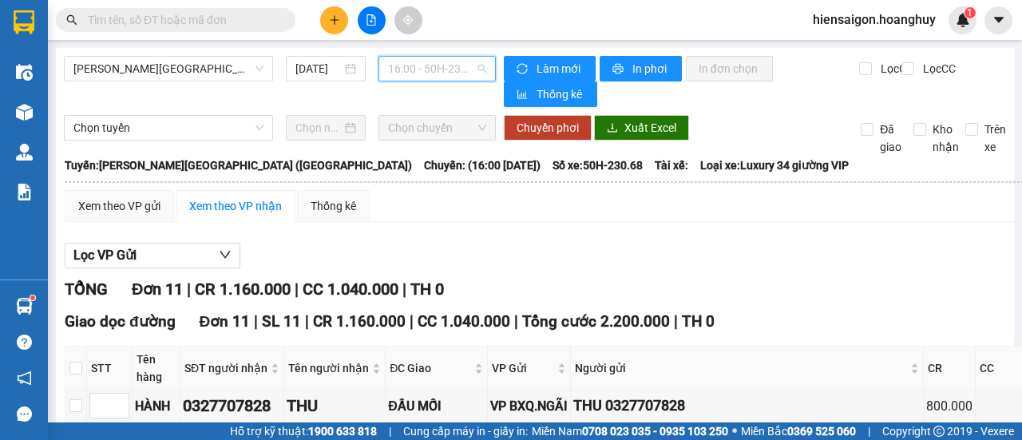
click at [431, 67] on span "16:00 - 50H-230.68" at bounding box center [436, 69] width 97 height 24
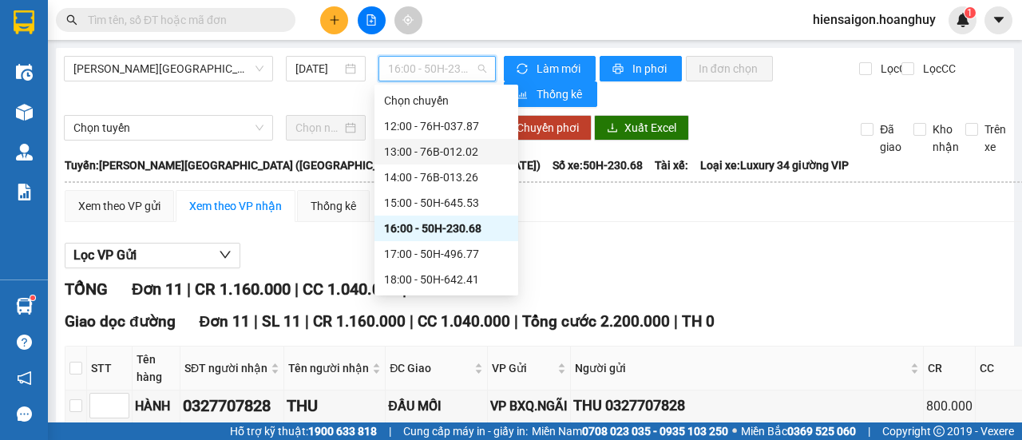
click at [444, 153] on div "13:00 - 76B-012.02" at bounding box center [446, 152] width 125 height 18
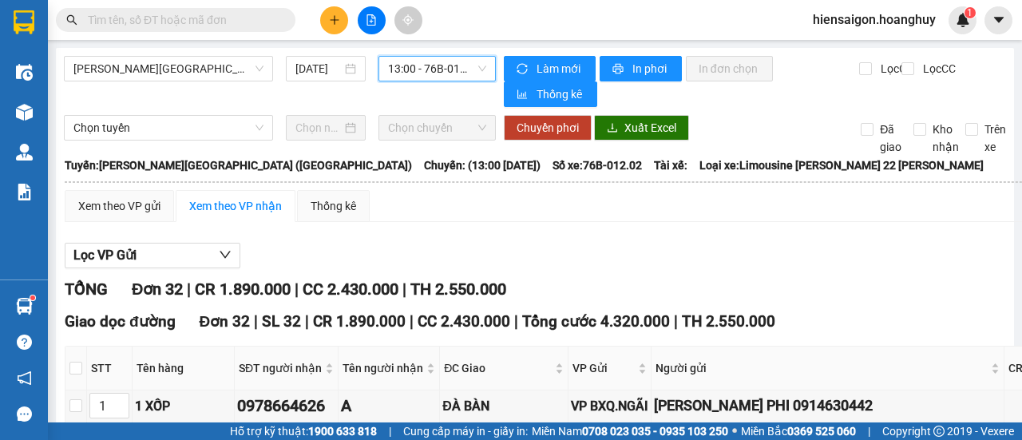
click at [435, 73] on span "13:00 - 76B-012.02" at bounding box center [436, 69] width 97 height 24
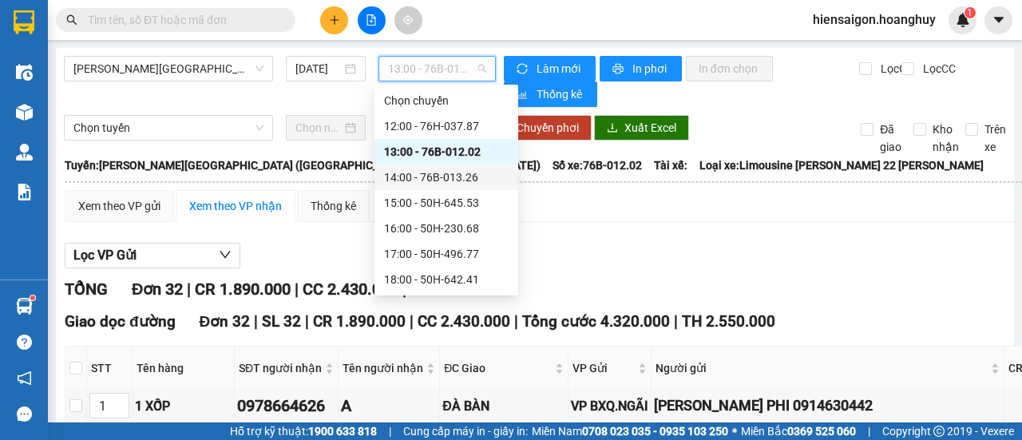
scroll to position [51, 0]
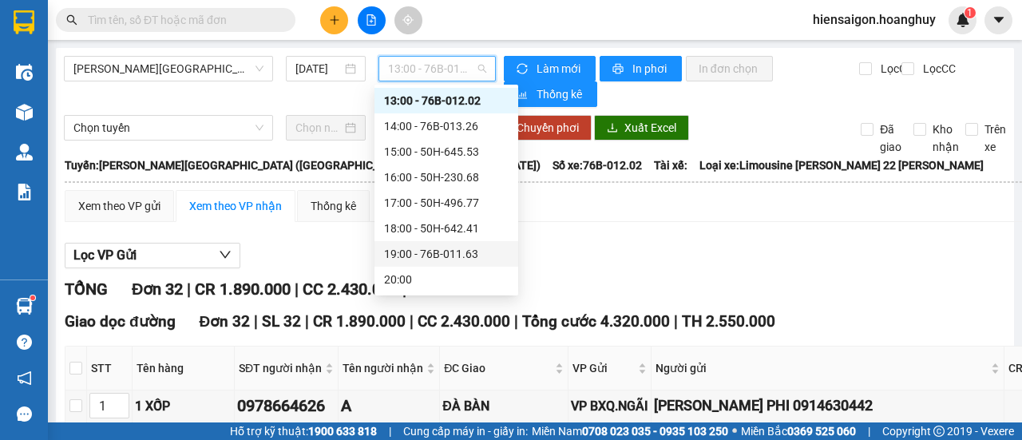
click at [449, 256] on div "19:00 - 76B-011.63" at bounding box center [446, 254] width 125 height 18
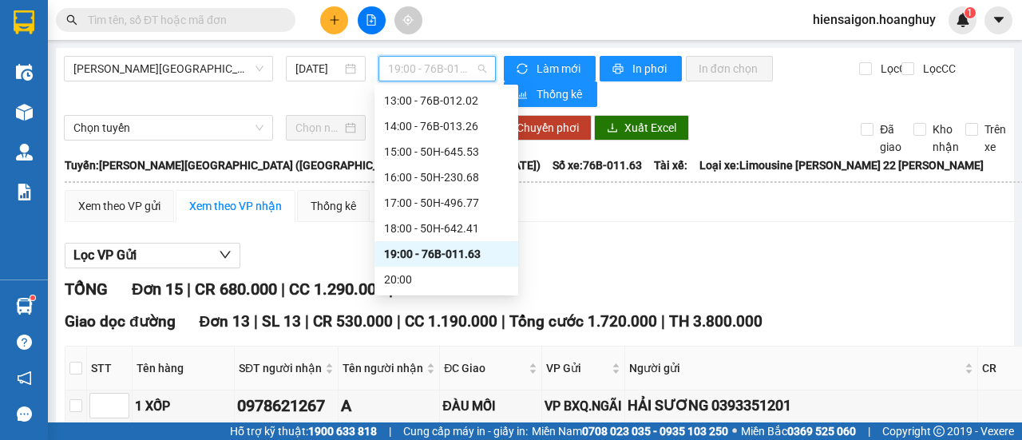
click at [444, 71] on span "19:00 - 76B-011.63" at bounding box center [436, 69] width 97 height 24
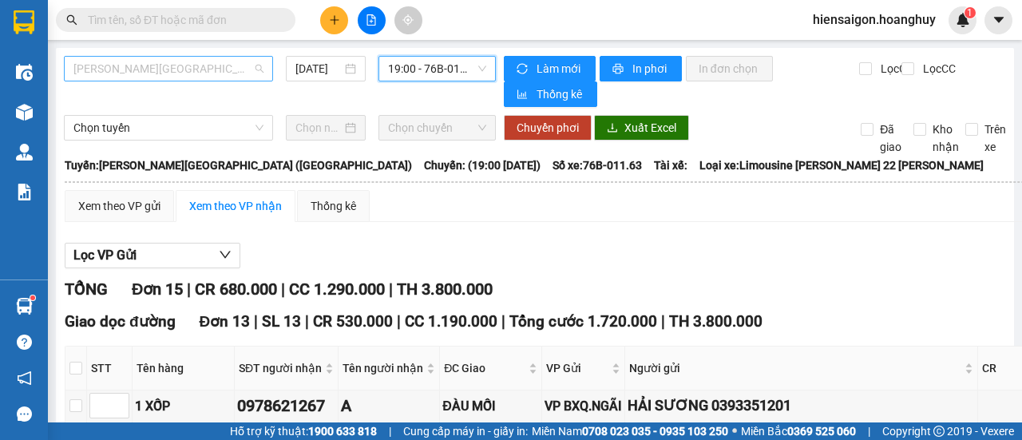
click at [159, 73] on span "[PERSON_NAME][GEOGRAPHIC_DATA] ([GEOGRAPHIC_DATA])" at bounding box center [168, 69] width 190 height 24
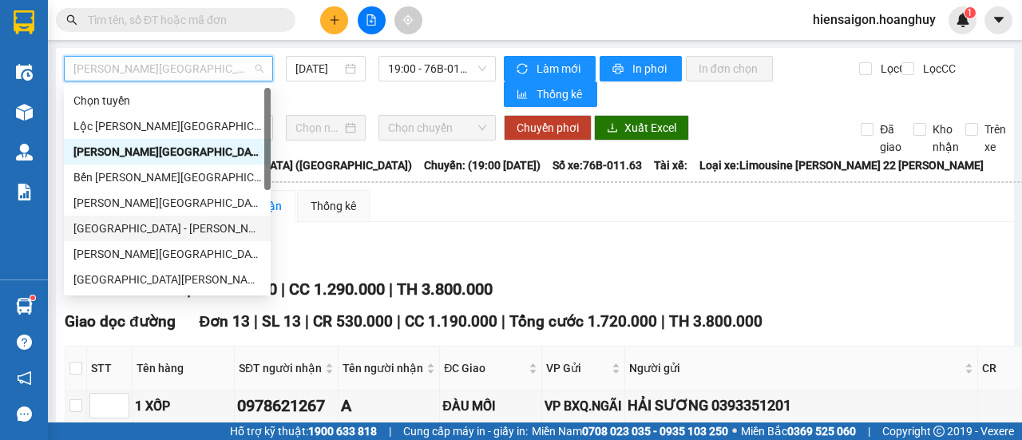
click at [127, 229] on div "[GEOGRAPHIC_DATA] - [PERSON_NAME][GEOGRAPHIC_DATA][PERSON_NAME] ([GEOGRAPHIC_DA…" at bounding box center [167, 229] width 188 height 18
type input "[DATE]"
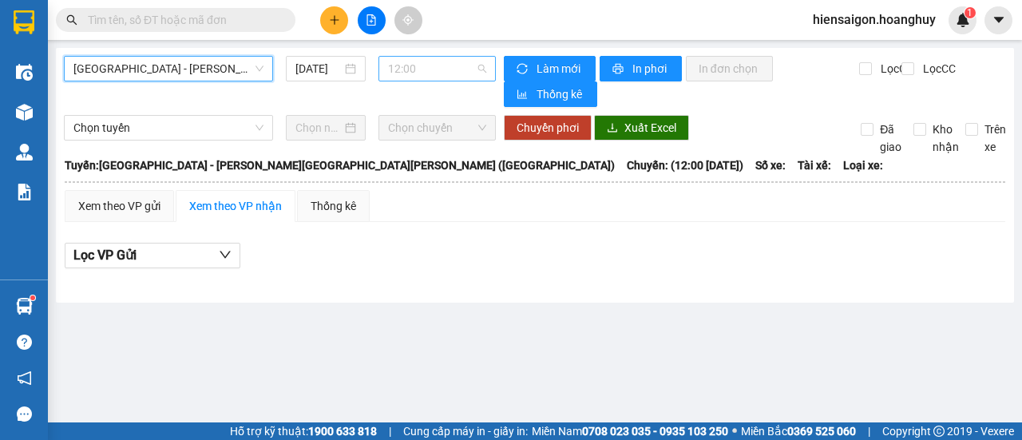
click at [427, 73] on span "12:00" at bounding box center [436, 69] width 97 height 24
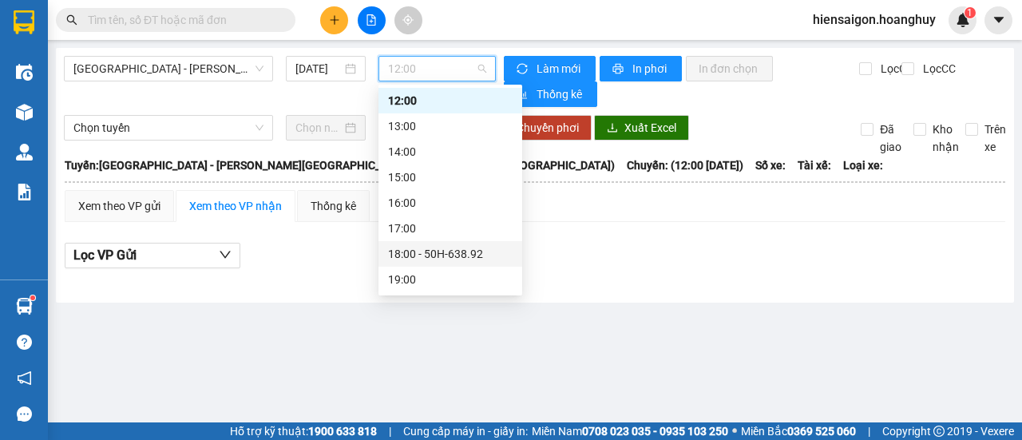
click at [435, 258] on div "18:00 - 50H-638.92" at bounding box center [450, 254] width 125 height 18
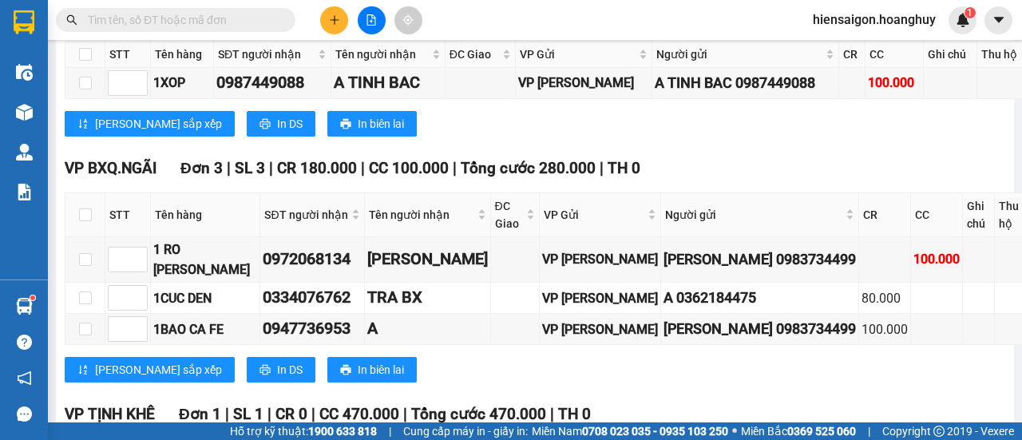
scroll to position [1693, 0]
